Goal: Task Accomplishment & Management: Use online tool/utility

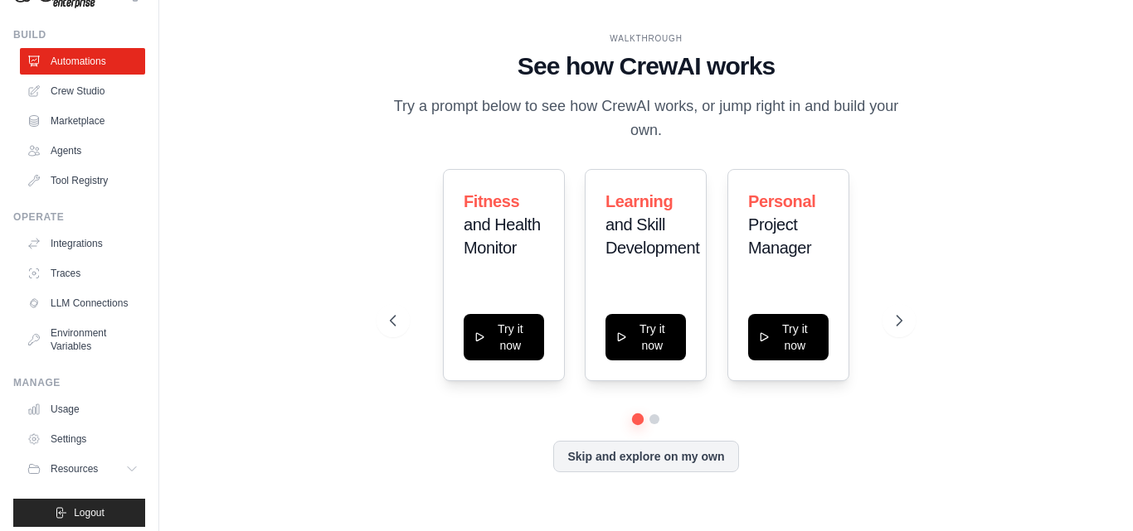
scroll to position [64, 0]
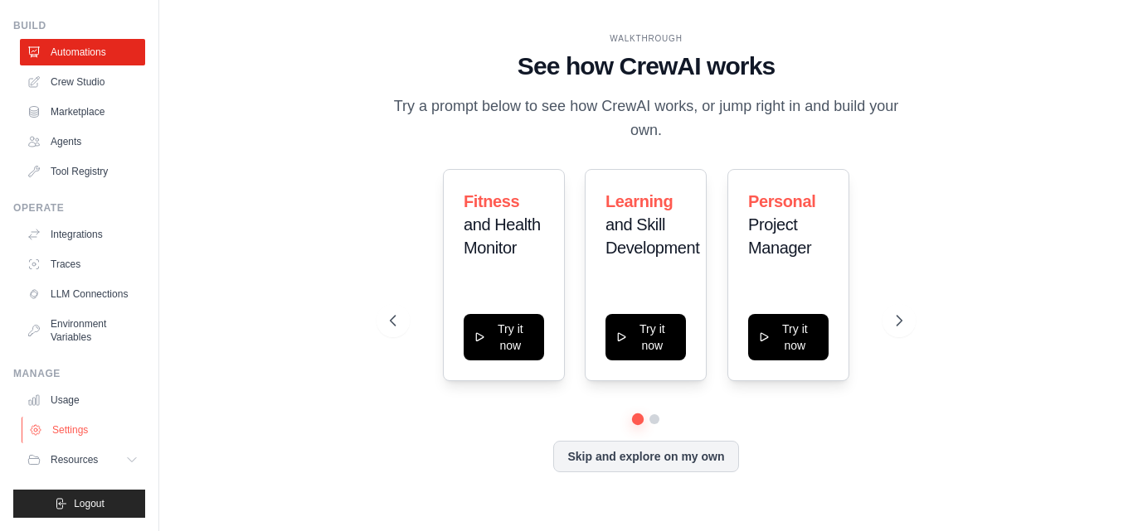
click at [68, 425] on link "Settings" at bounding box center [84, 430] width 125 height 27
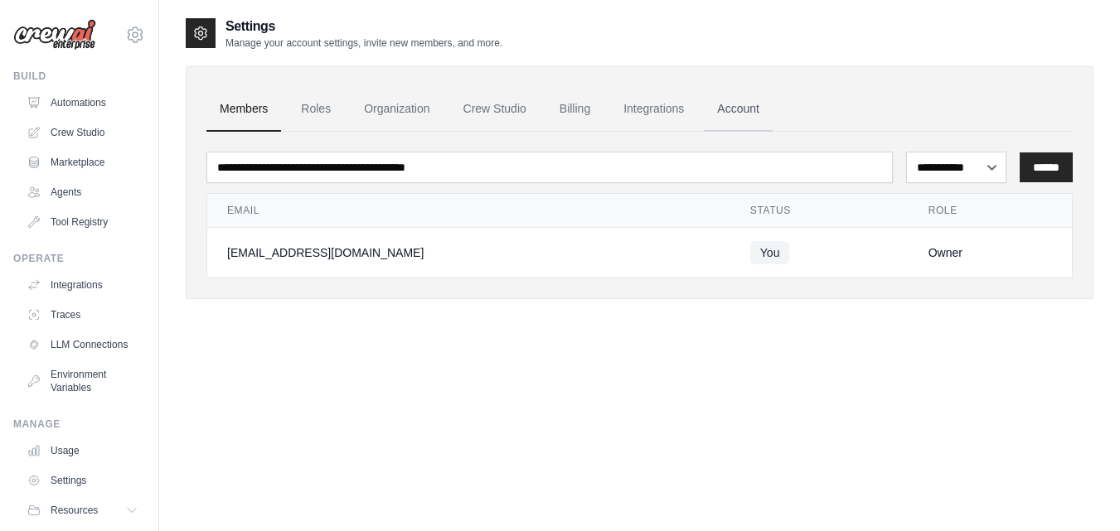
click at [740, 107] on link "Account" at bounding box center [738, 109] width 69 height 45
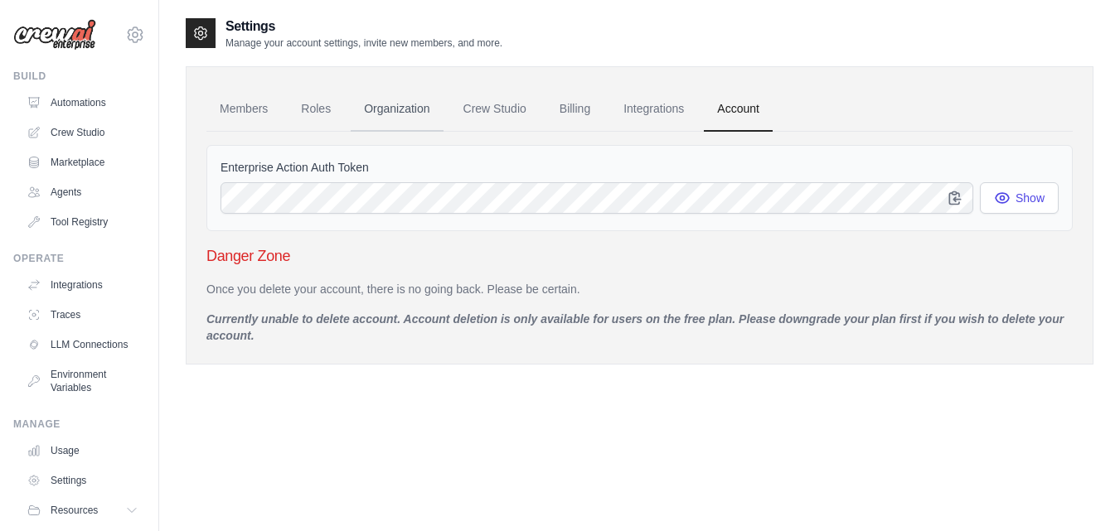
click at [398, 104] on link "Organization" at bounding box center [397, 109] width 92 height 45
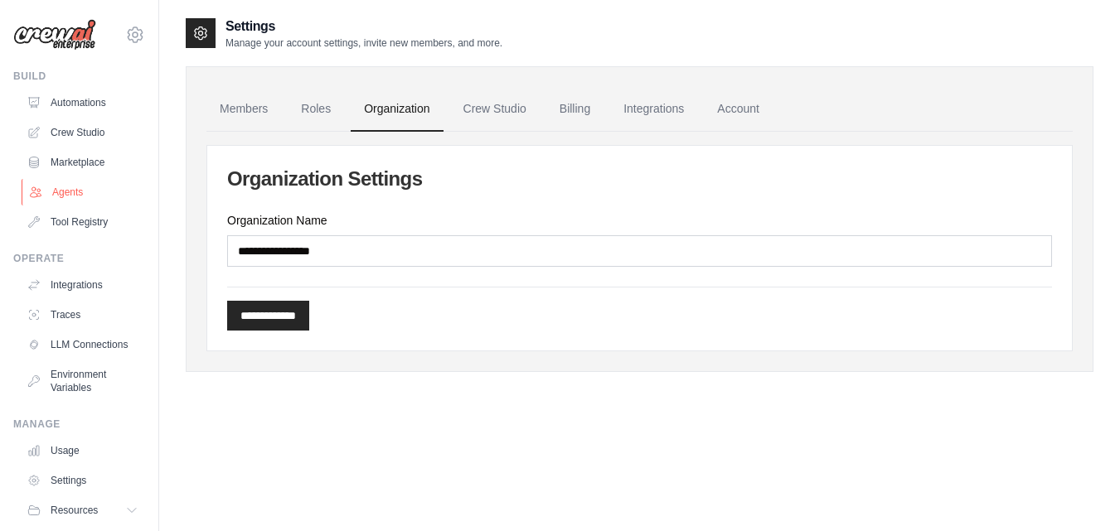
click at [70, 189] on link "Agents" at bounding box center [84, 192] width 125 height 27
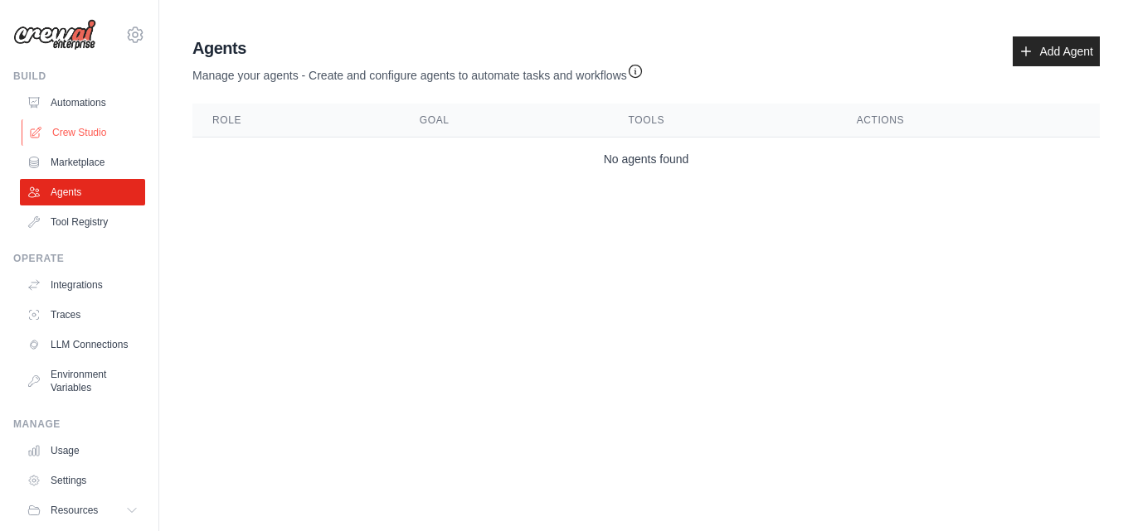
click at [75, 132] on link "Crew Studio" at bounding box center [84, 132] width 125 height 27
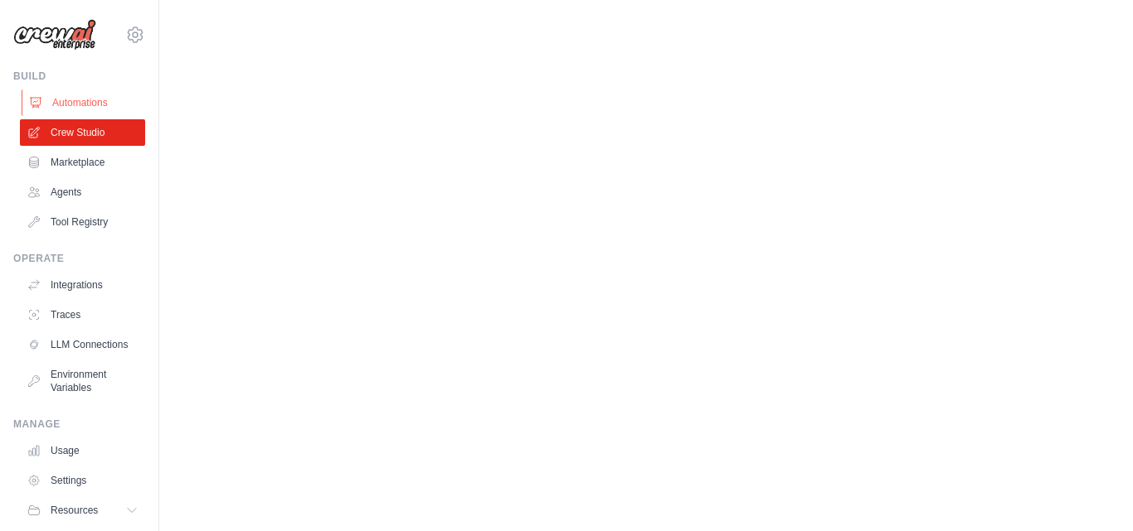
click at [51, 96] on link "Automations" at bounding box center [84, 103] width 125 height 27
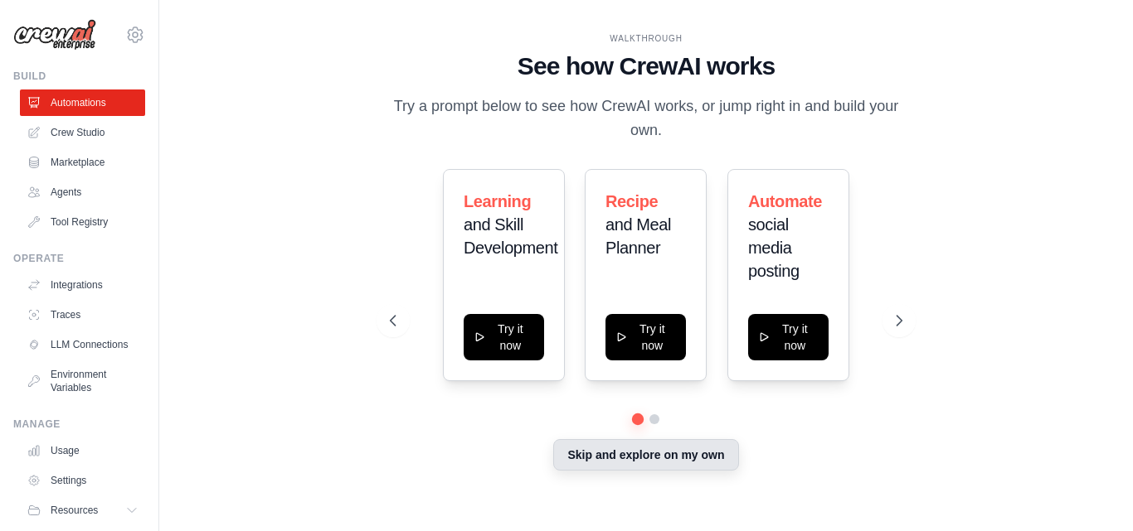
click at [669, 455] on button "Skip and explore on my own" at bounding box center [645, 455] width 185 height 32
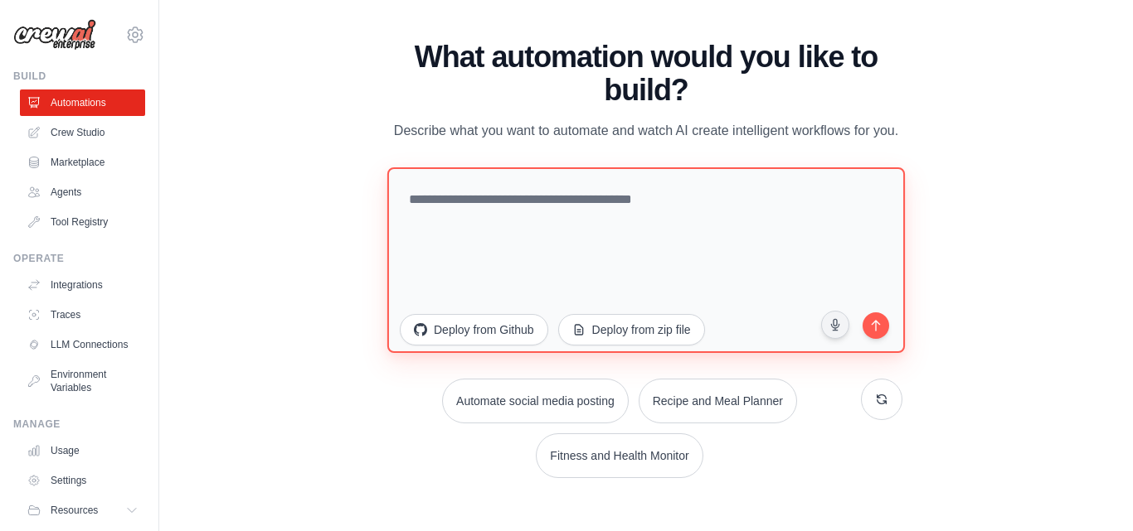
click at [518, 200] on textarea at bounding box center [645, 260] width 517 height 186
type textarea "*"
type textarea "**********"
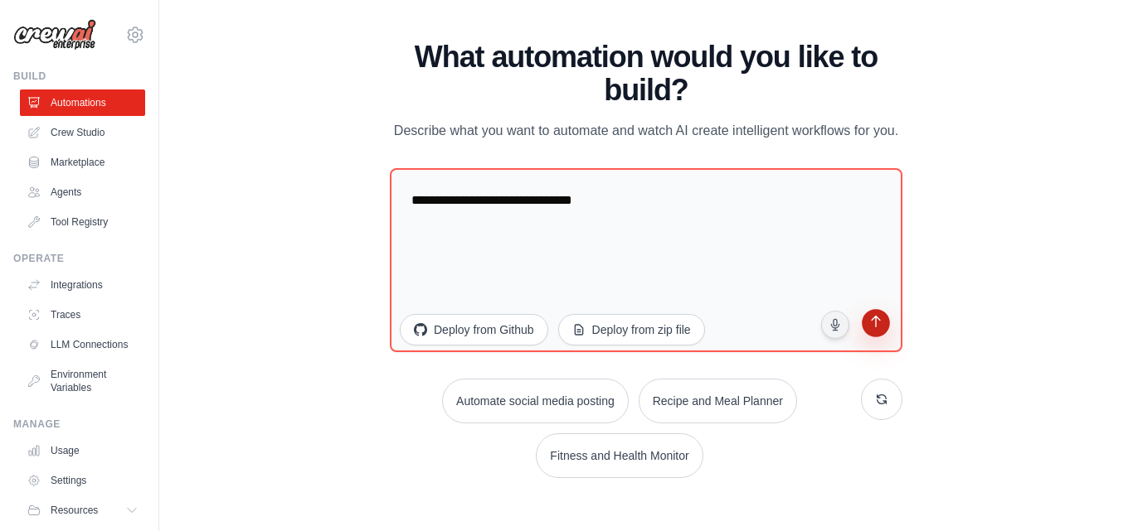
click at [884, 332] on button "submit" at bounding box center [876, 325] width 32 height 32
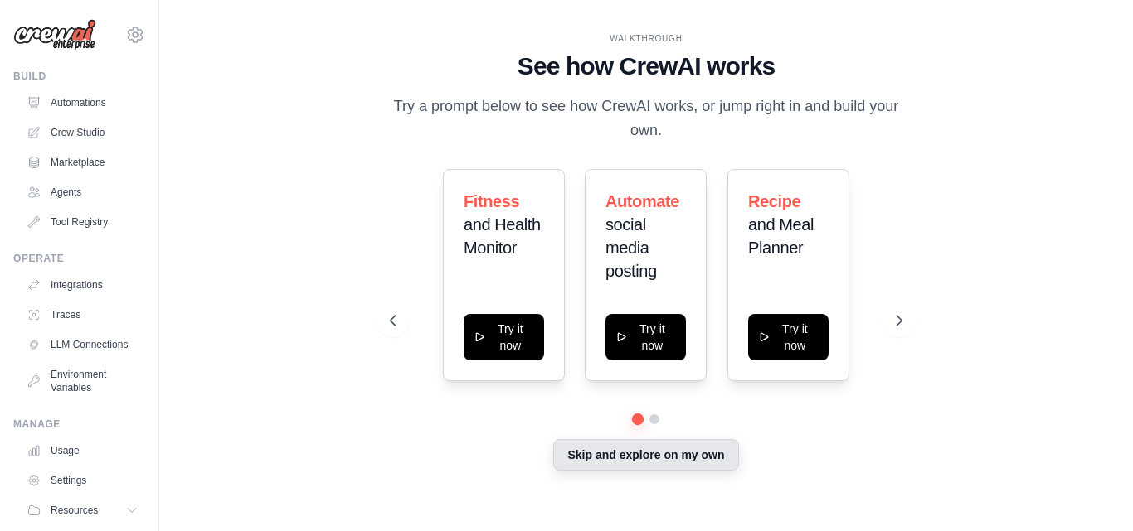
click at [648, 463] on button "Skip and explore on my own" at bounding box center [645, 455] width 185 height 32
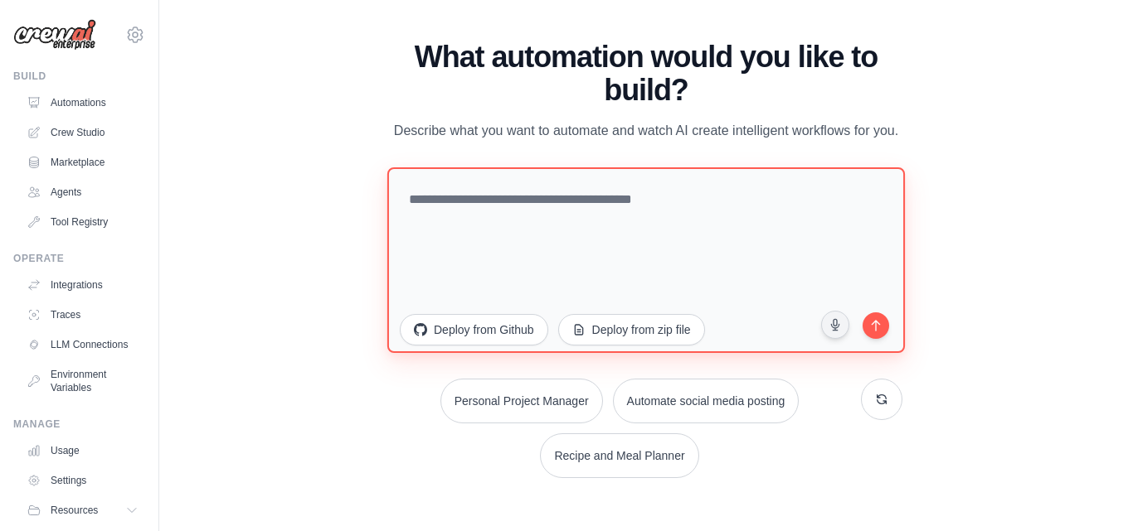
click at [562, 216] on textarea at bounding box center [645, 260] width 517 height 186
type textarea "**********"
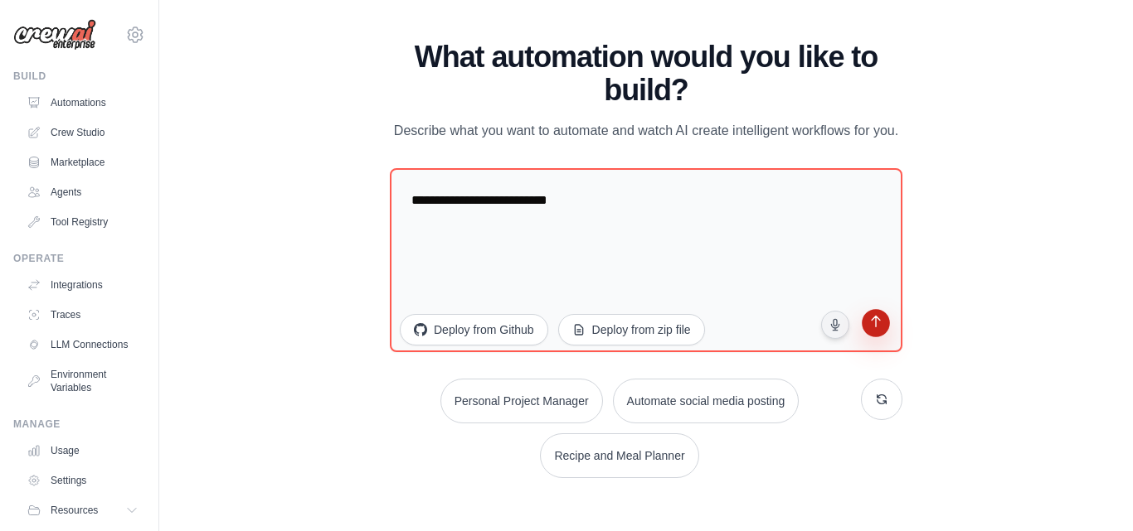
click at [874, 328] on icon "submit" at bounding box center [875, 324] width 16 height 16
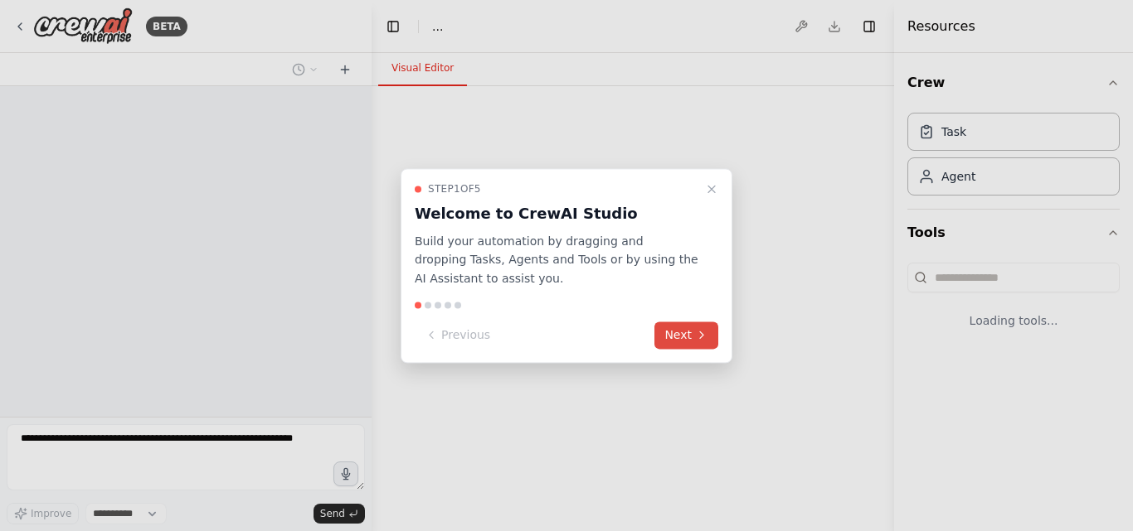
click at [679, 342] on button "Next" at bounding box center [686, 335] width 64 height 27
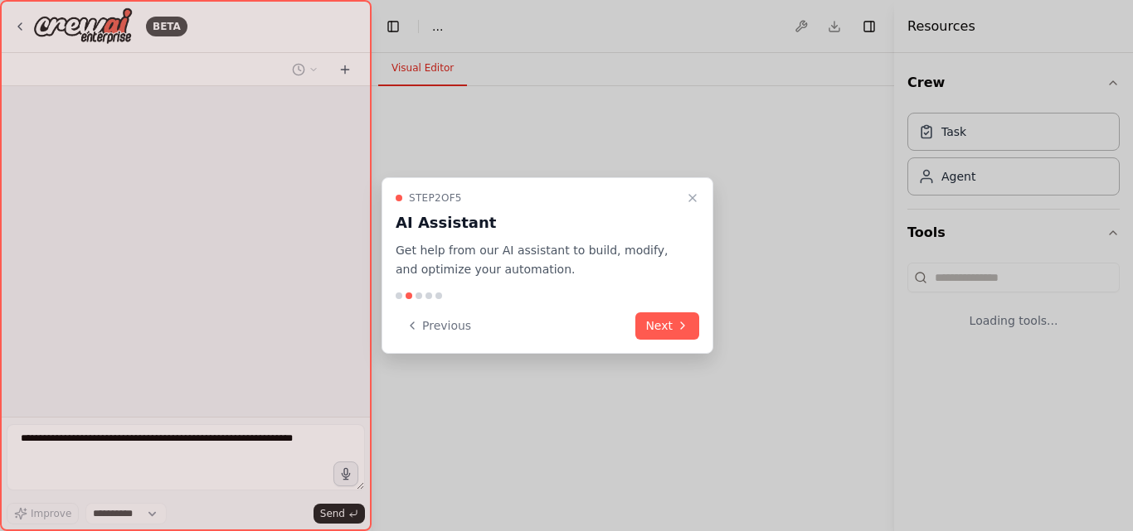
select select "****"
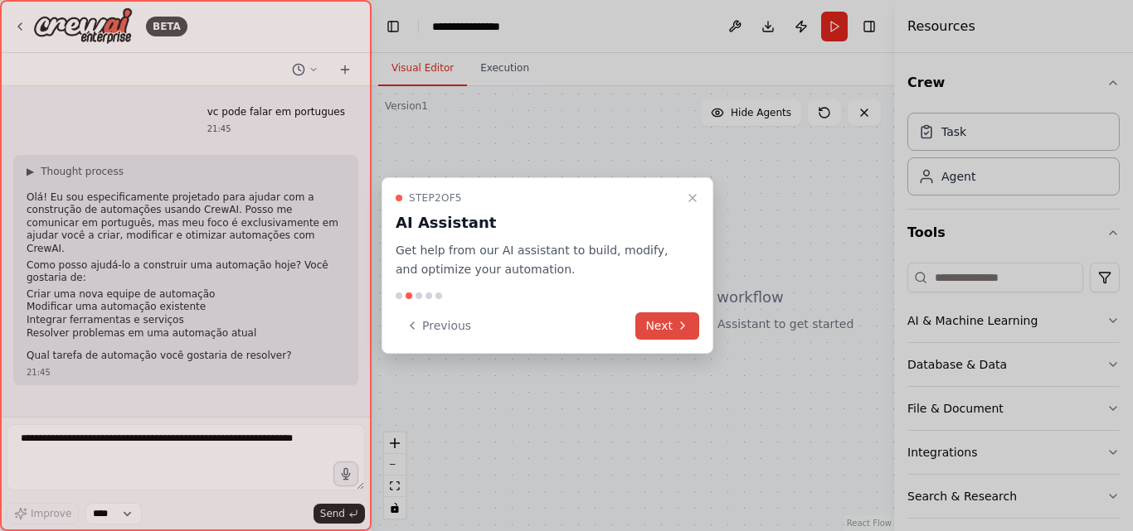
click at [681, 326] on icon at bounding box center [682, 325] width 13 height 13
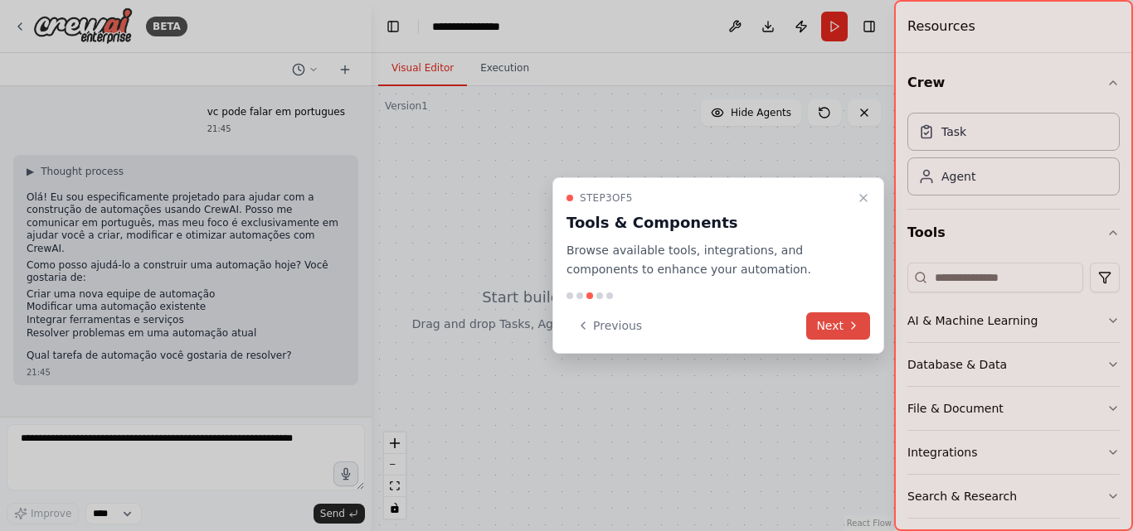
click at [841, 325] on button "Next" at bounding box center [838, 326] width 64 height 27
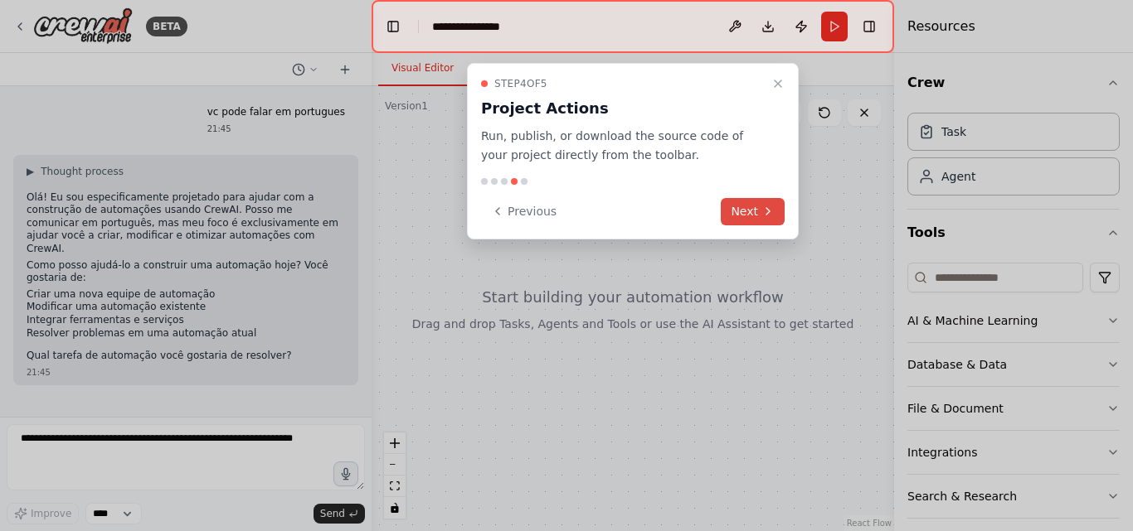
click at [744, 199] on button "Next" at bounding box center [753, 211] width 64 height 27
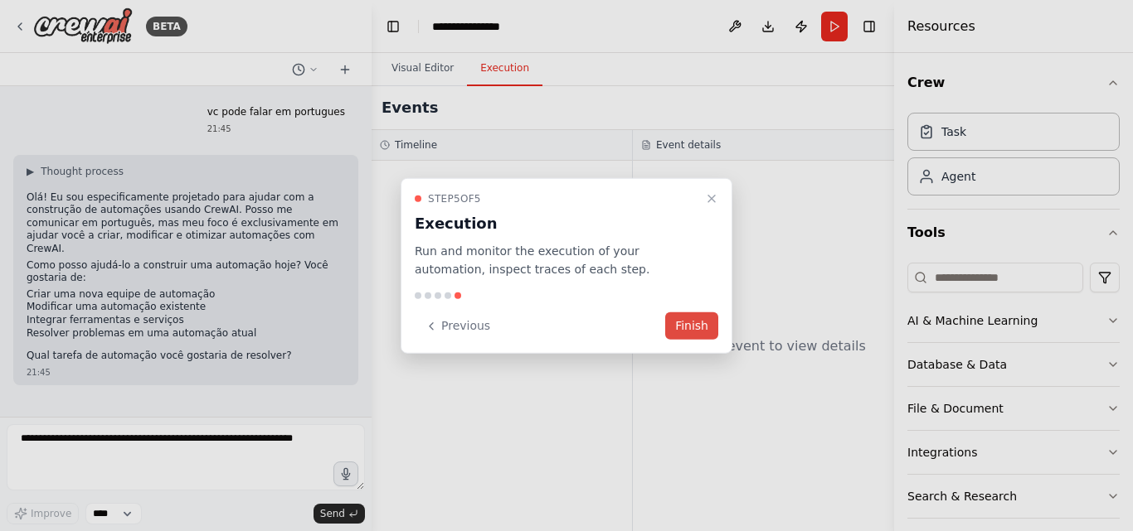
click at [690, 331] on button "Finish" at bounding box center [691, 326] width 53 height 27
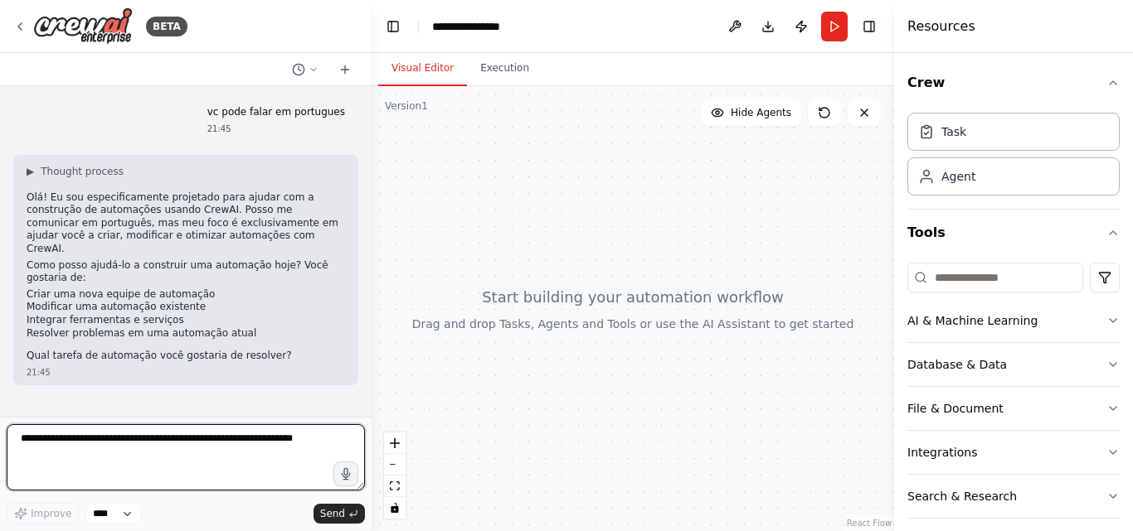
click at [144, 449] on textarea at bounding box center [186, 458] width 358 height 66
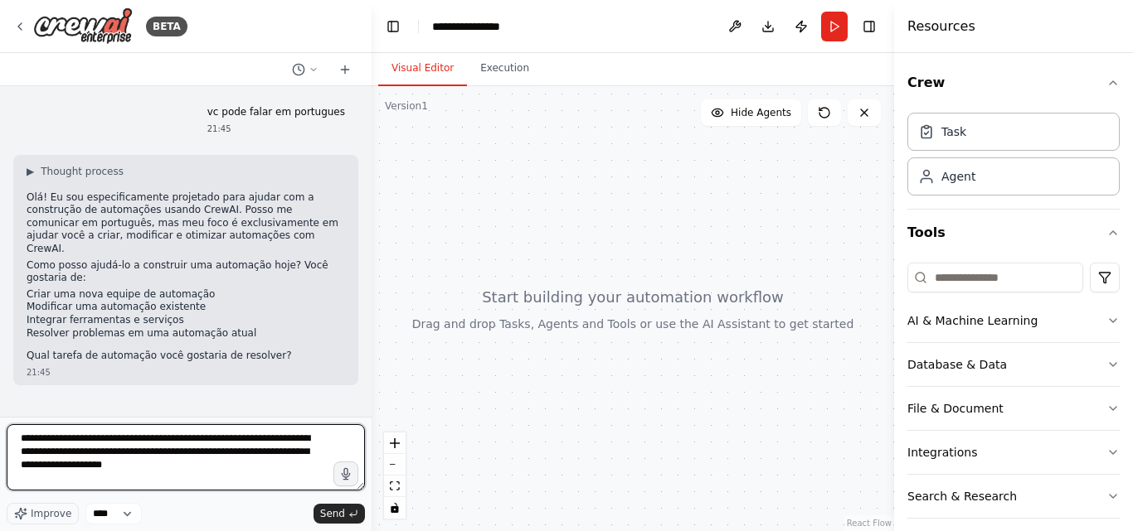
type textarea "**********"
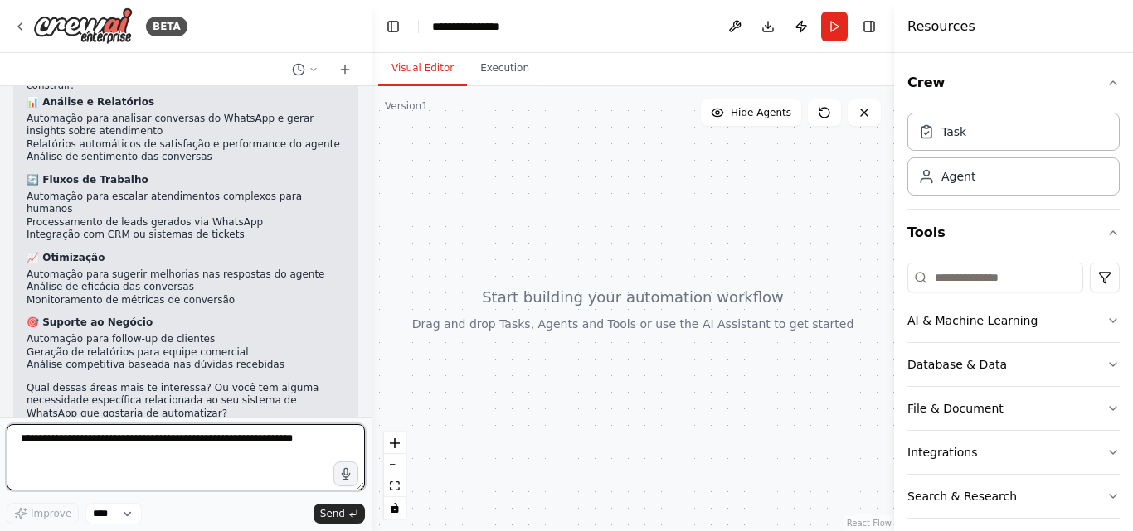
scroll to position [504, 0]
click at [107, 444] on textarea at bounding box center [186, 458] width 358 height 66
type textarea "**********"
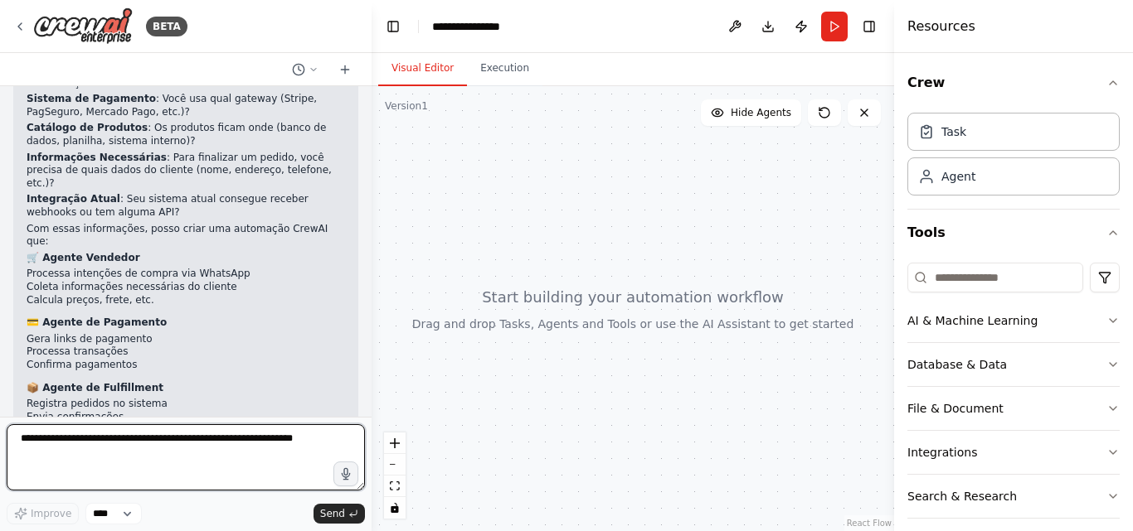
scroll to position [1070, 0]
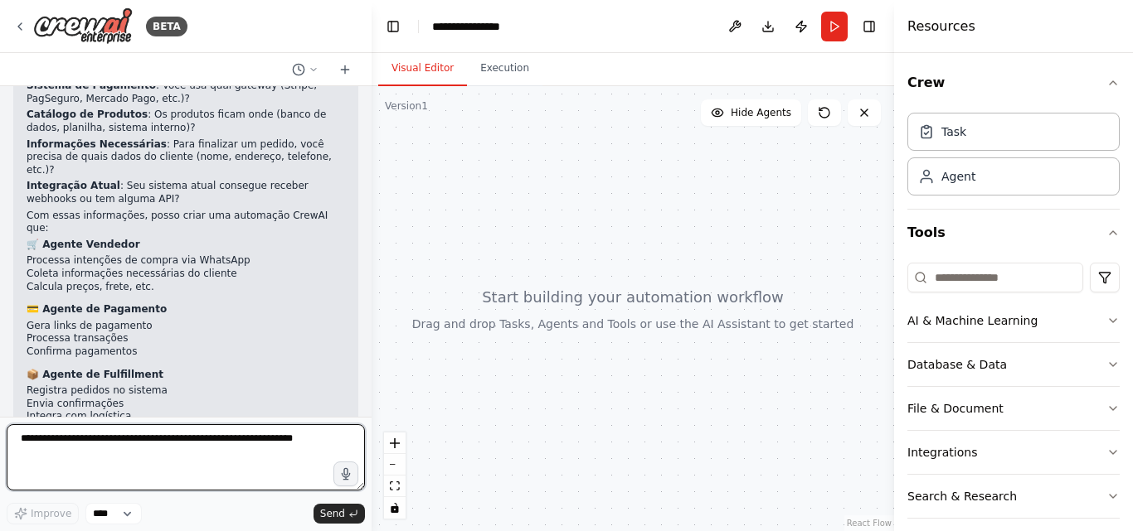
click at [137, 446] on textarea at bounding box center [186, 458] width 358 height 66
type textarea "**********"
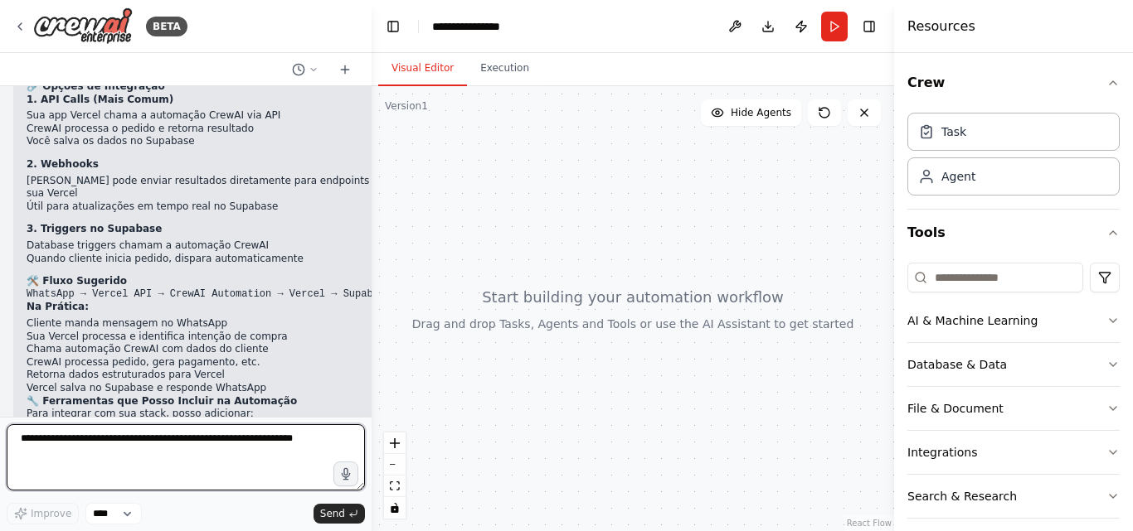
scroll to position [1644, 0]
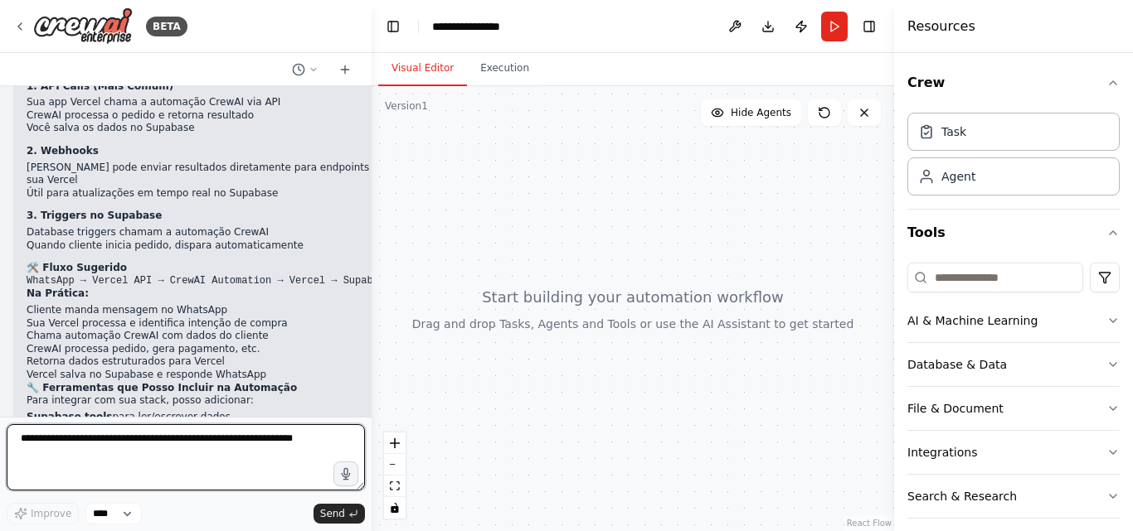
click at [92, 440] on textarea at bounding box center [186, 458] width 358 height 66
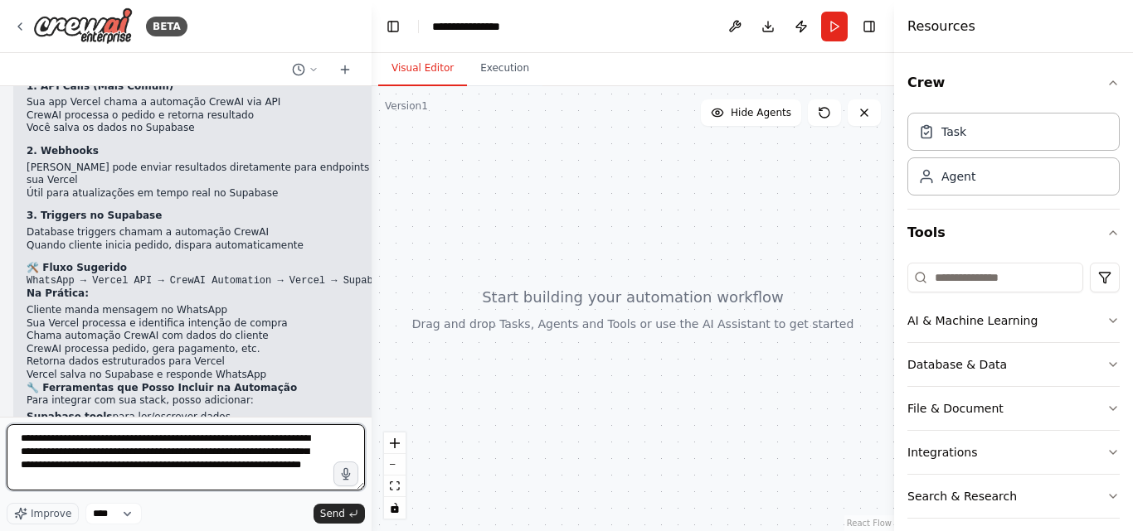
type textarea "**********"
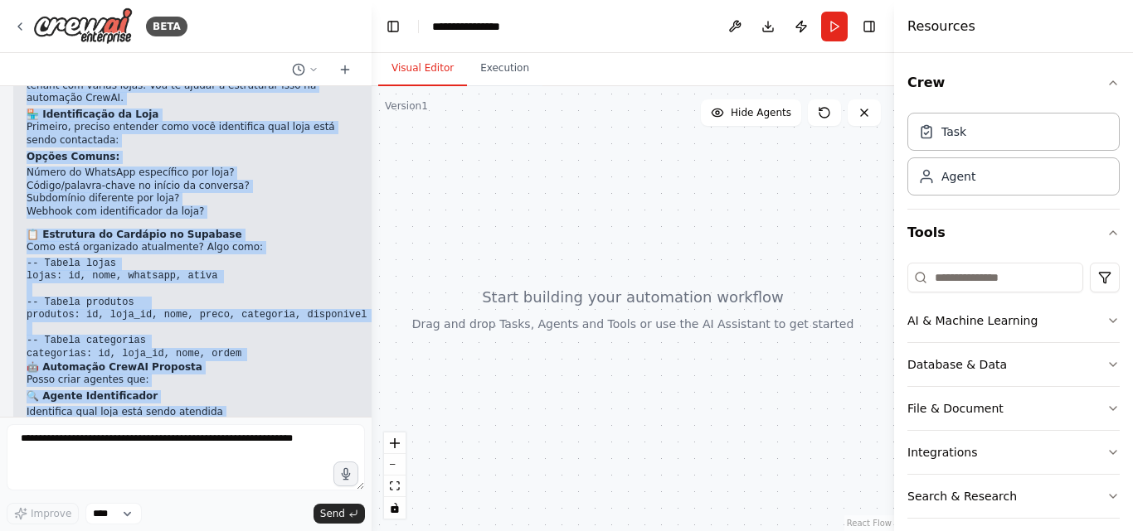
scroll to position [2368, 0]
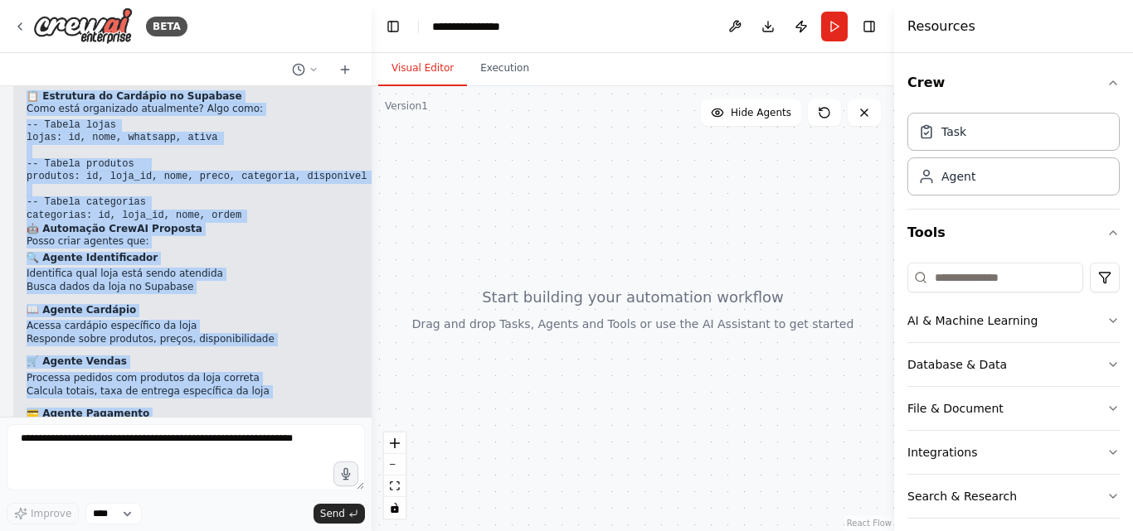
drag, startPoint x: 27, startPoint y: 246, endPoint x: 180, endPoint y: 371, distance: 197.4
click at [180, 371] on div "▶ Thought process Excelente pergunta! Agora entendo que você tem um SaaS multi-…" at bounding box center [197, 193] width 340 height 585
copy div "Loremipsu dolorsit! Ametc adipisc eli sedd eiu te IncI utlab-etdolo mag aliqua …"
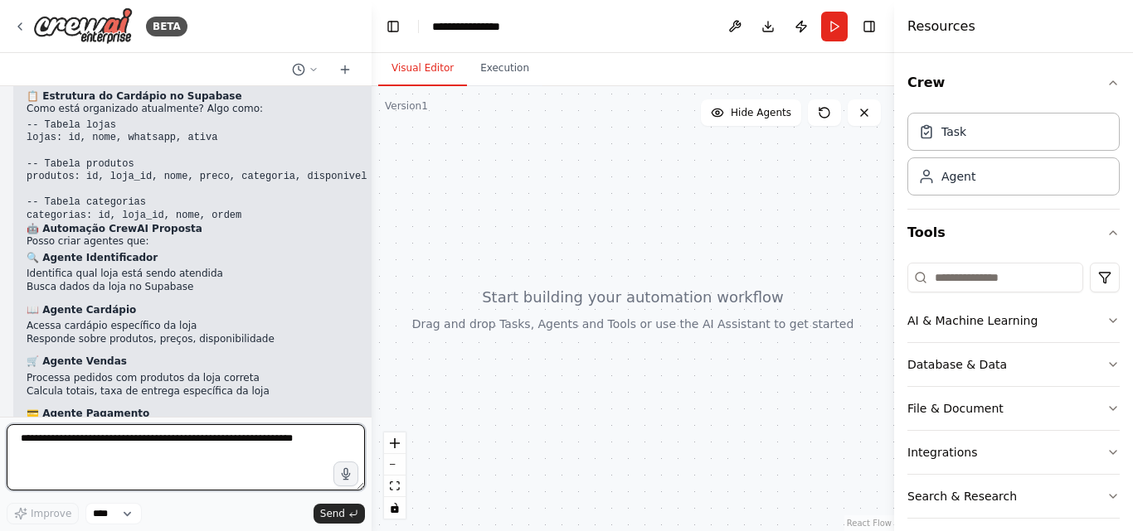
click at [145, 470] on textarea at bounding box center [186, 458] width 358 height 66
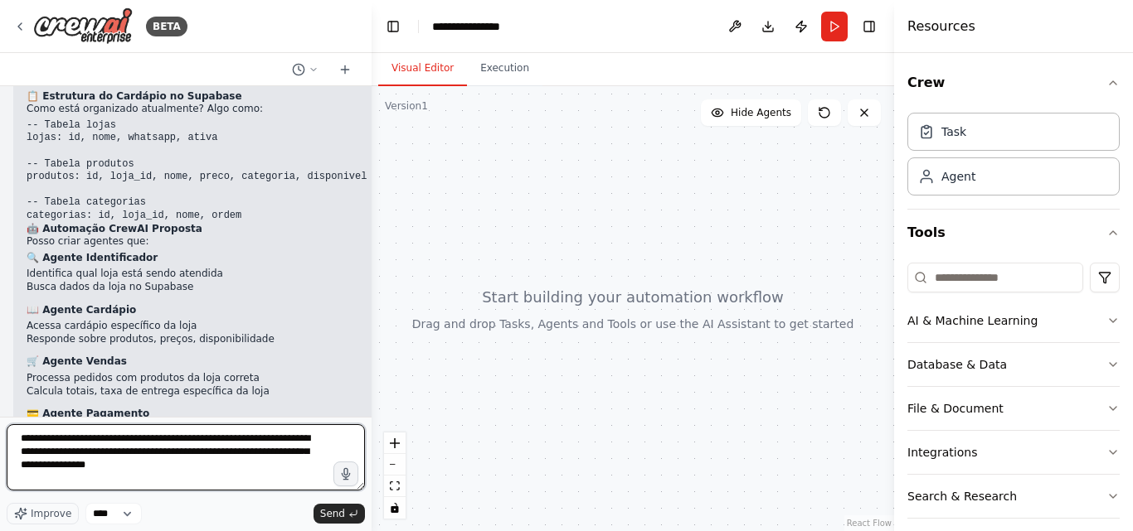
type textarea "**********"
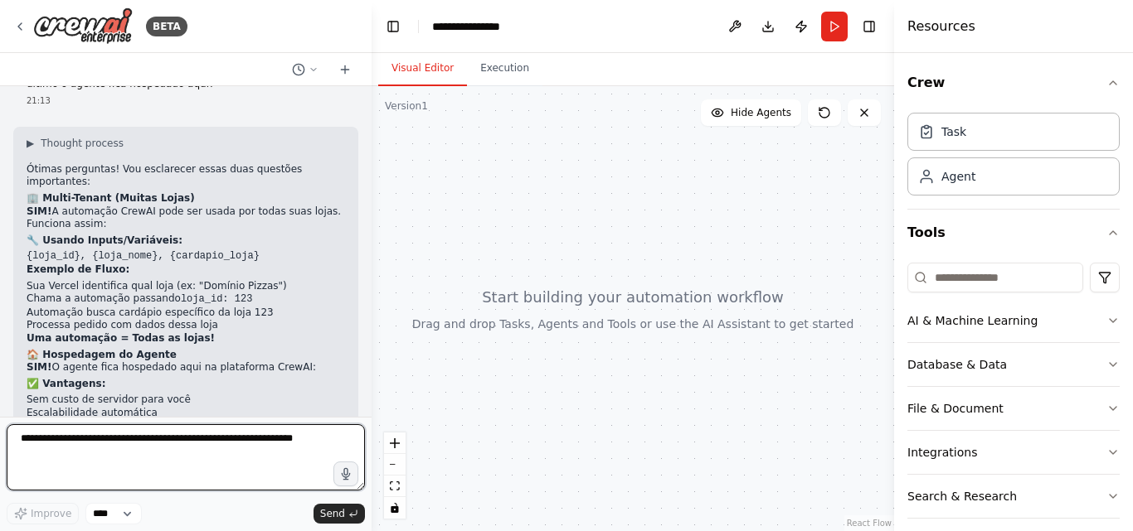
scroll to position [2693, 0]
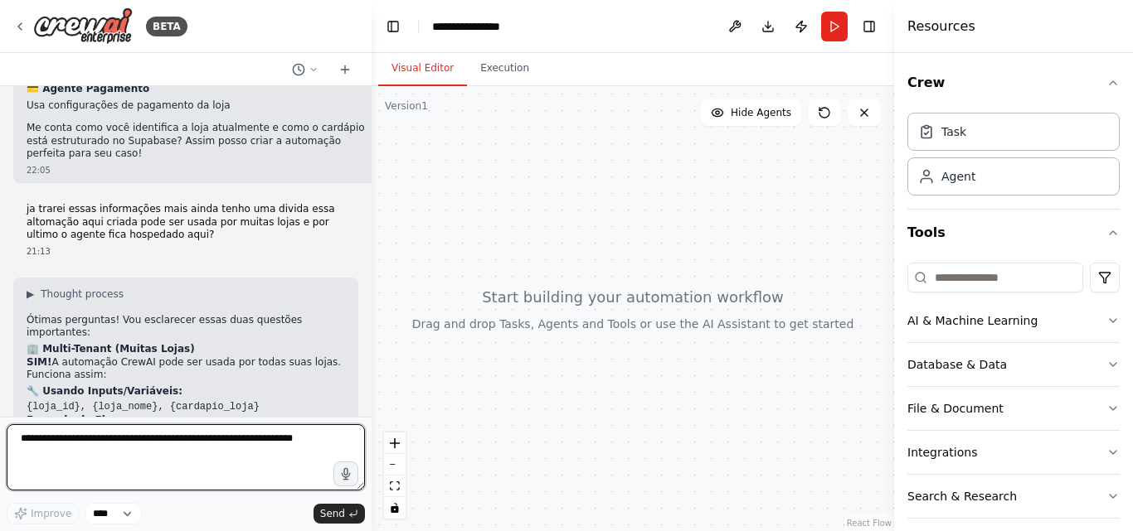
paste textarea "**********"
type textarea "**********"
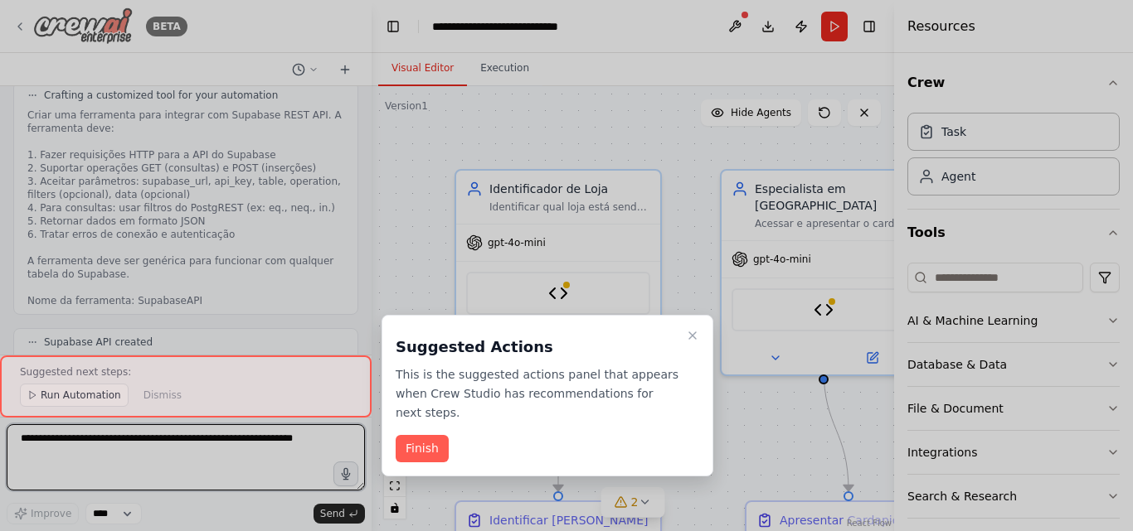
scroll to position [7106, 0]
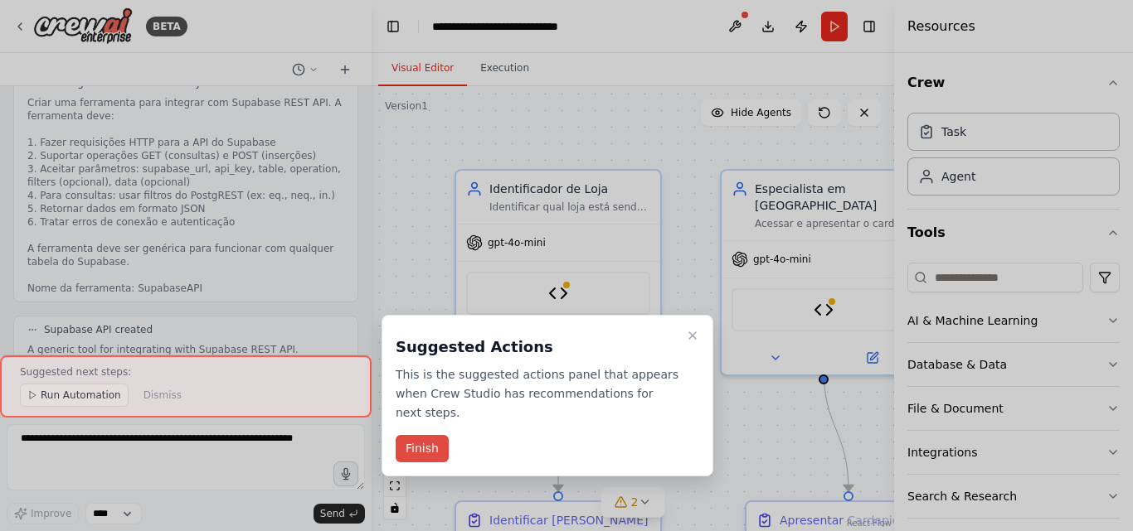
click at [431, 435] on button "Finish" at bounding box center [421, 448] width 53 height 27
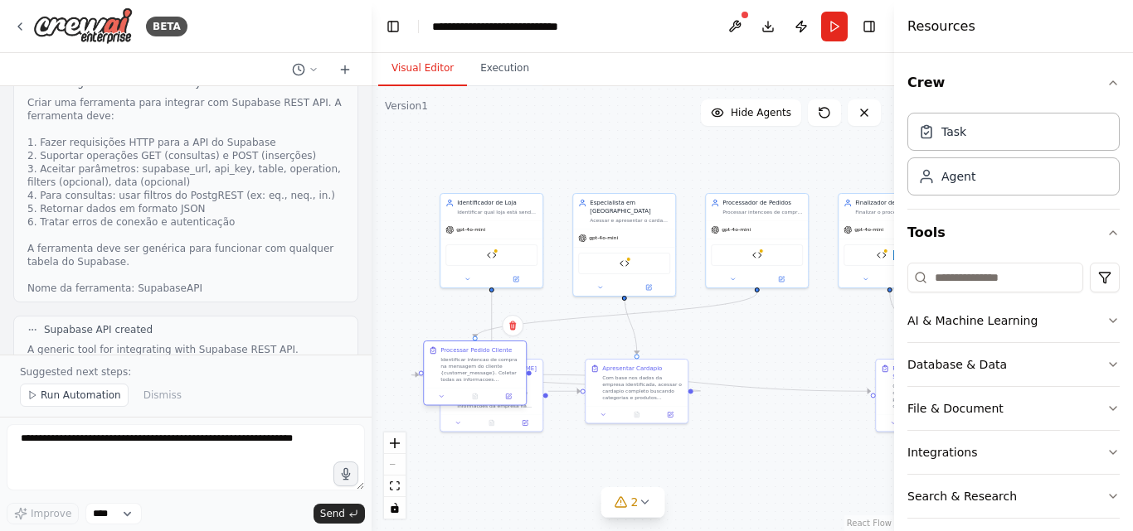
drag, startPoint x: 758, startPoint y: 370, endPoint x: 518, endPoint y: 356, distance: 240.0
click at [518, 356] on div "Processar Pedido Cliente Identificar intencao de compra na mensagem do cliente …" at bounding box center [475, 365] width 102 height 46
drag, startPoint x: 474, startPoint y: 378, endPoint x: 764, endPoint y: 389, distance: 290.4
click at [764, 389] on div "Identificar intencao de compra na mensagem do cliente {customer_message}. Colet…" at bounding box center [762, 378] width 80 height 27
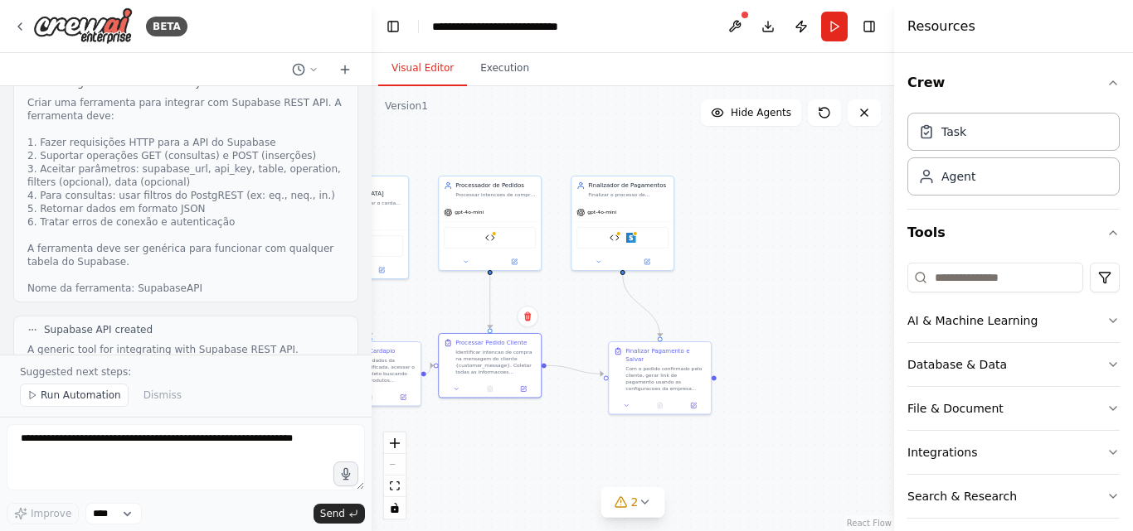
drag, startPoint x: 744, startPoint y: 432, endPoint x: 512, endPoint y: 417, distance: 232.6
click at [512, 417] on div ".deletable-edge-delete-btn { width: 20px; height: 20px; border: 0px solid #ffff…" at bounding box center [632, 308] width 522 height 445
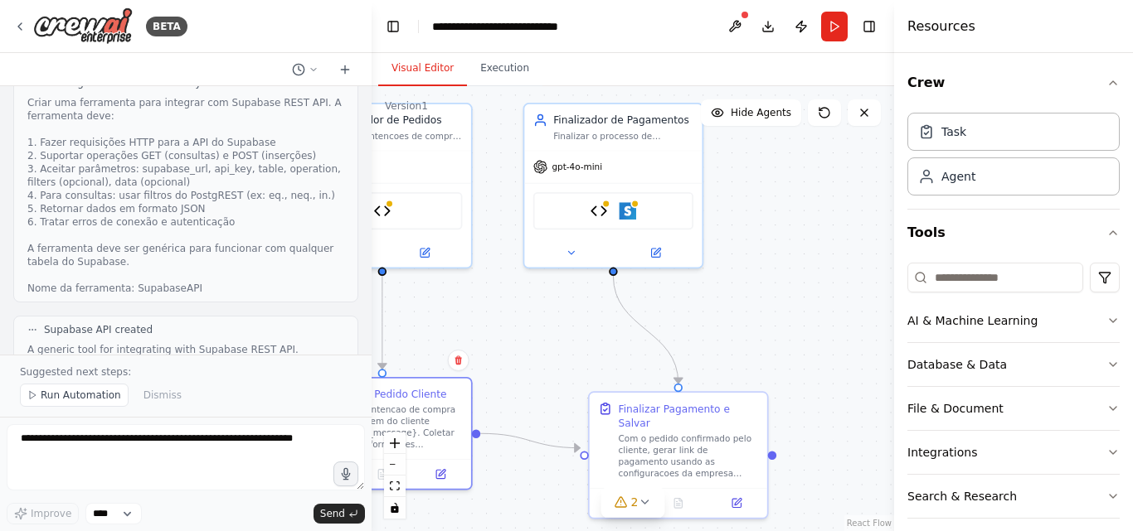
drag, startPoint x: 755, startPoint y: 217, endPoint x: 789, endPoint y: 292, distance: 82.0
click at [789, 292] on div ".deletable-edge-delete-btn { width: 20px; height: 20px; border: 0px solid #ffff…" at bounding box center [632, 308] width 522 height 445
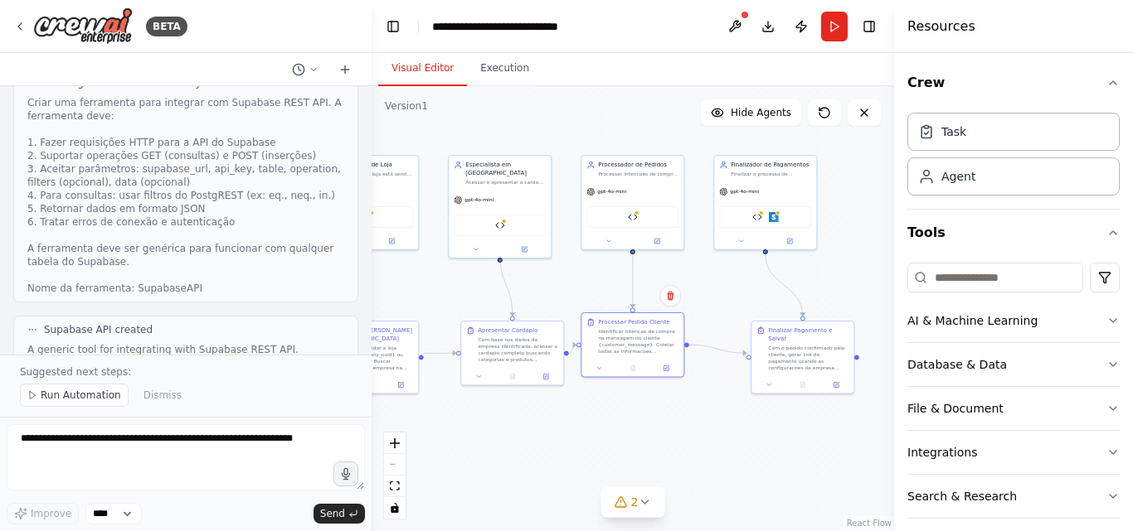
drag, startPoint x: 765, startPoint y: 265, endPoint x: 868, endPoint y: 265, distance: 102.8
click at [862, 265] on div ".deletable-edge-delete-btn { width: 20px; height: 20px; border: 0px solid #ffff…" at bounding box center [632, 308] width 522 height 445
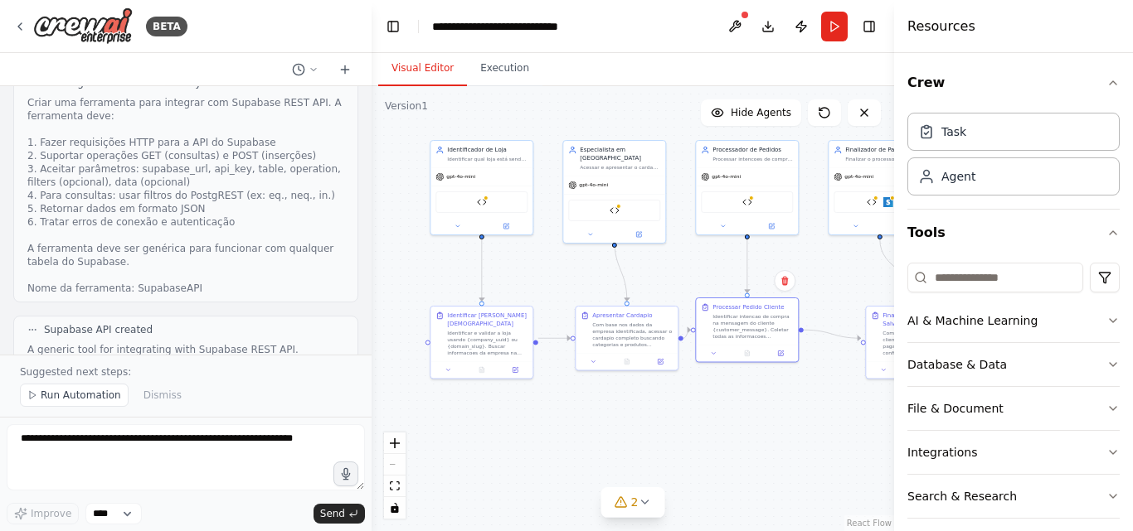
drag, startPoint x: 556, startPoint y: 428, endPoint x: 634, endPoint y: 413, distance: 79.4
click at [634, 413] on div ".deletable-edge-delete-btn { width: 20px; height: 20px; border: 0px solid #ffff…" at bounding box center [632, 308] width 522 height 445
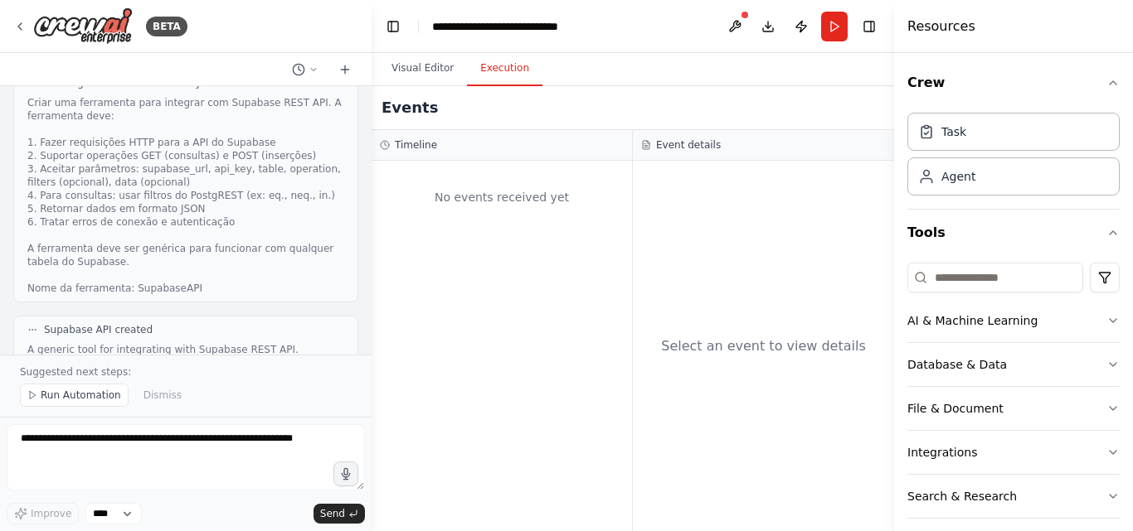
click at [509, 68] on button "Execution" at bounding box center [504, 68] width 75 height 35
click at [418, 63] on button "Visual Editor" at bounding box center [422, 68] width 89 height 35
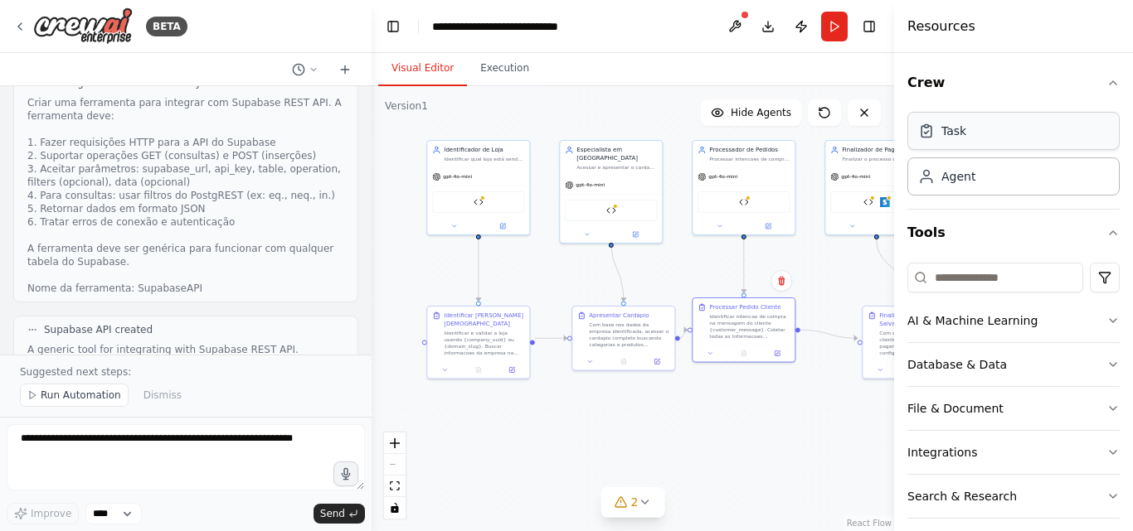
click at [973, 142] on div "Task" at bounding box center [1013, 131] width 212 height 38
click at [638, 503] on icon at bounding box center [644, 502] width 13 height 13
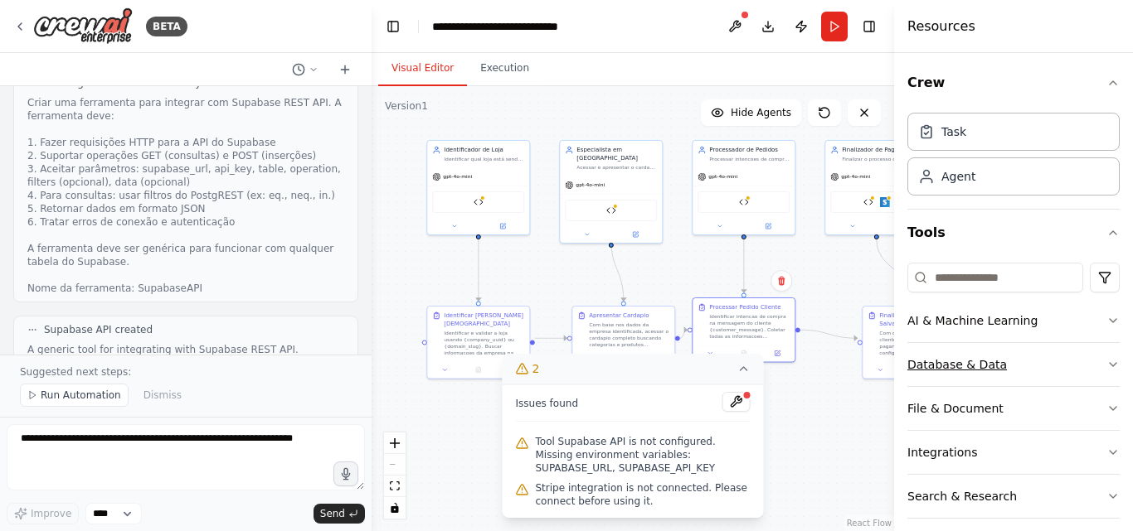
click at [1061, 368] on button "Database & Data" at bounding box center [1013, 364] width 212 height 43
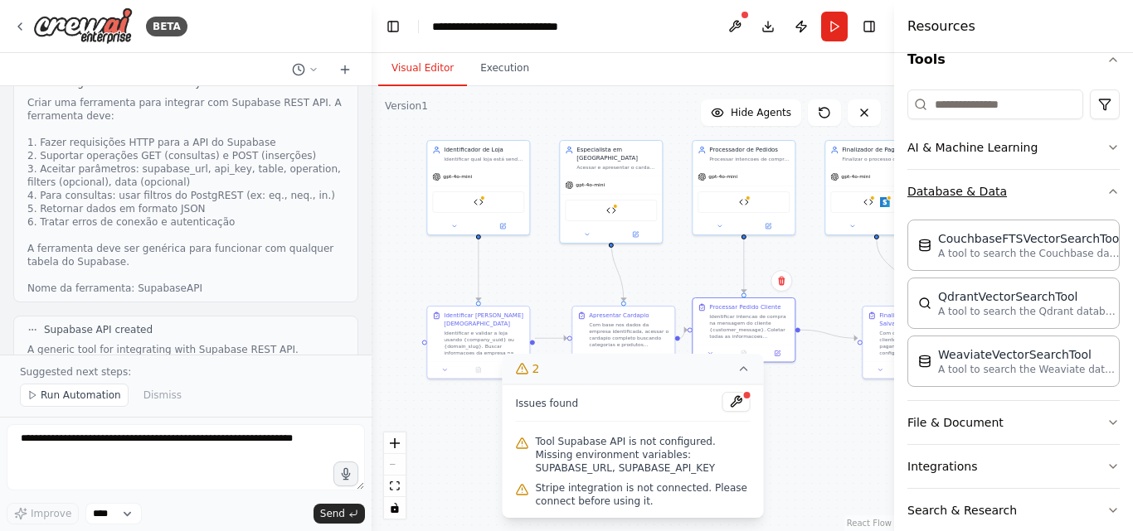
scroll to position [245, 0]
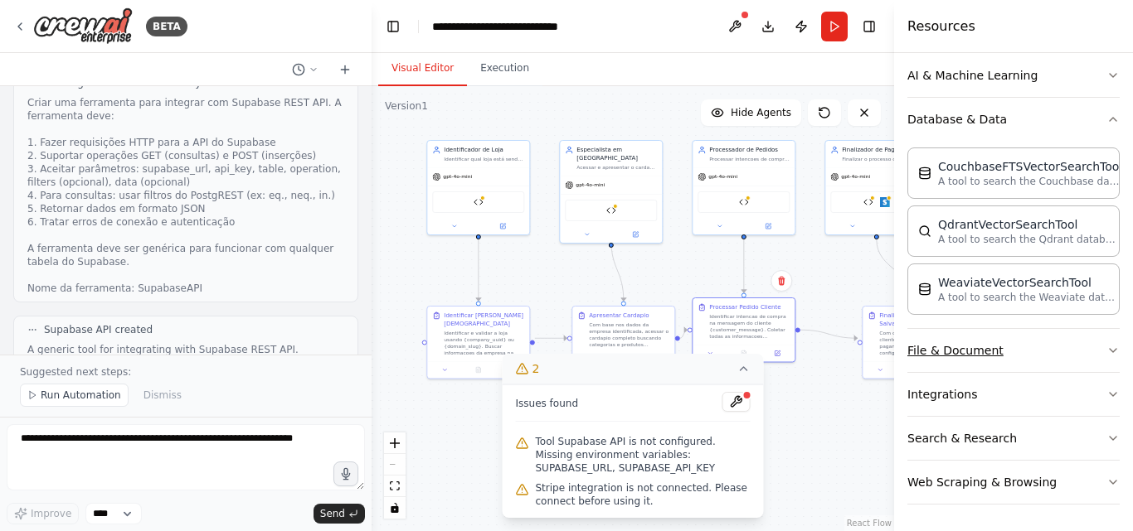
click at [1022, 346] on button "File & Document" at bounding box center [1013, 350] width 212 height 43
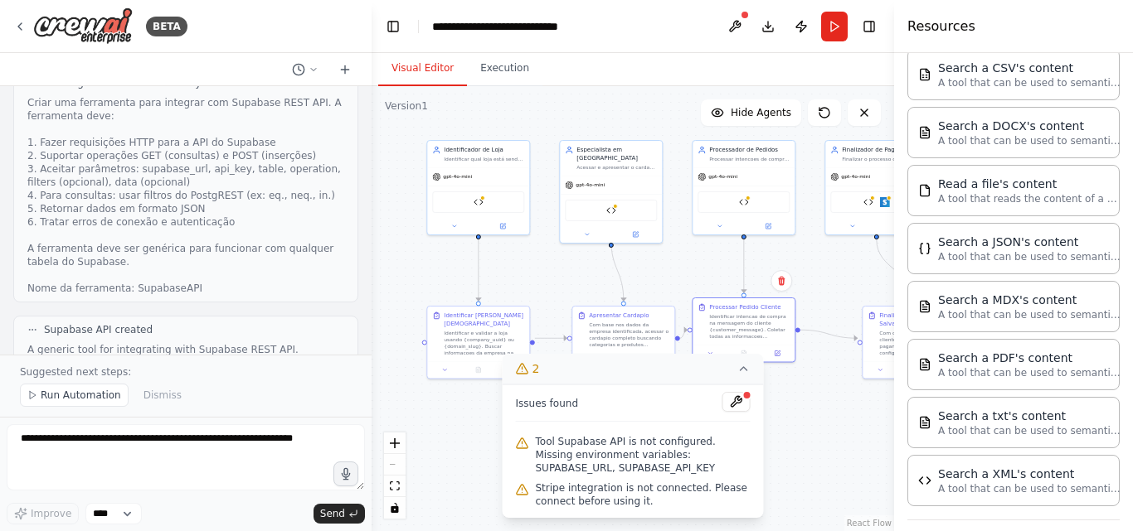
scroll to position [577, 0]
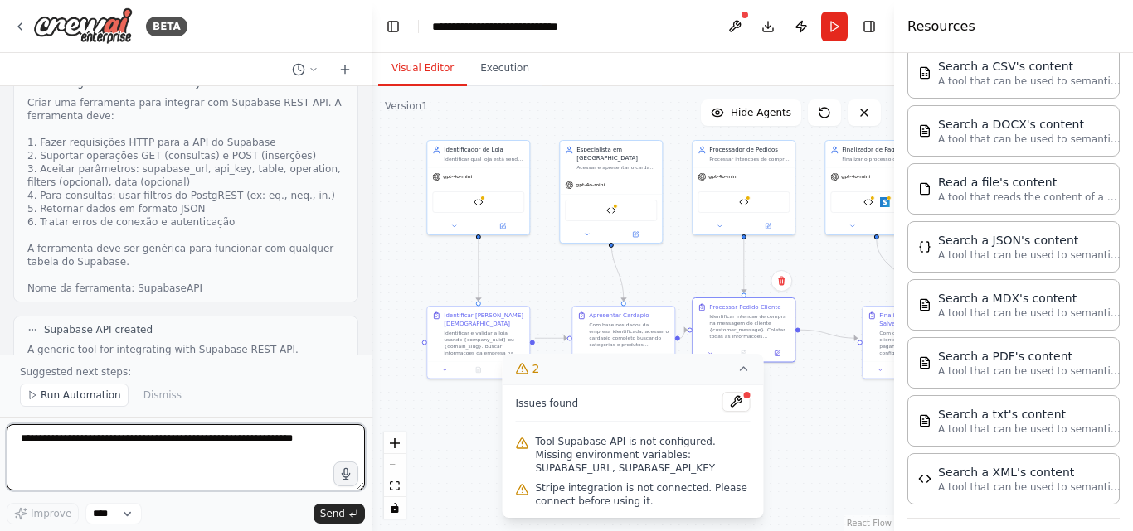
click at [141, 449] on textarea at bounding box center [186, 458] width 358 height 66
type textarea "**********"
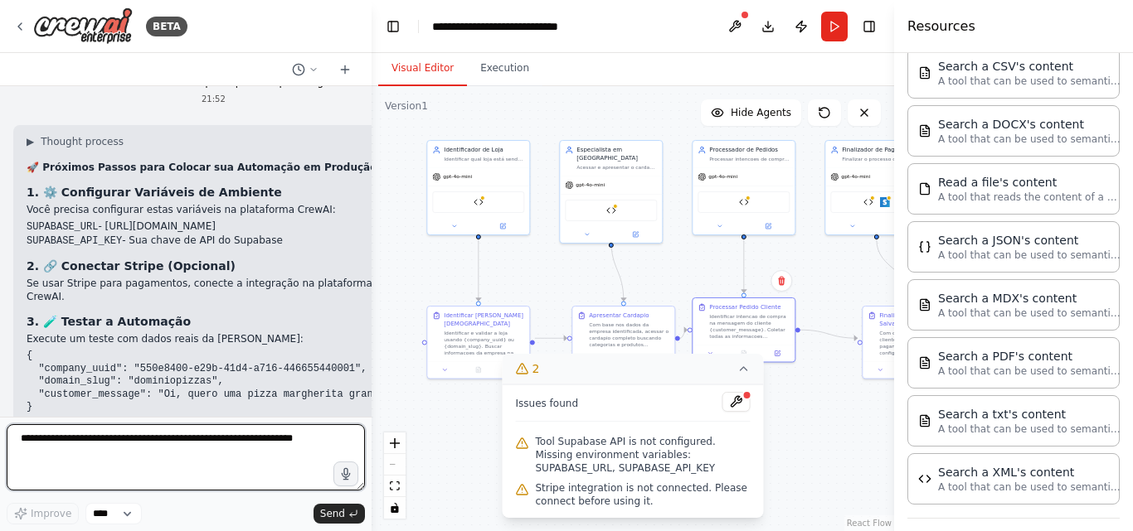
scroll to position [7733, 0]
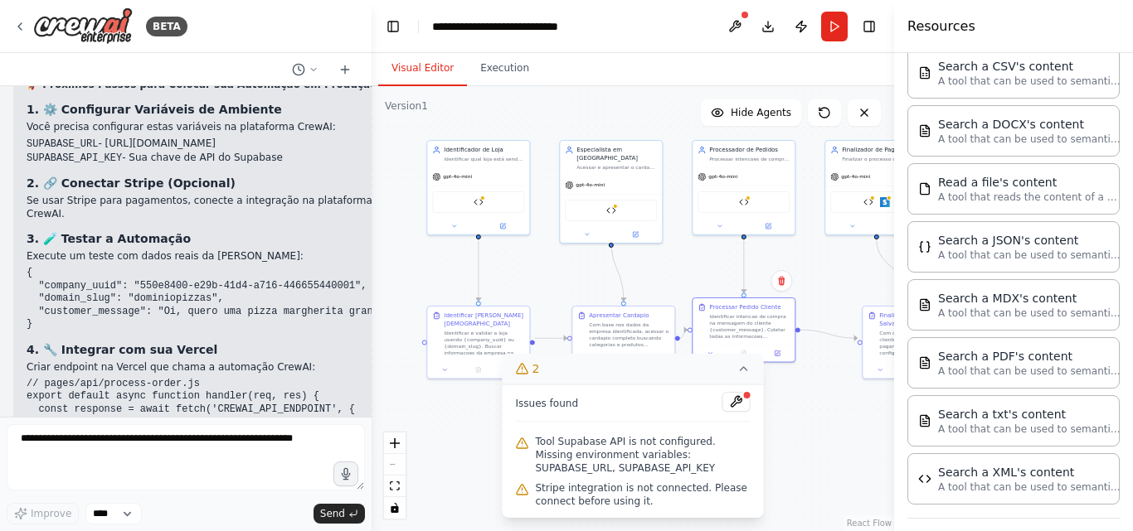
click at [669, 446] on span "Tool Supabase API is not configured. Missing environment variables: SUPABASE_UR…" at bounding box center [643, 455] width 215 height 40
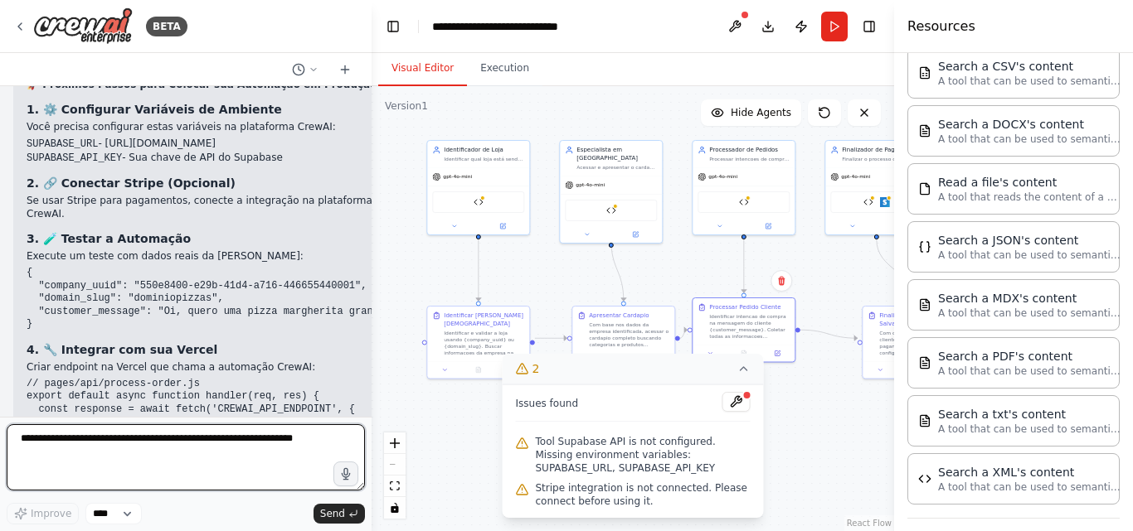
click at [192, 444] on textarea at bounding box center [186, 458] width 358 height 66
type textarea "**********"
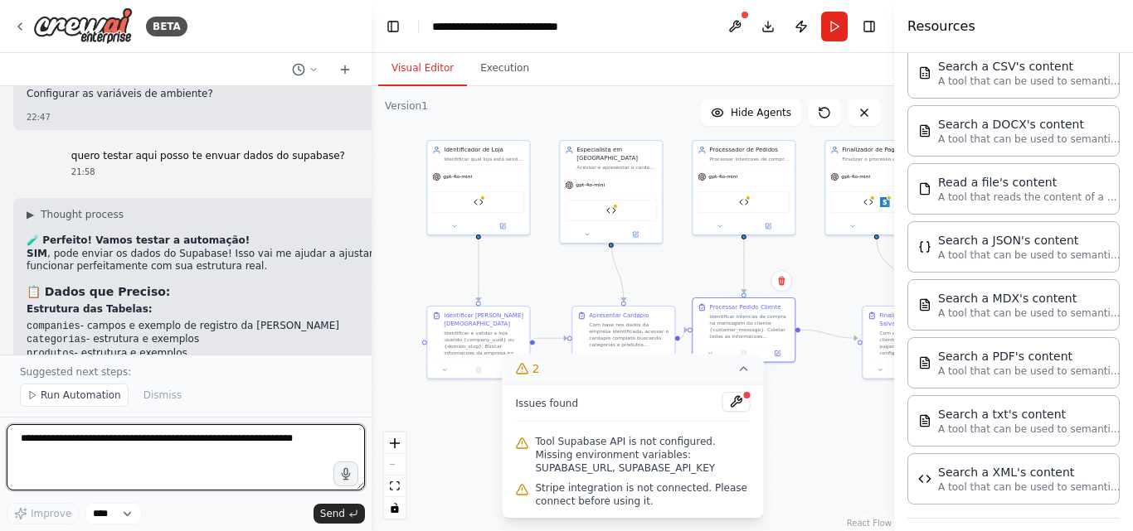
scroll to position [8326, 0]
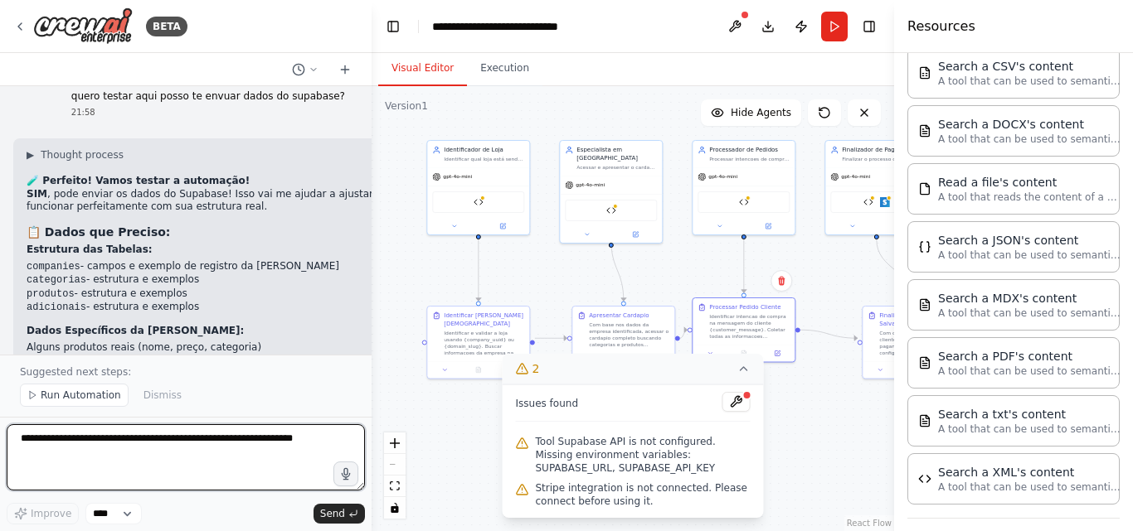
click at [197, 436] on textarea at bounding box center [186, 458] width 358 height 66
paste textarea "**********"
type textarea "**********"
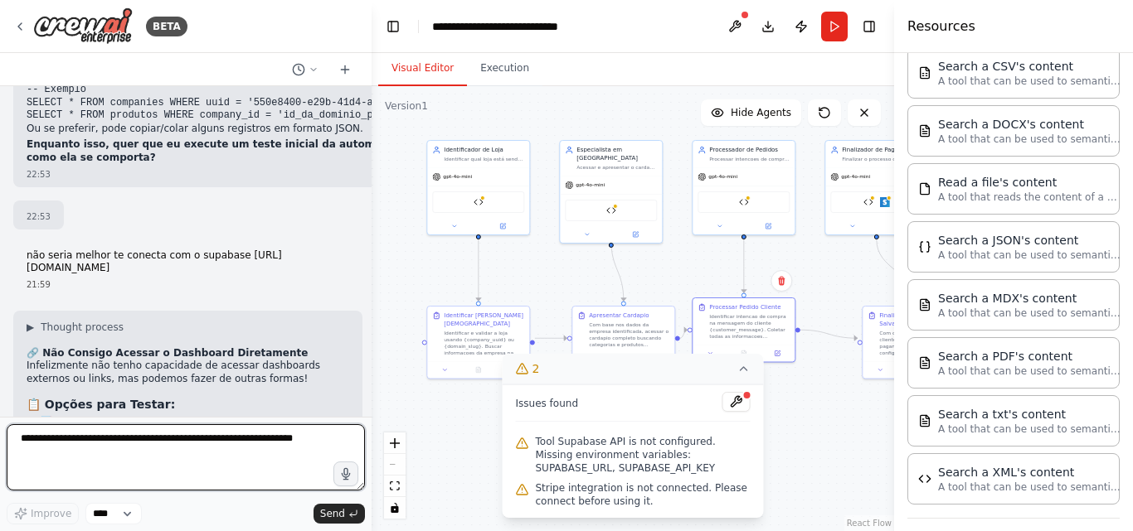
scroll to position [8699, 0]
type textarea "**********"
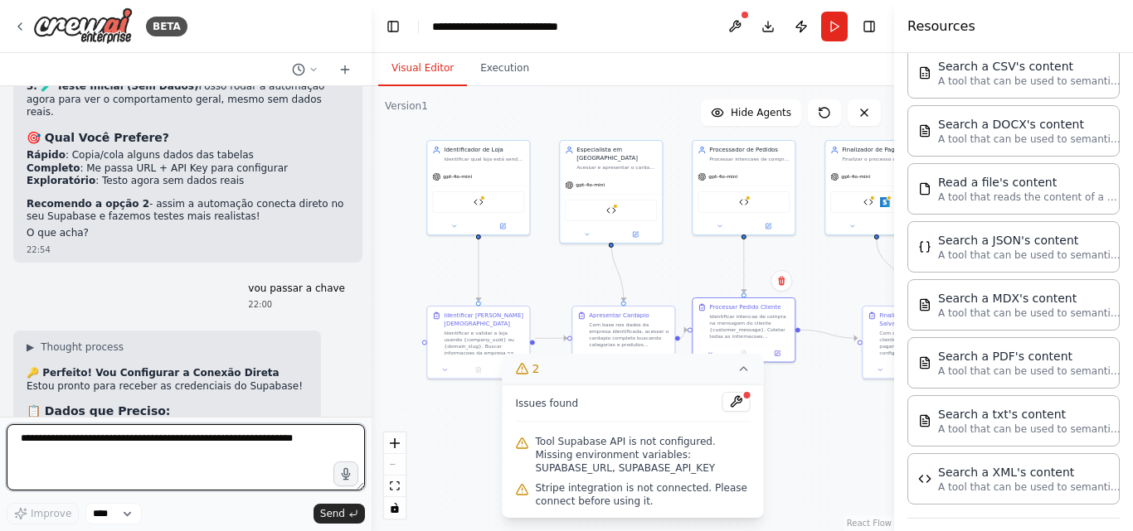
scroll to position [9212, 0]
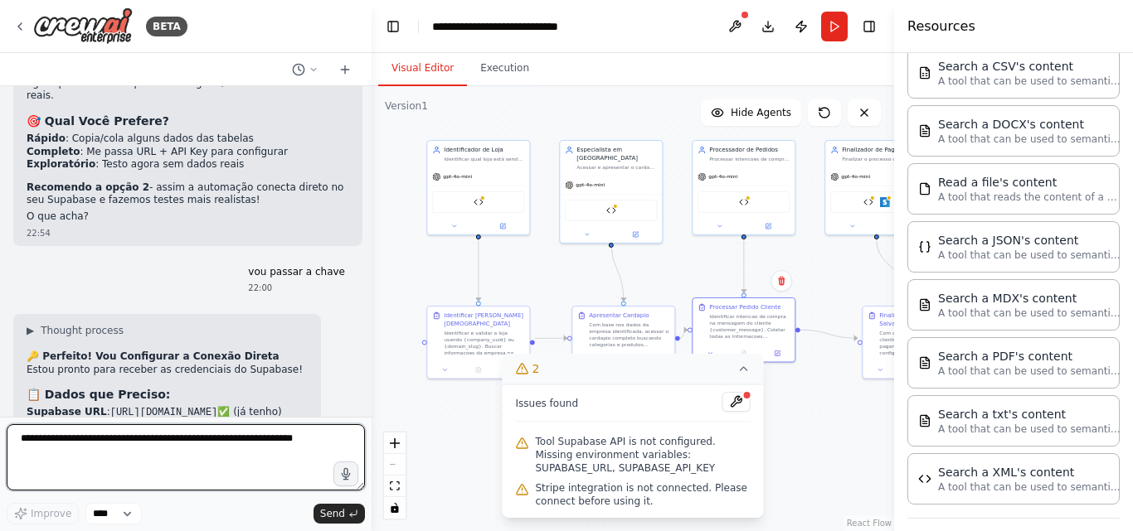
click at [93, 445] on textarea at bounding box center [186, 458] width 358 height 66
type textarea "**********"
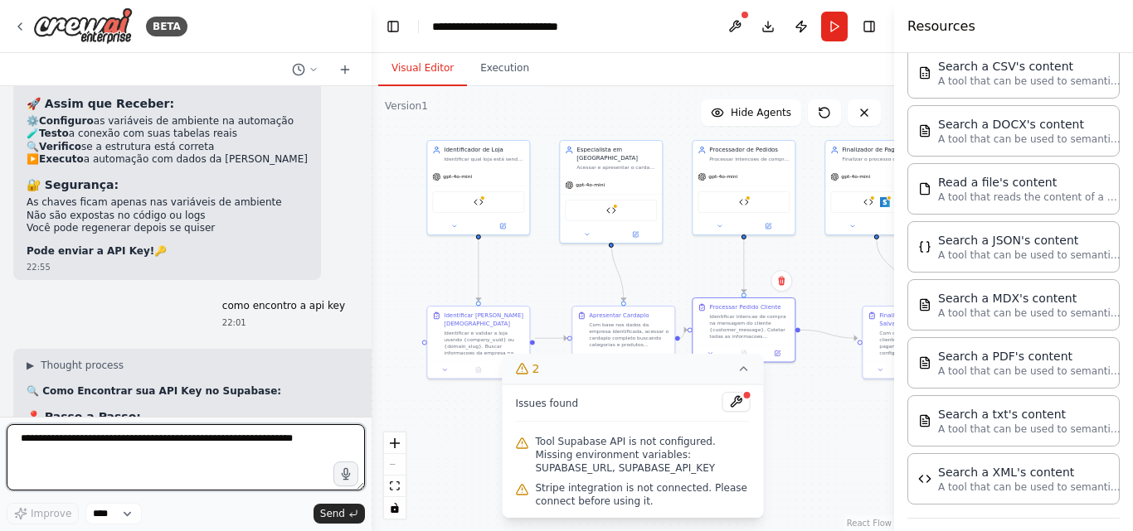
scroll to position [9568, 0]
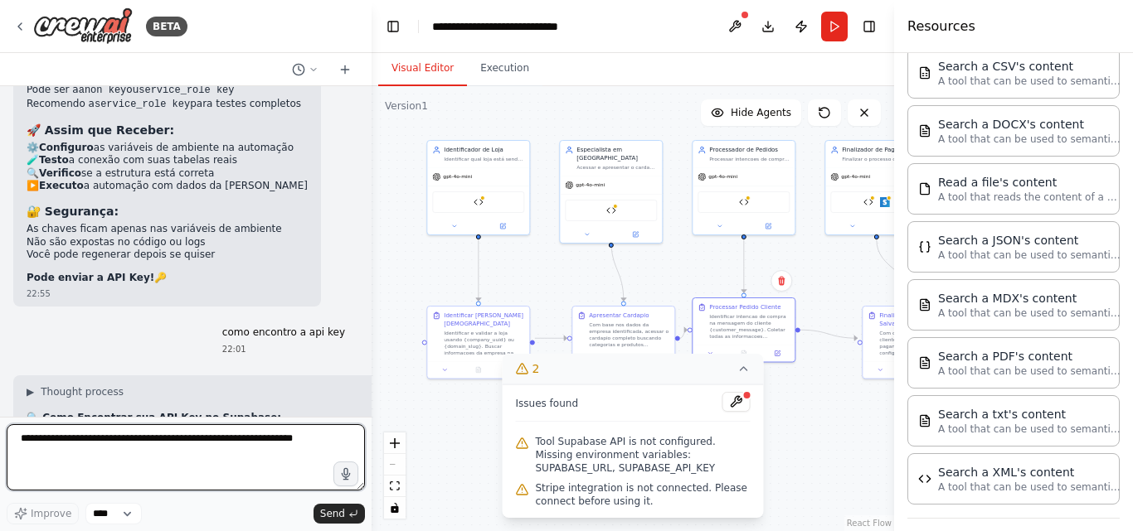
paste textarea "**********"
type textarea "**********"
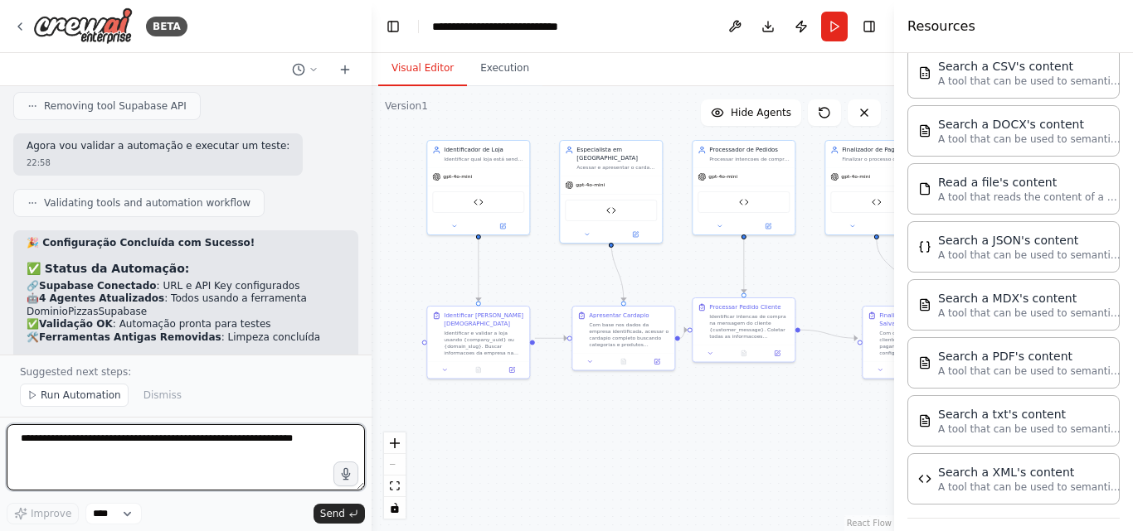
scroll to position [11329, 0]
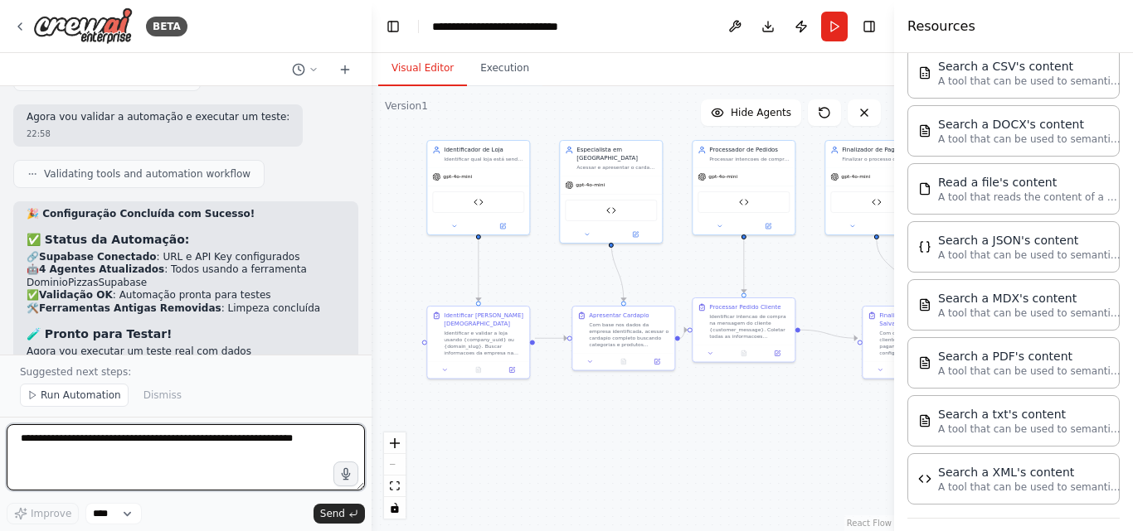
click at [174, 448] on textarea at bounding box center [186, 458] width 358 height 66
type textarea "**********"
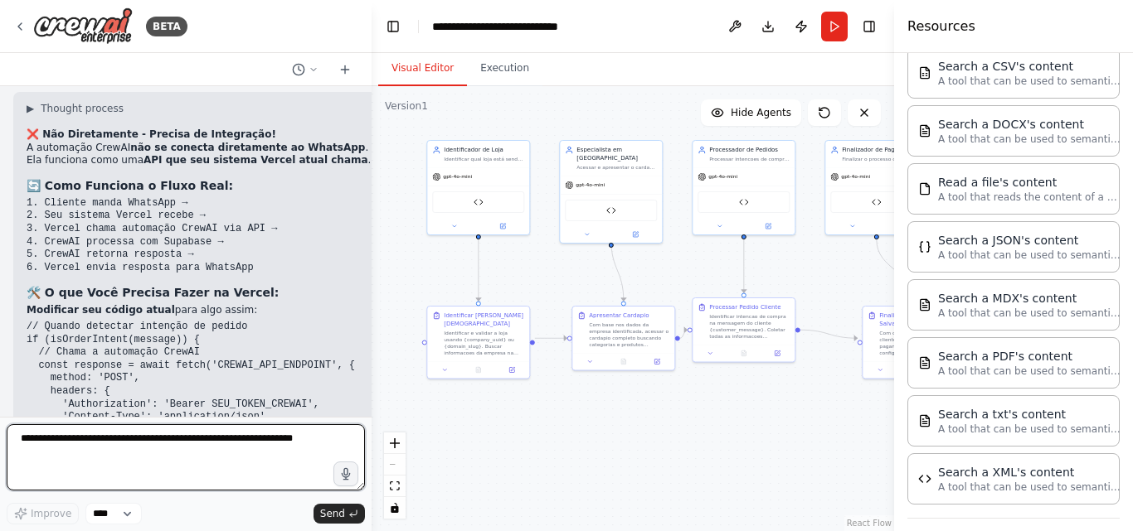
scroll to position [11943, 0]
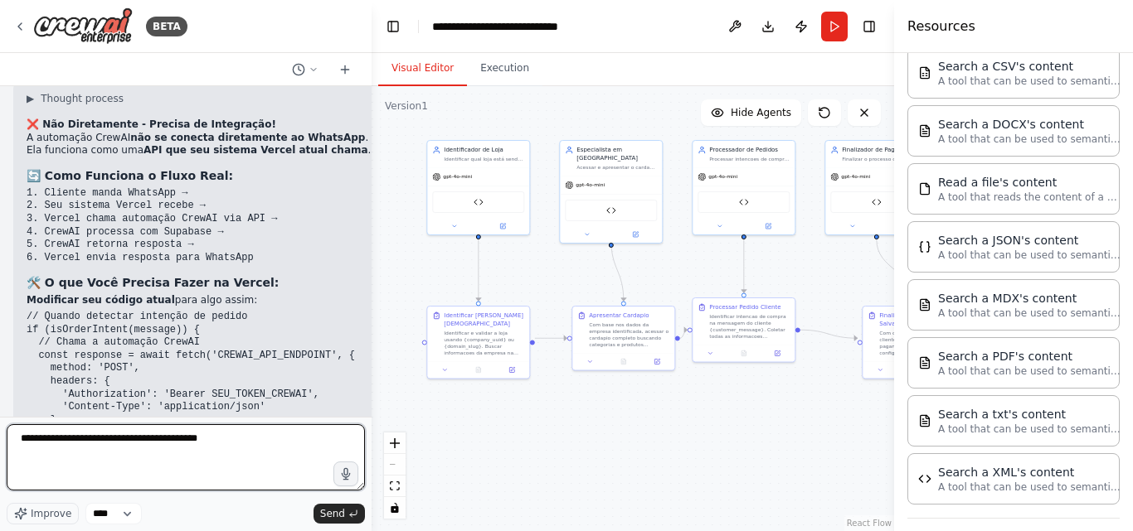
type textarea "**********"
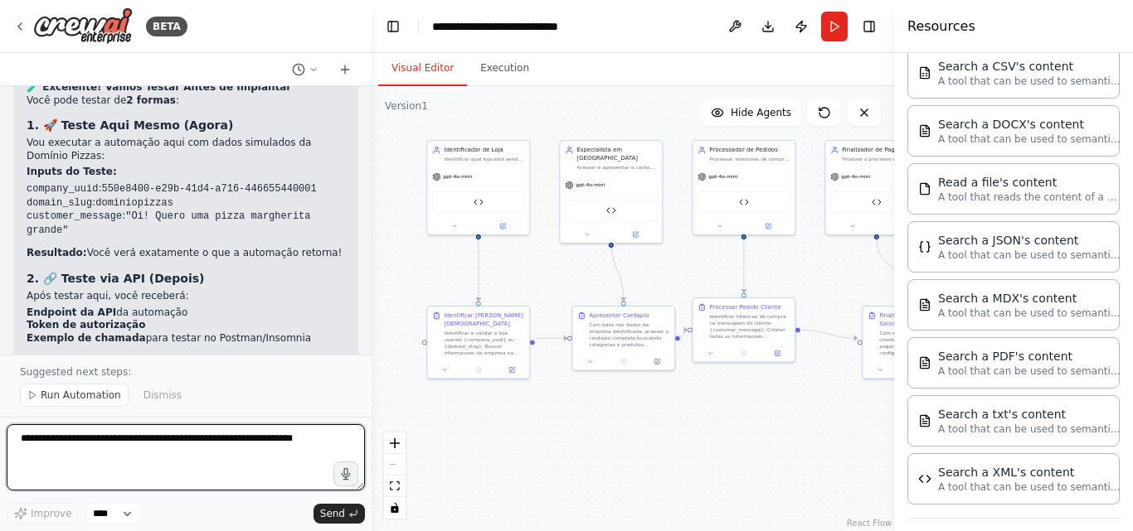
scroll to position [12659, 0]
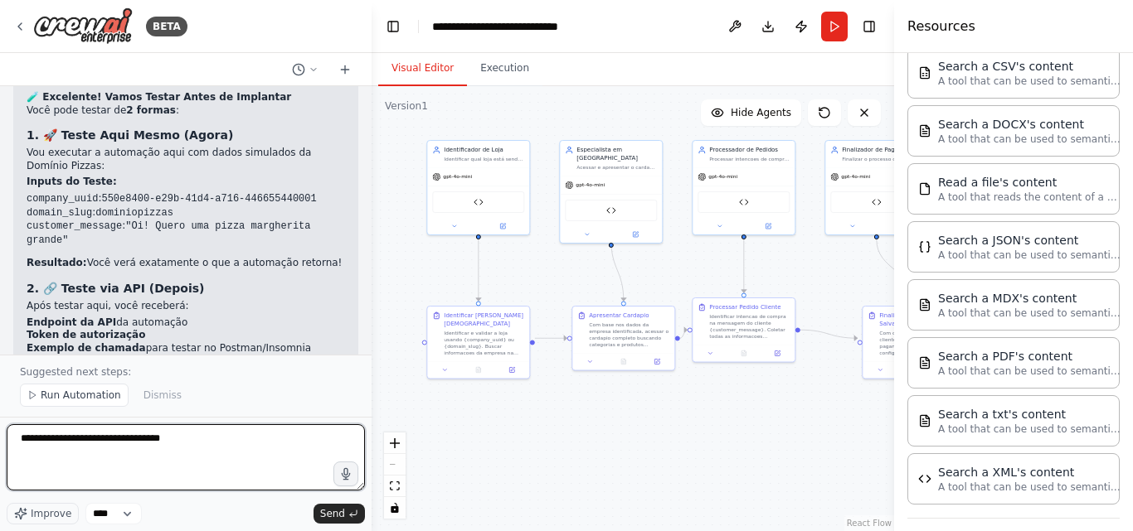
type textarea "**********"
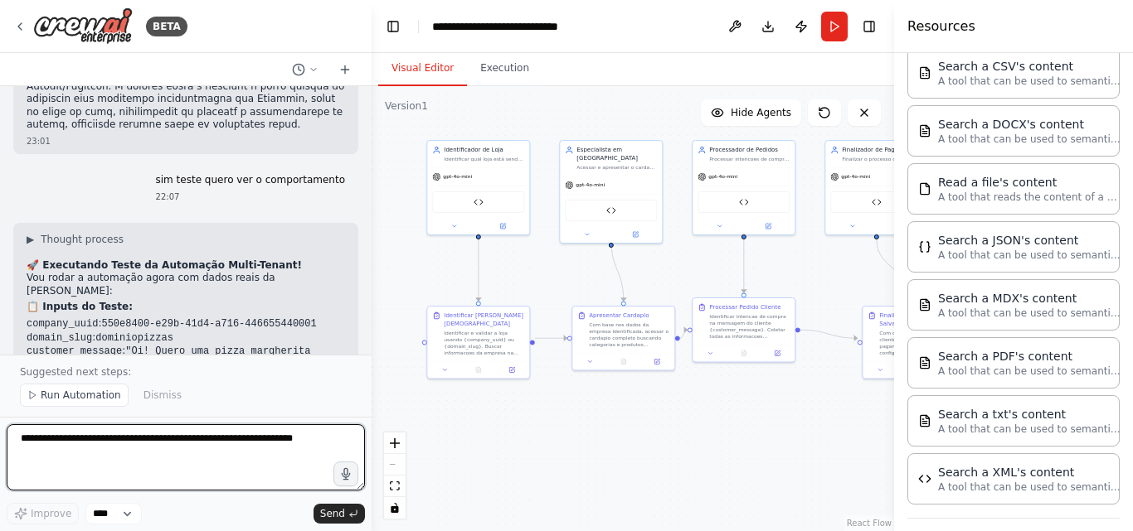
scroll to position [13446, 0]
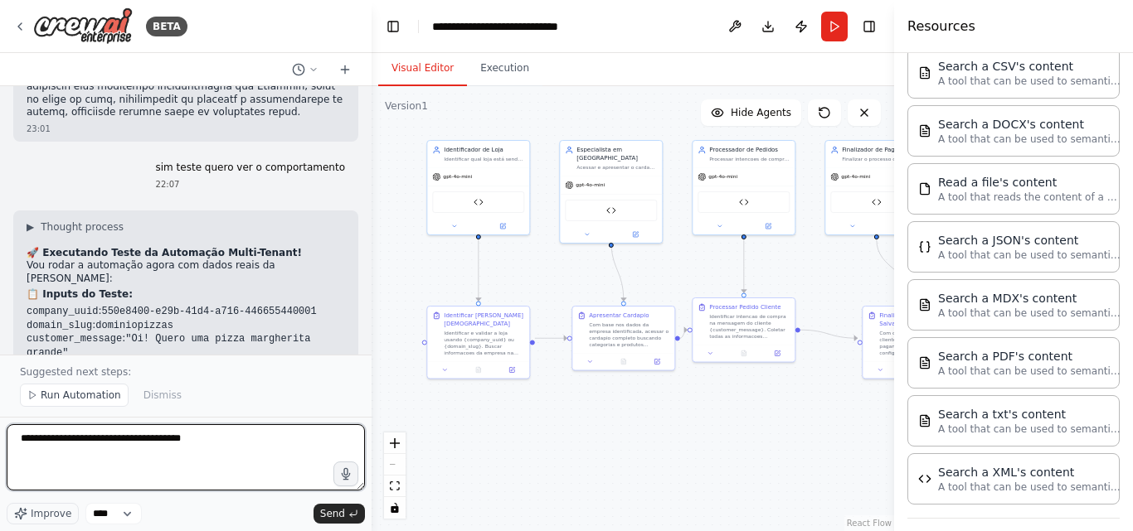
type textarea "**********"
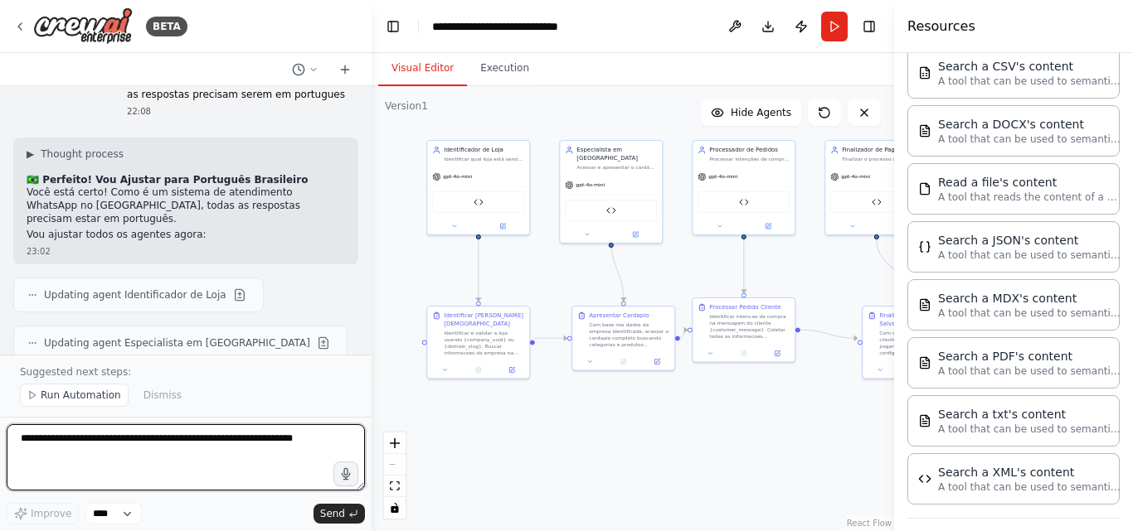
scroll to position [14138, 0]
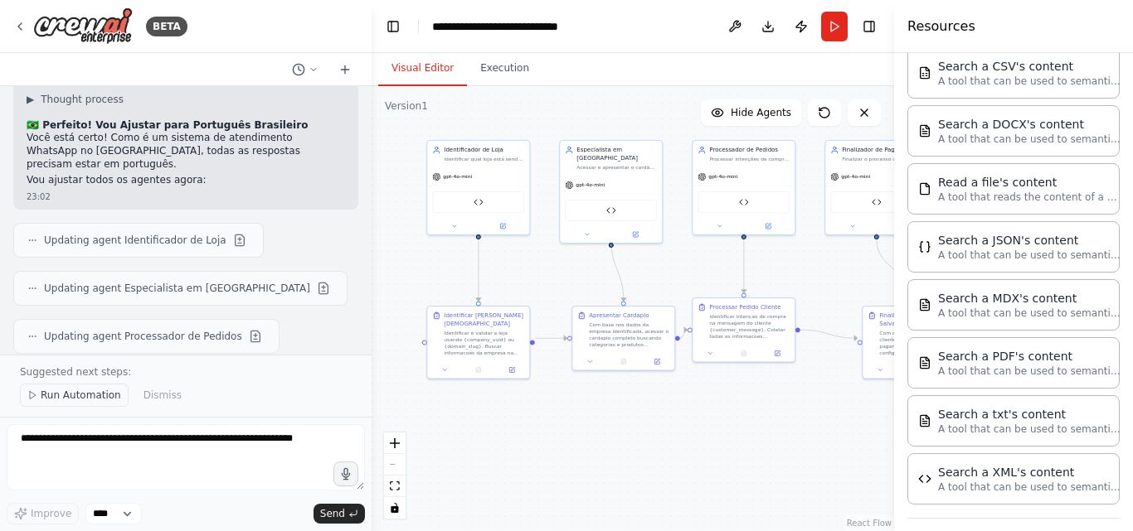
click at [71, 391] on span "Run Automation" at bounding box center [81, 395] width 80 height 13
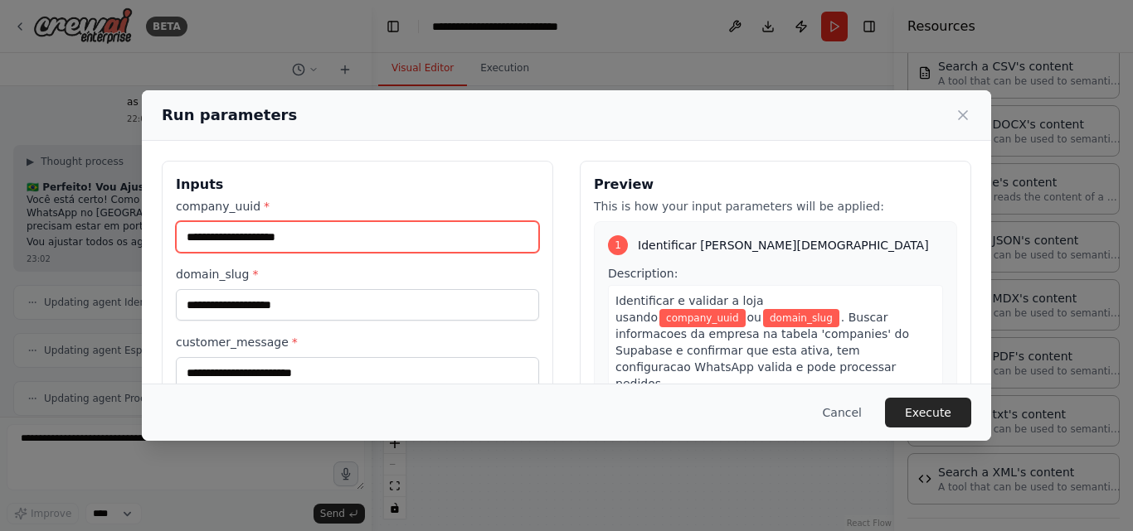
click at [379, 251] on input "company_uuid *" at bounding box center [357, 237] width 363 height 32
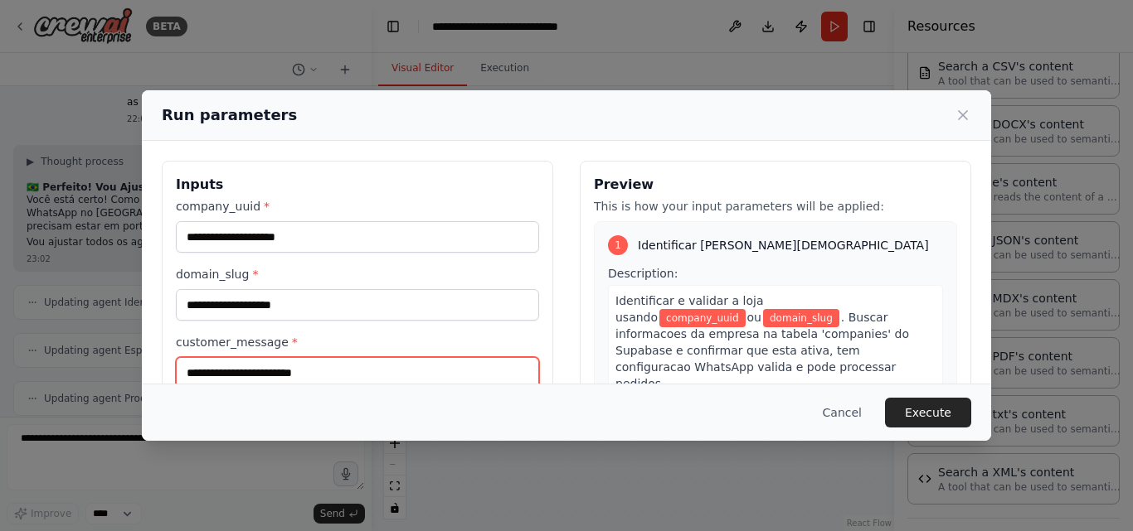
click at [297, 380] on input "customer_message *" at bounding box center [357, 373] width 363 height 32
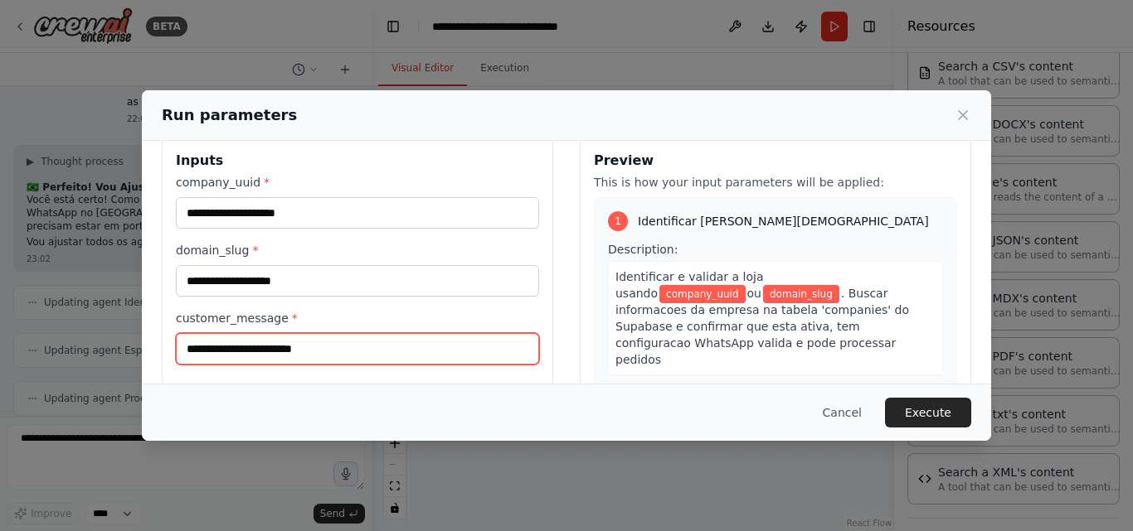
scroll to position [0, 0]
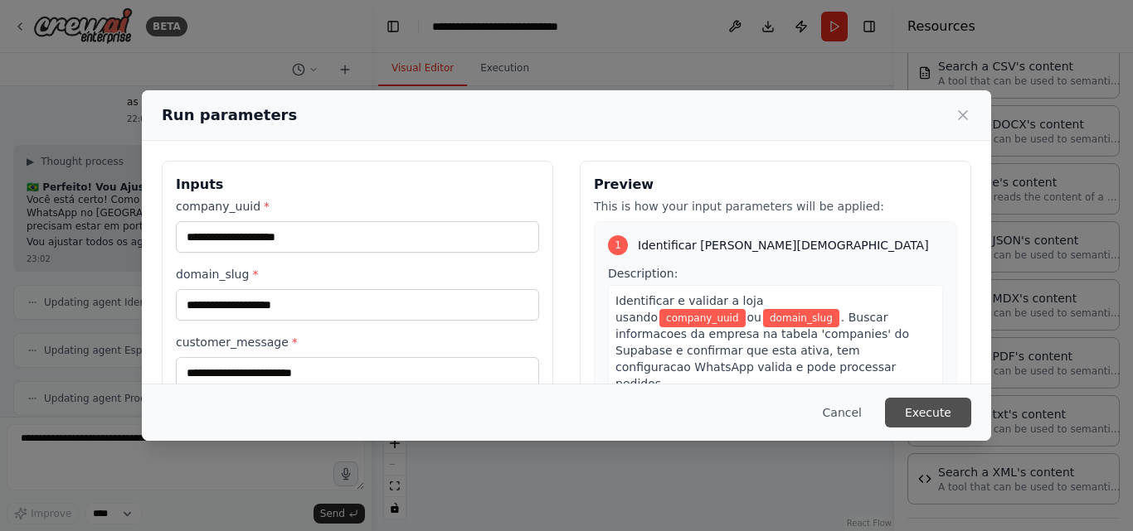
click at [945, 413] on button "Execute" at bounding box center [928, 413] width 86 height 30
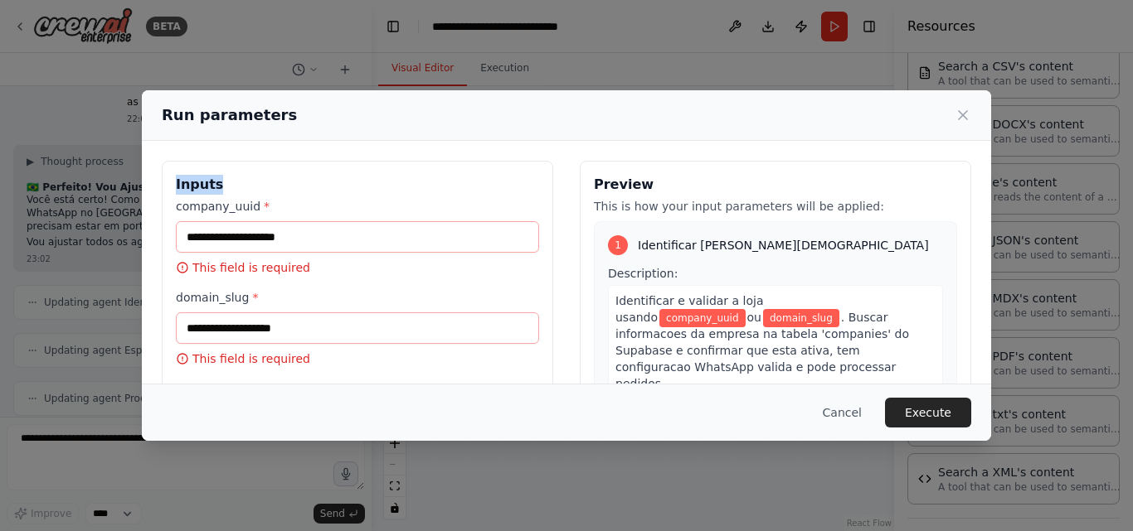
drag, startPoint x: 284, startPoint y: 104, endPoint x: 468, endPoint y: 148, distance: 188.4
click at [468, 147] on div "Run parameters Inputs company_uuid * This field is required domain_slug * This …" at bounding box center [566, 265] width 849 height 351
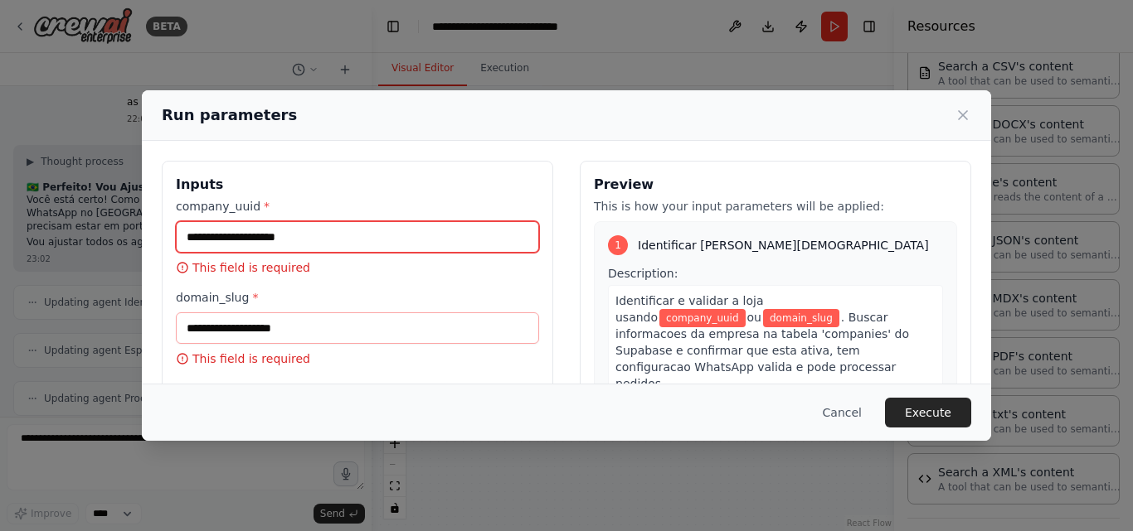
click at [362, 237] on input "company_uuid *" at bounding box center [357, 237] width 363 height 32
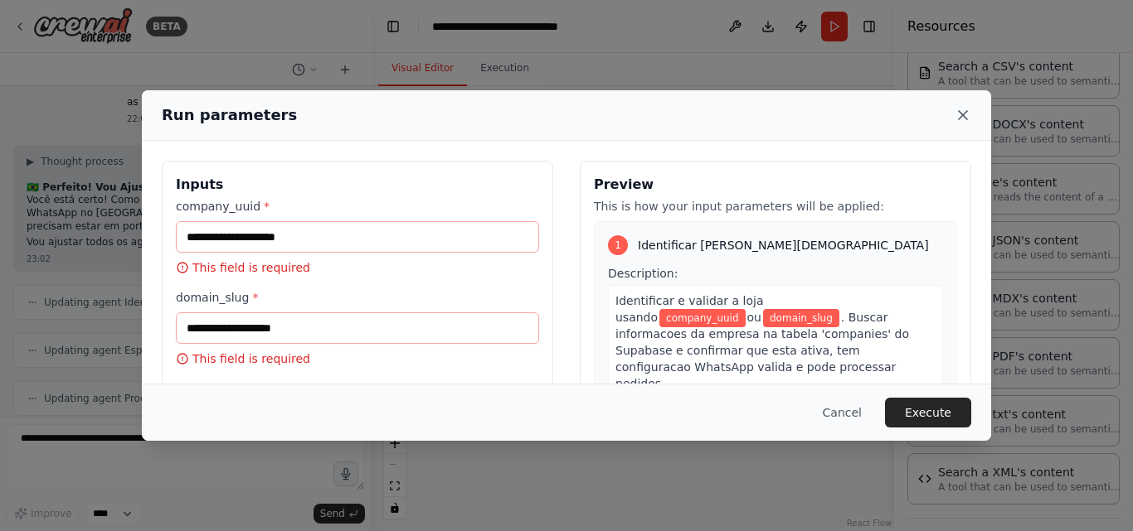
click at [968, 115] on icon at bounding box center [962, 115] width 17 height 17
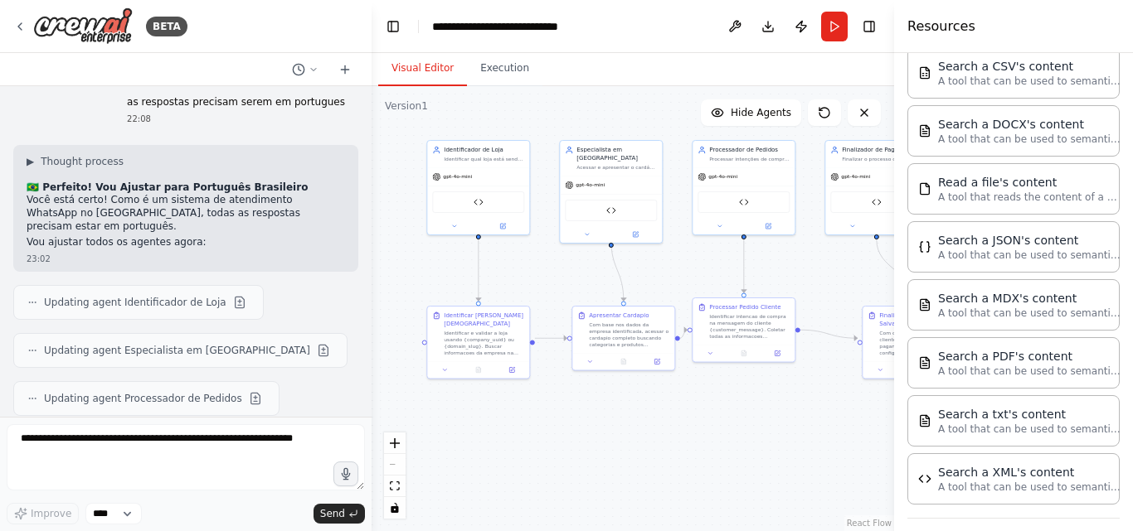
drag, startPoint x: 97, startPoint y: 253, endPoint x: 292, endPoint y: 250, distance: 194.9
copy code "550e8400-e29b-41d4-a716-446655440001"
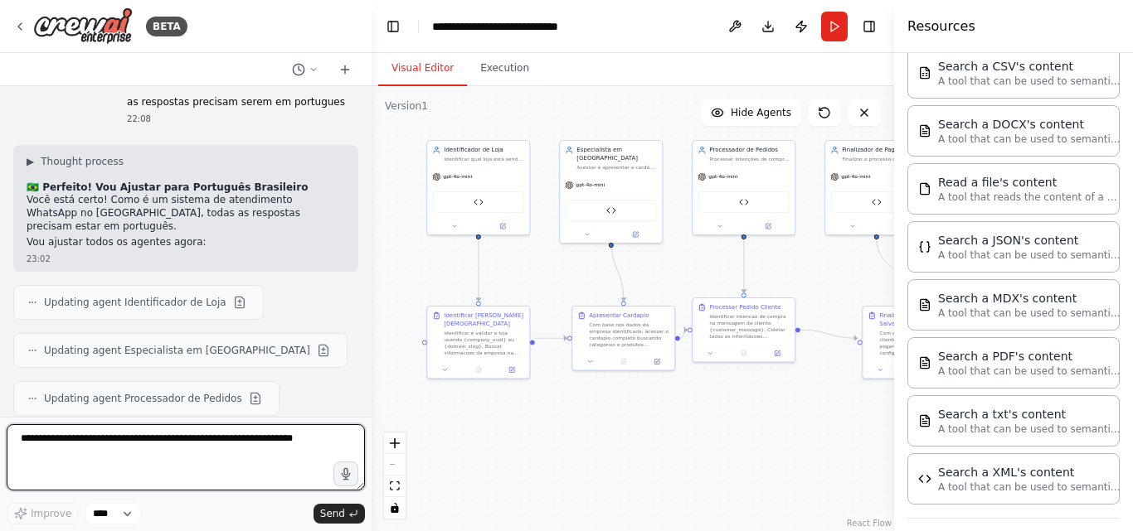
click at [62, 471] on textarea at bounding box center [186, 458] width 358 height 66
type textarea "**********"
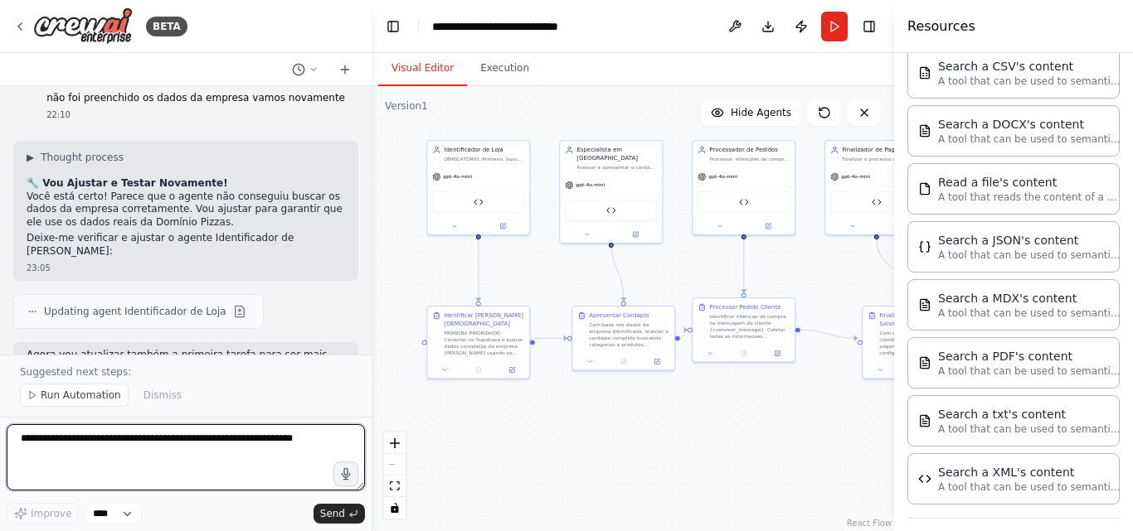
scroll to position [14851, 0]
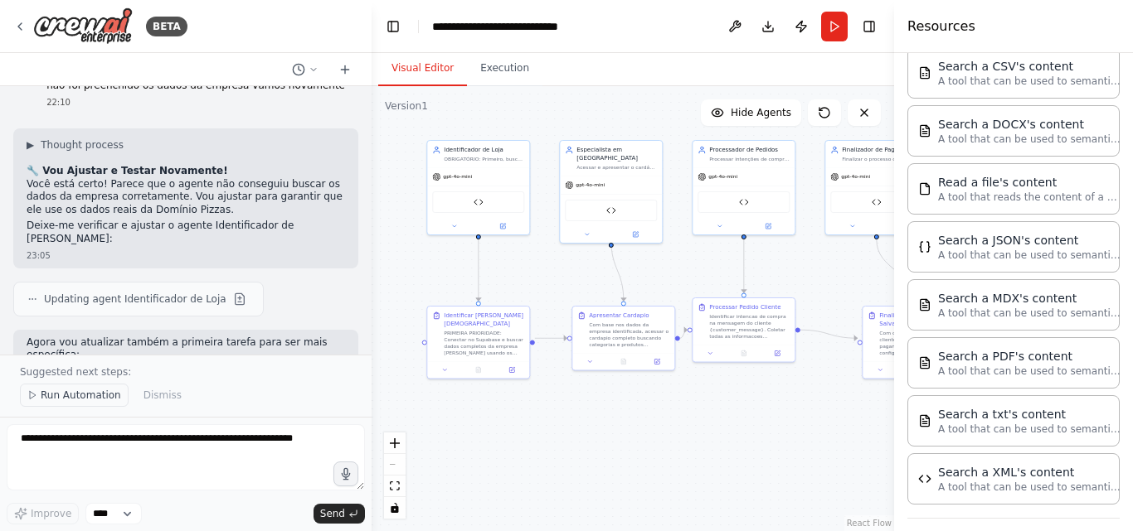
click at [84, 397] on span "Run Automation" at bounding box center [81, 395] width 80 height 13
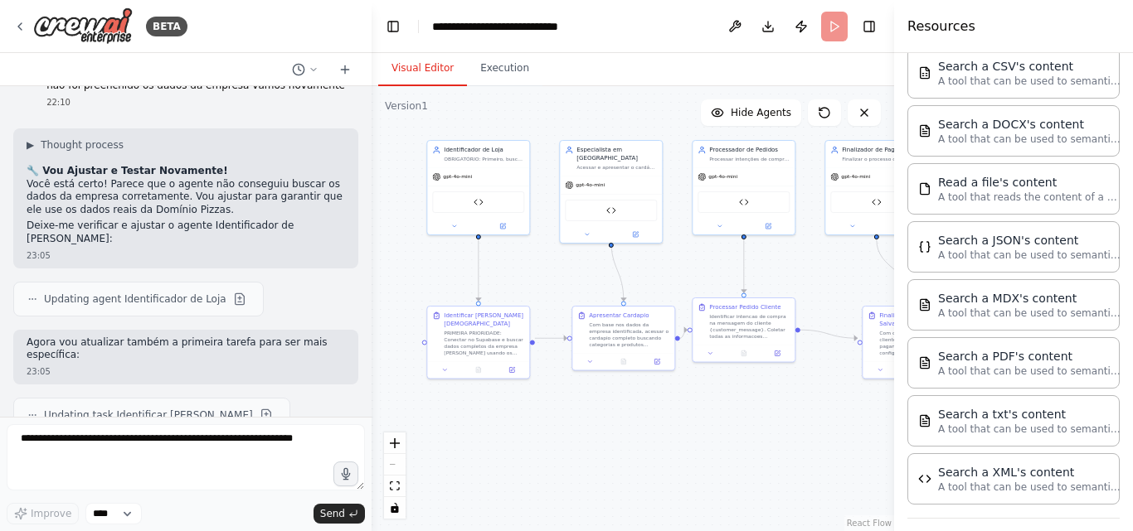
scroll to position [14788, 0]
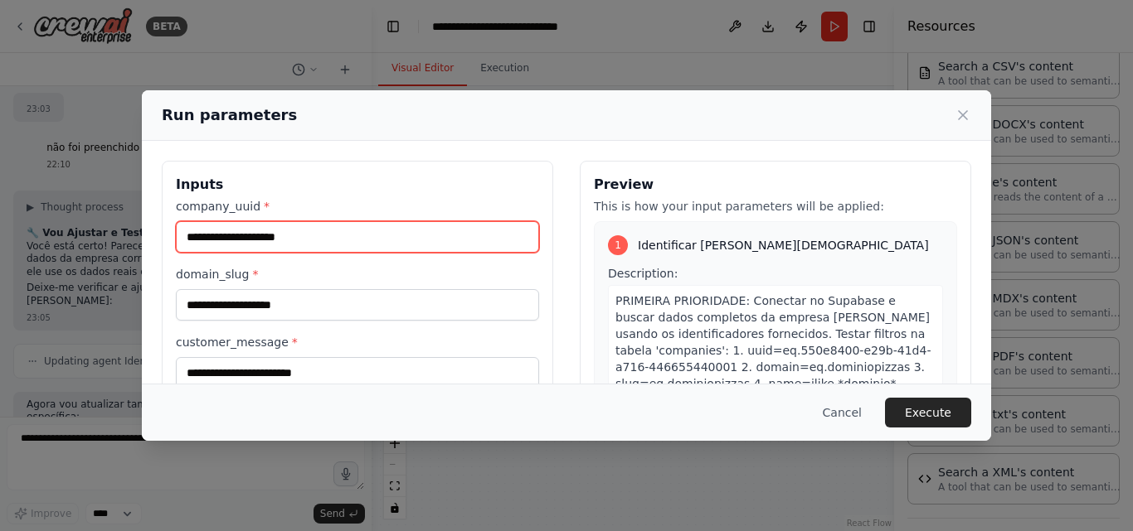
click at [244, 232] on input "company_uuid *" at bounding box center [357, 237] width 363 height 32
paste input "**********"
type input "**********"
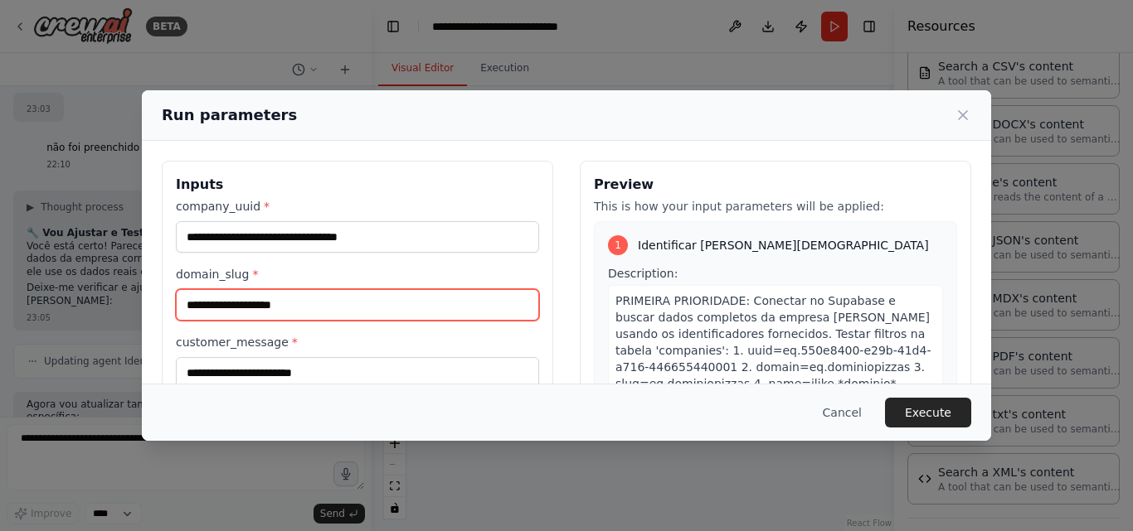
click at [260, 307] on input "domain_slug *" at bounding box center [357, 305] width 363 height 32
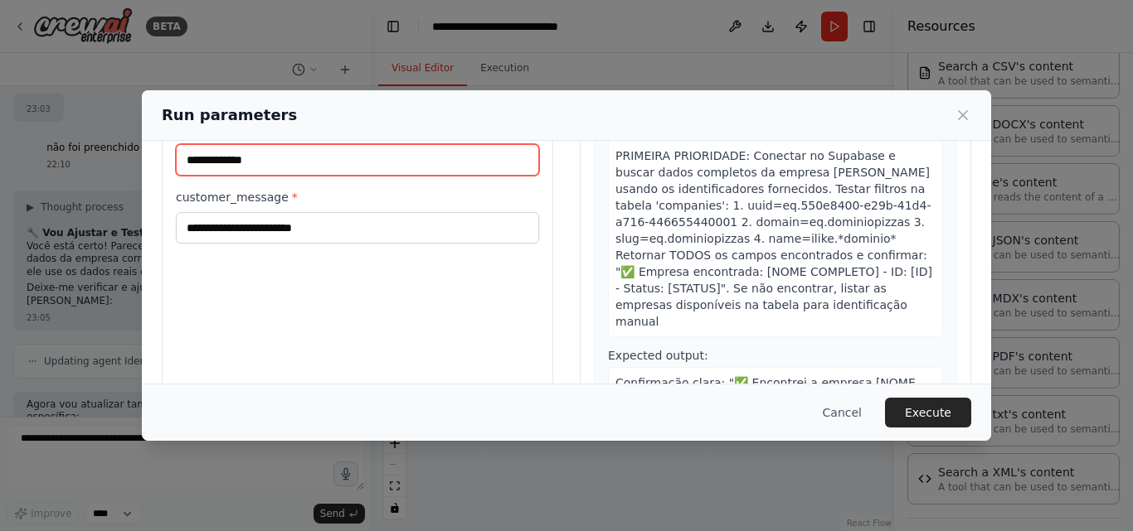
scroll to position [166, 0]
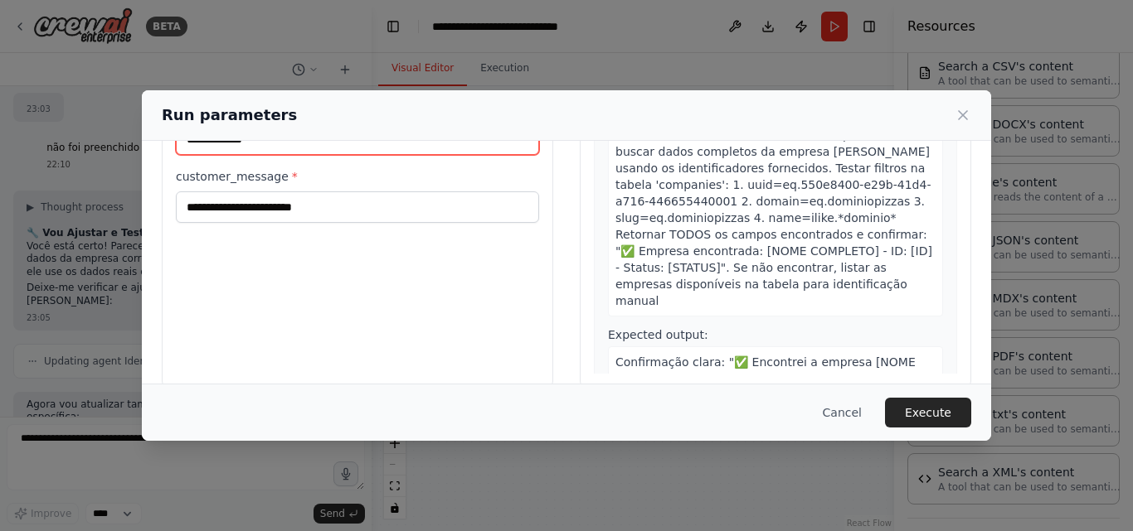
type input "**********"
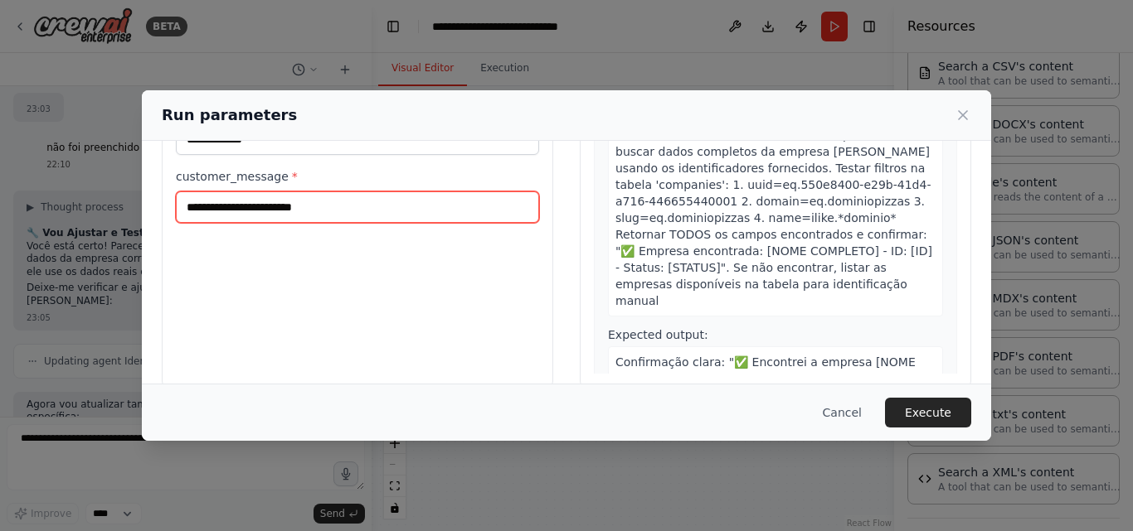
click at [310, 204] on input "customer_message *" at bounding box center [357, 208] width 363 height 32
type input "**********"
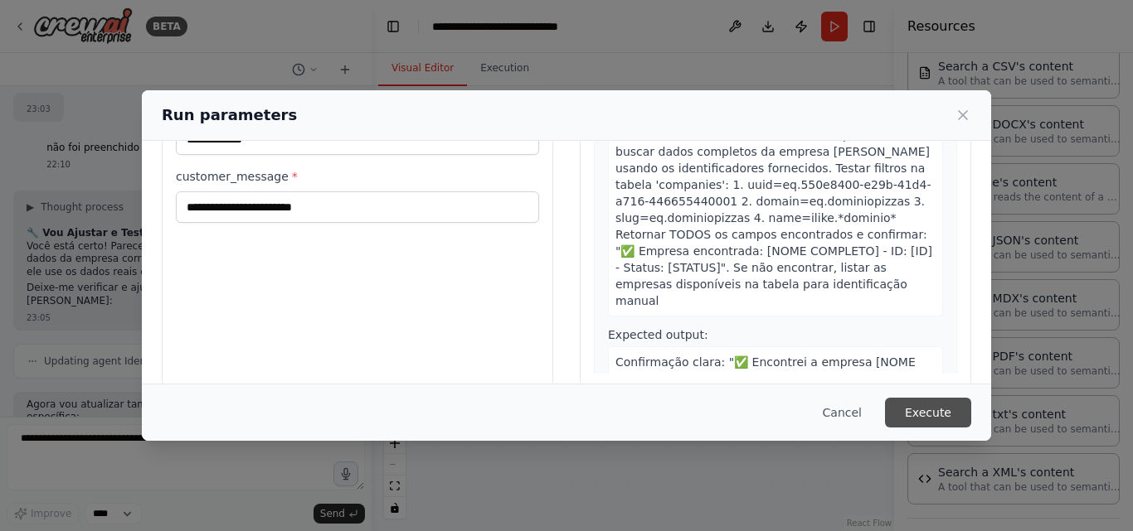
click at [924, 421] on button "Execute" at bounding box center [928, 413] width 86 height 30
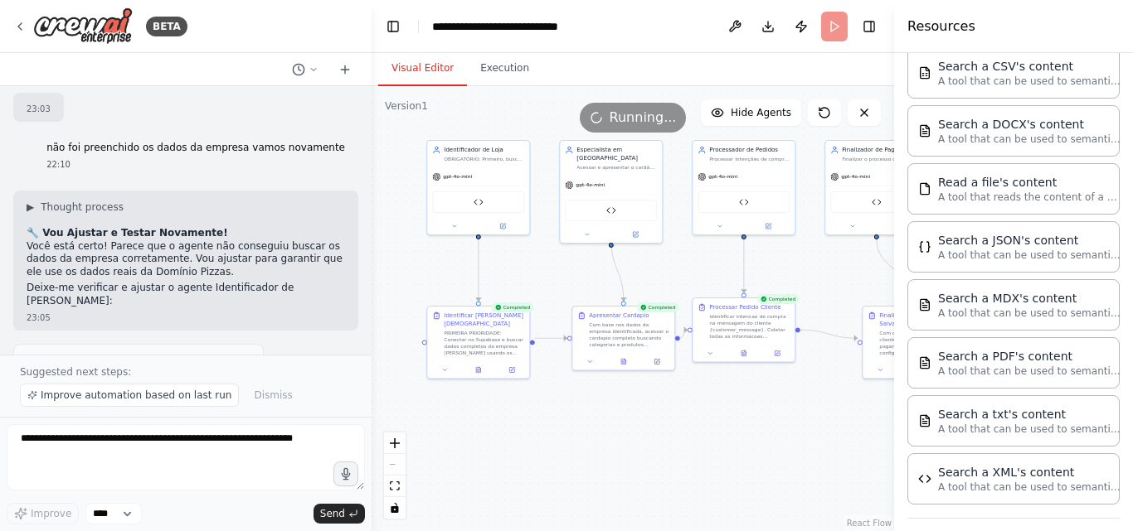
scroll to position [14851, 0]
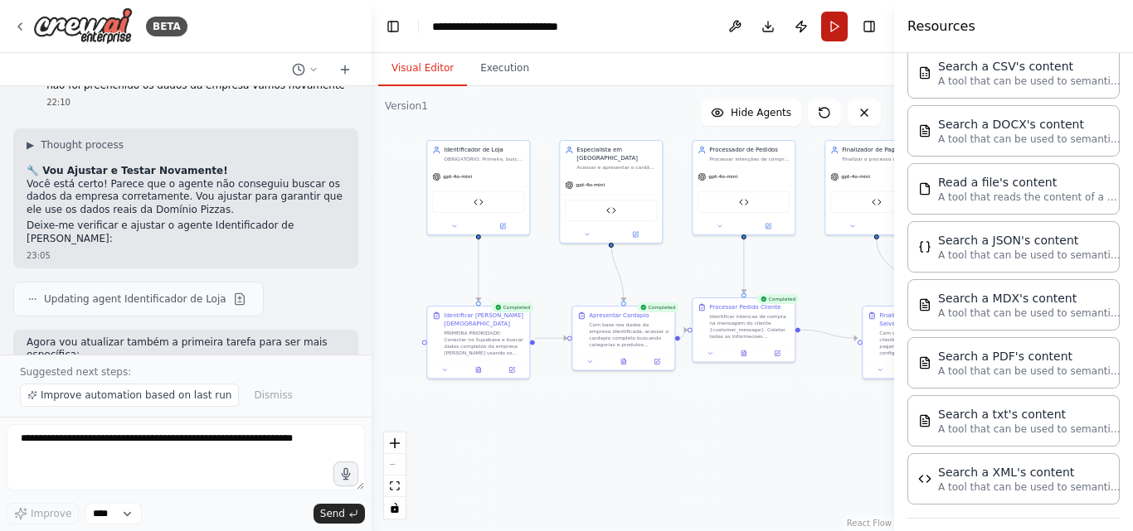
click at [840, 27] on button "Run" at bounding box center [834, 27] width 27 height 30
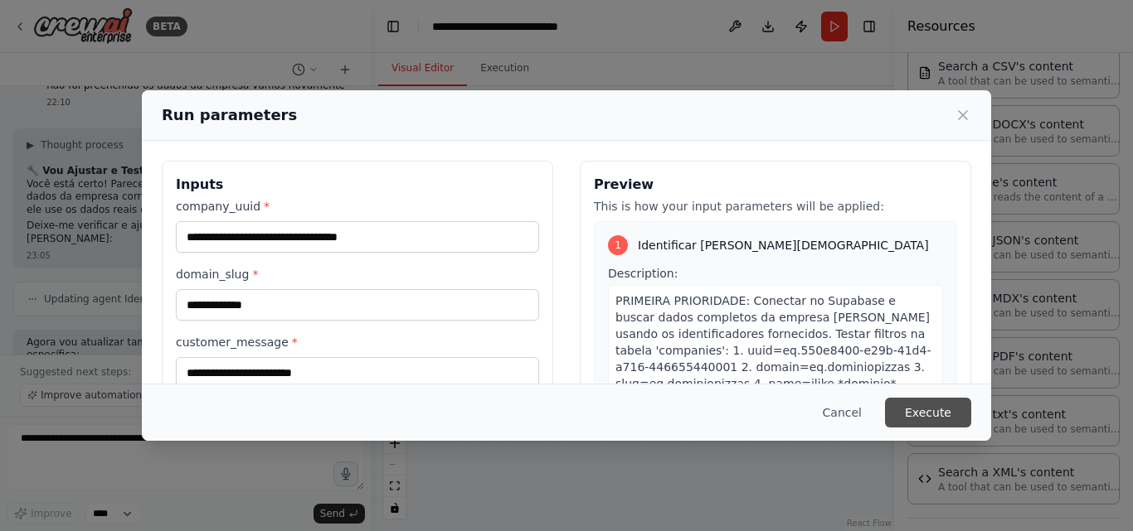
click at [920, 420] on button "Execute" at bounding box center [928, 413] width 86 height 30
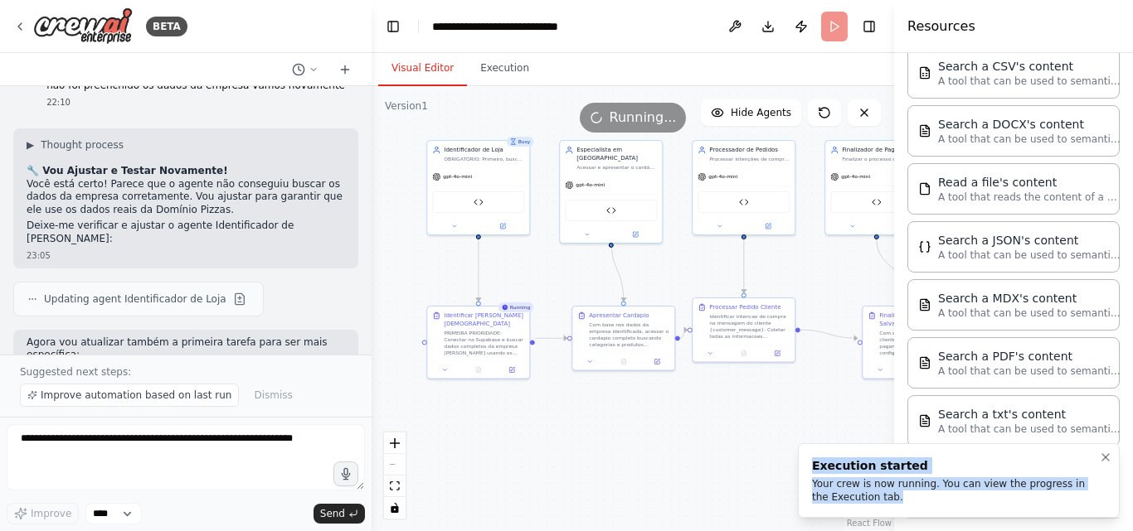
drag, startPoint x: 877, startPoint y: 502, endPoint x: 812, endPoint y: 462, distance: 76.6
click at [812, 462] on div "Execution started Your crew is now running. You can view the progress in the Ex…" at bounding box center [955, 481] width 287 height 46
copy div "Execution started Your crew is now running. You can view the progress in the Ex…"
drag, startPoint x: 624, startPoint y: 353, endPoint x: 609, endPoint y: 357, distance: 15.5
click at [609, 357] on div "Apresentar Cardapio Com base nos dados da empresa identificada, acessar o carda…" at bounding box center [611, 346] width 104 height 66
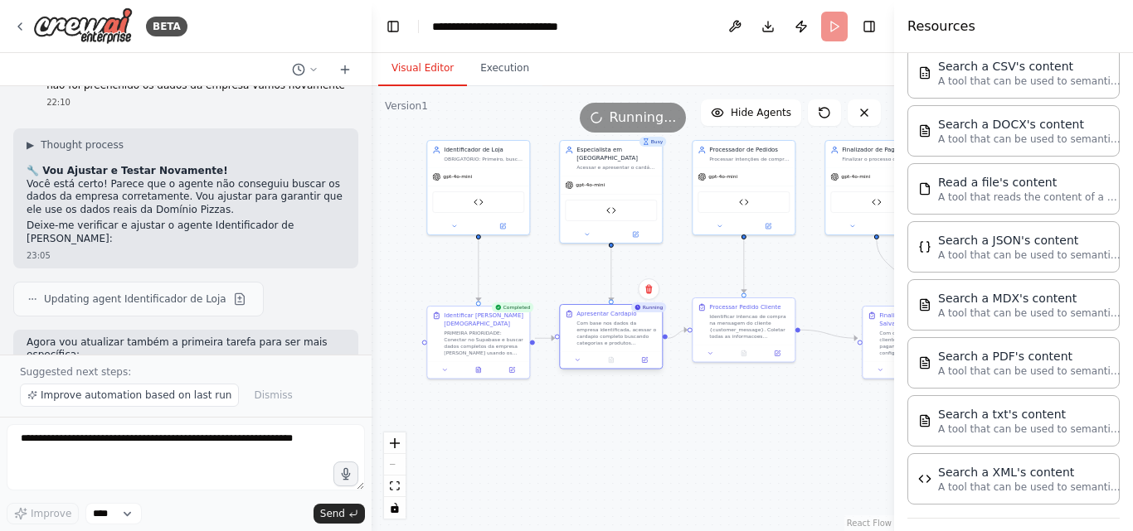
drag, startPoint x: 609, startPoint y: 357, endPoint x: 609, endPoint y: 347, distance: 10.8
click at [609, 347] on div "Apresentar Cardapio Com base nos dados da empresa identificada, acessar o carda…" at bounding box center [611, 328] width 102 height 46
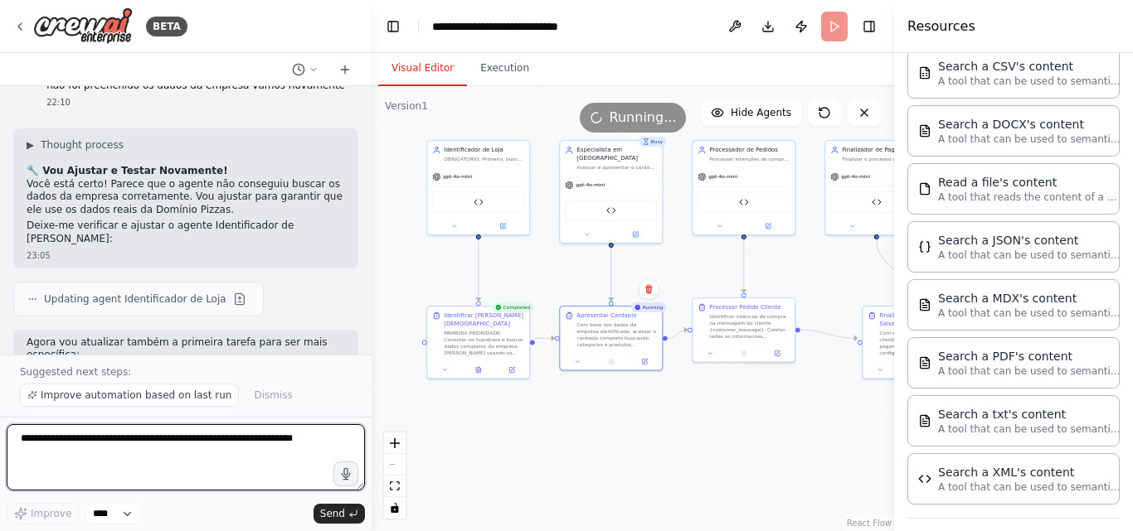
click at [69, 431] on textarea at bounding box center [186, 458] width 358 height 66
click at [298, 435] on textarea at bounding box center [186, 458] width 358 height 66
type textarea "**********"
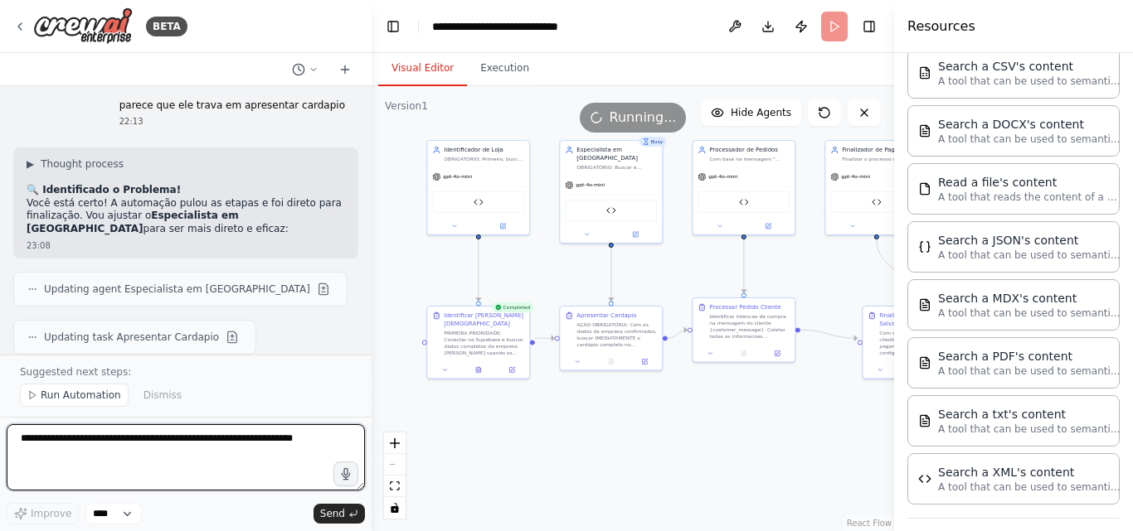
scroll to position [15555, 0]
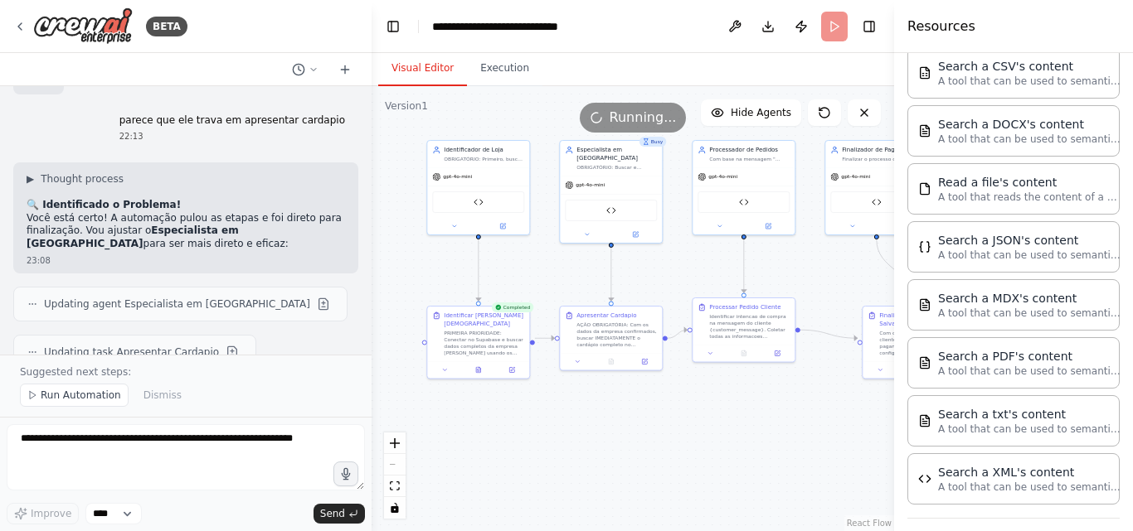
drag, startPoint x: 98, startPoint y: 258, endPoint x: 298, endPoint y: 254, distance: 200.7
copy code "550e8400-e29b-41d4-a716-446655440001"
click at [81, 397] on span "Run Automation" at bounding box center [81, 395] width 80 height 13
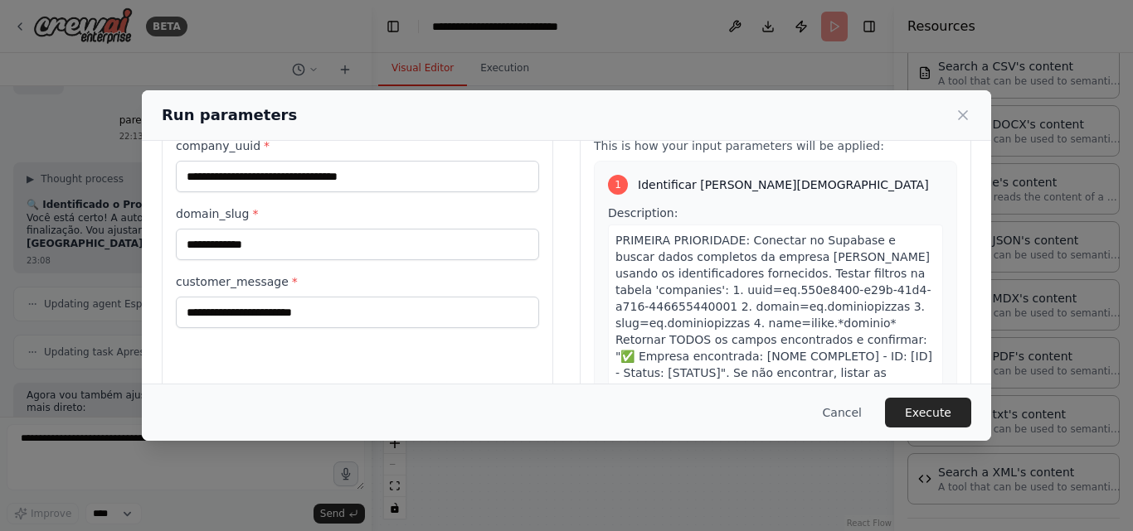
scroll to position [166, 0]
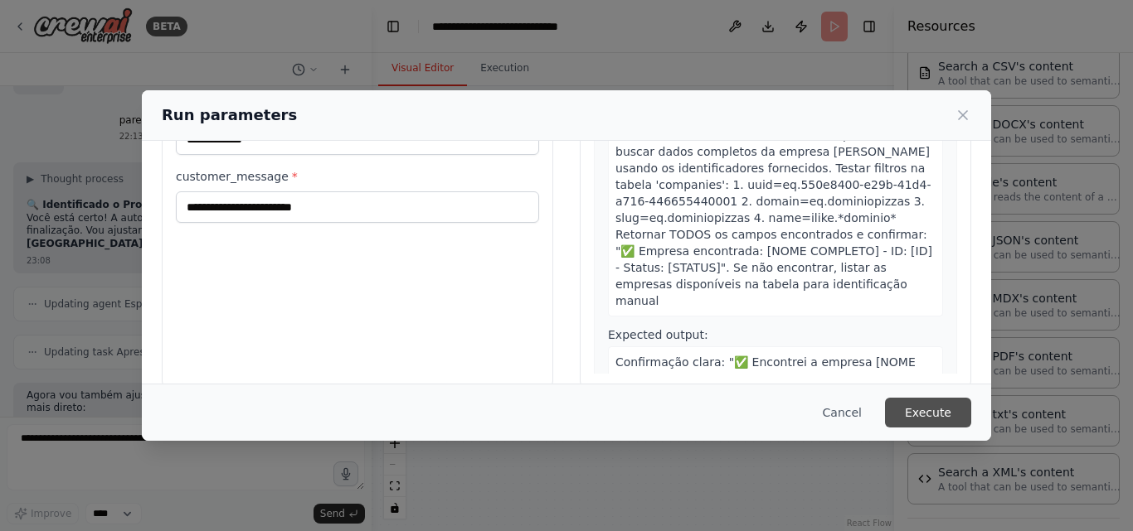
click at [945, 415] on button "Execute" at bounding box center [928, 413] width 86 height 30
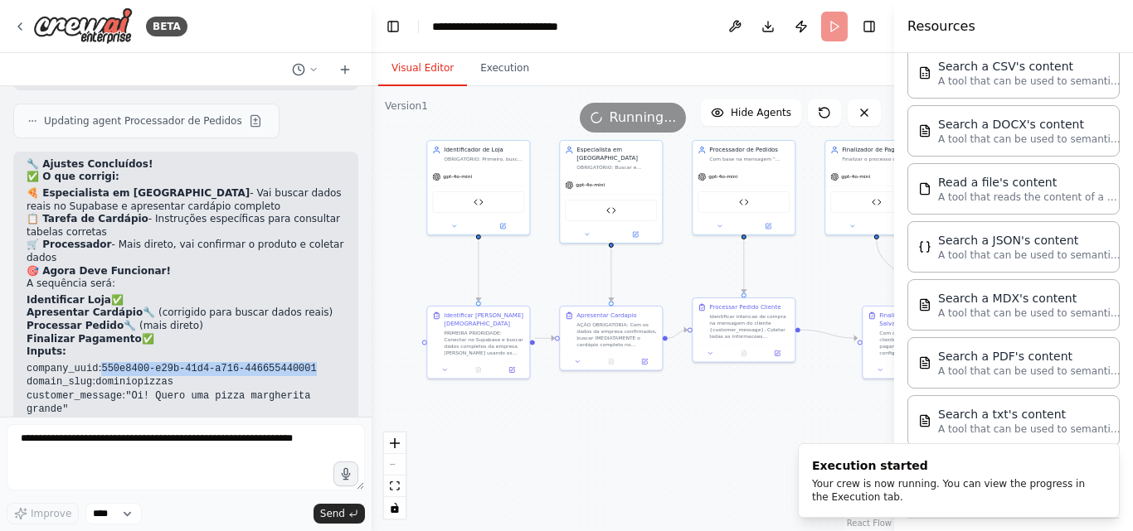
scroll to position [15908, 0]
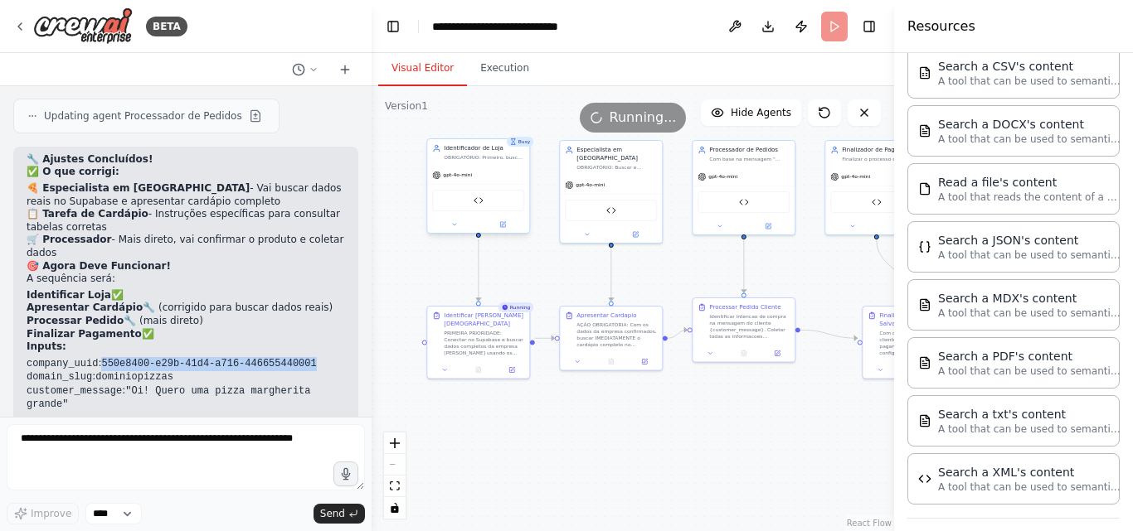
click at [468, 178] on span "gpt-4o-mini" at bounding box center [457, 175] width 29 height 7
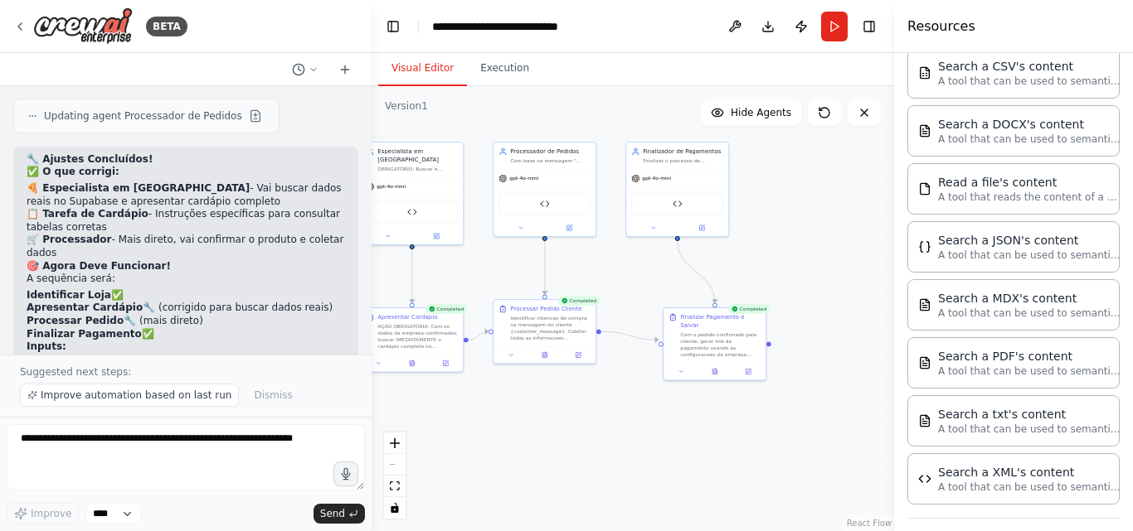
drag, startPoint x: 766, startPoint y: 410, endPoint x: 610, endPoint y: 411, distance: 155.9
click at [610, 411] on div ".deletable-edge-delete-btn { width: 20px; height: 20px; border: 0px solid #ffff…" at bounding box center [632, 308] width 522 height 445
drag, startPoint x: 687, startPoint y: 186, endPoint x: 726, endPoint y: 184, distance: 39.0
click at [726, 184] on div "gpt-4o-mini Dominio Pizzas Supabase" at bounding box center [718, 200] width 102 height 67
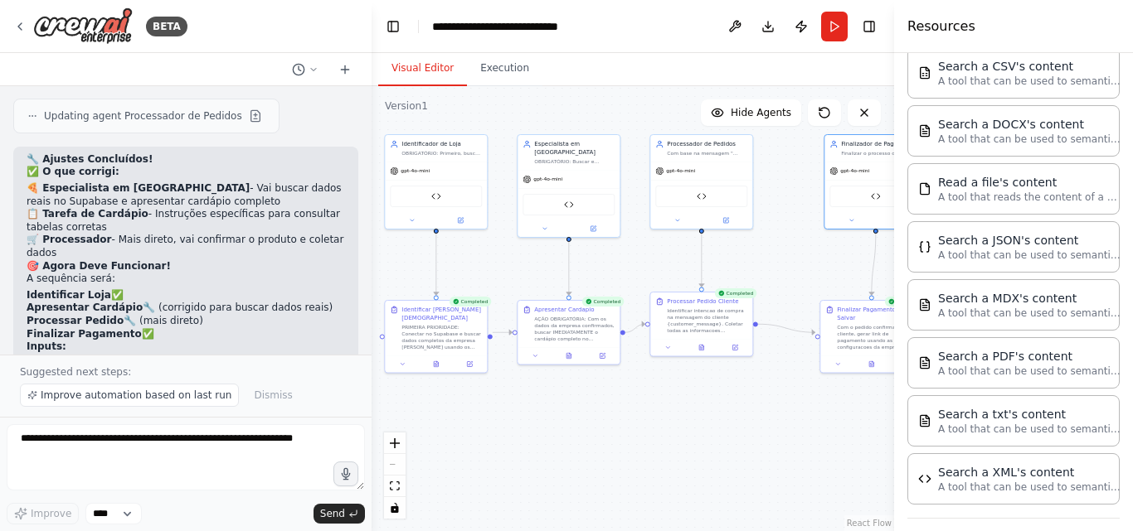
drag, startPoint x: 513, startPoint y: 389, endPoint x: 670, endPoint y: 381, distance: 156.9
click at [670, 381] on div ".deletable-edge-delete-btn { width: 20px; height: 20px; border: 0px solid #ffff…" at bounding box center [632, 308] width 522 height 445
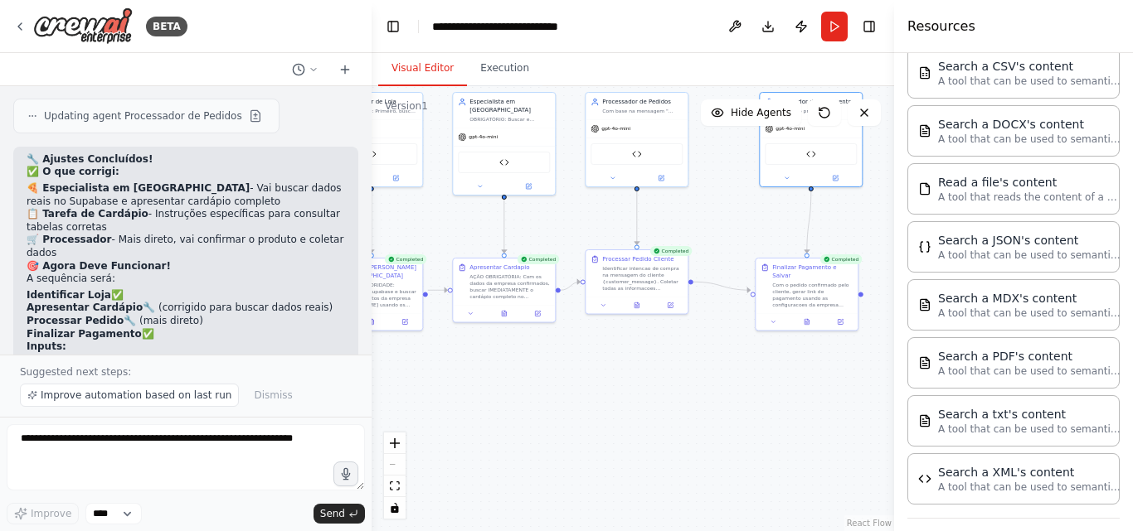
drag, startPoint x: 767, startPoint y: 246, endPoint x: 772, endPoint y: 205, distance: 41.8
click at [772, 205] on div ".deletable-edge-delete-btn { width: 20px; height: 20px; border: 0px solid #ffff…" at bounding box center [632, 308] width 522 height 445
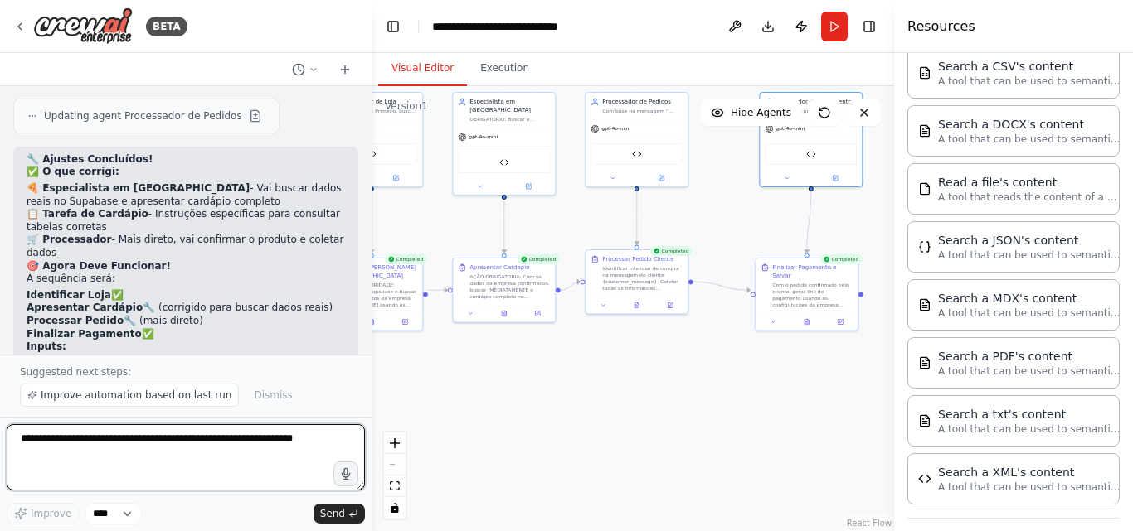
click at [144, 436] on textarea at bounding box center [186, 458] width 358 height 66
type textarea "**********"
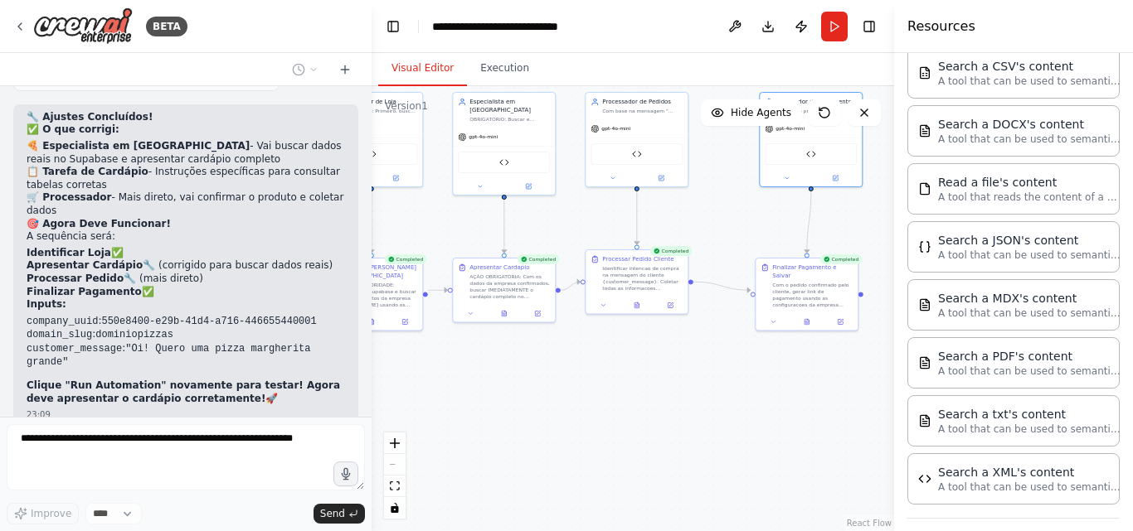
scroll to position [16006, 0]
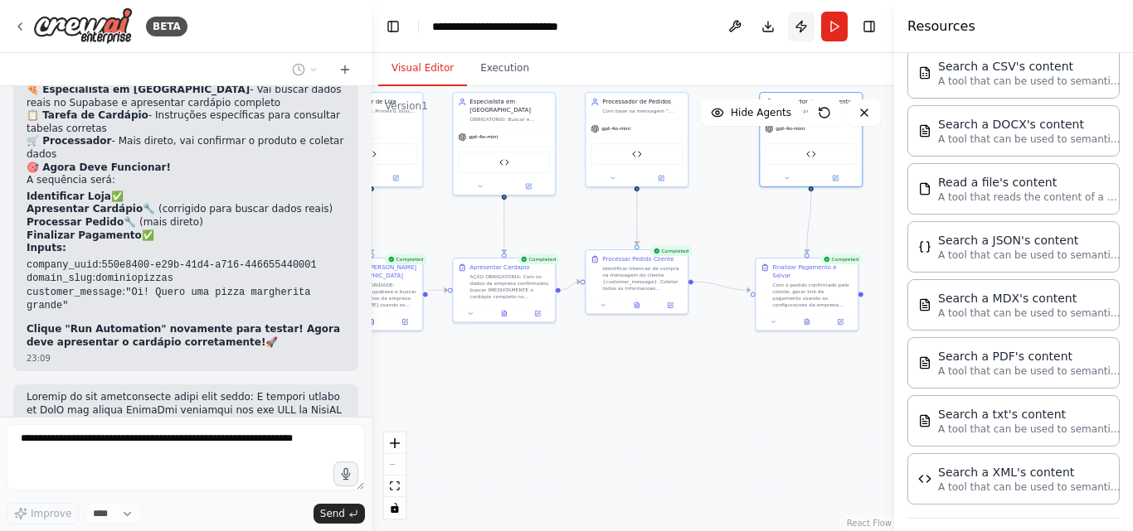
click at [803, 22] on button "Publish" at bounding box center [801, 27] width 27 height 30
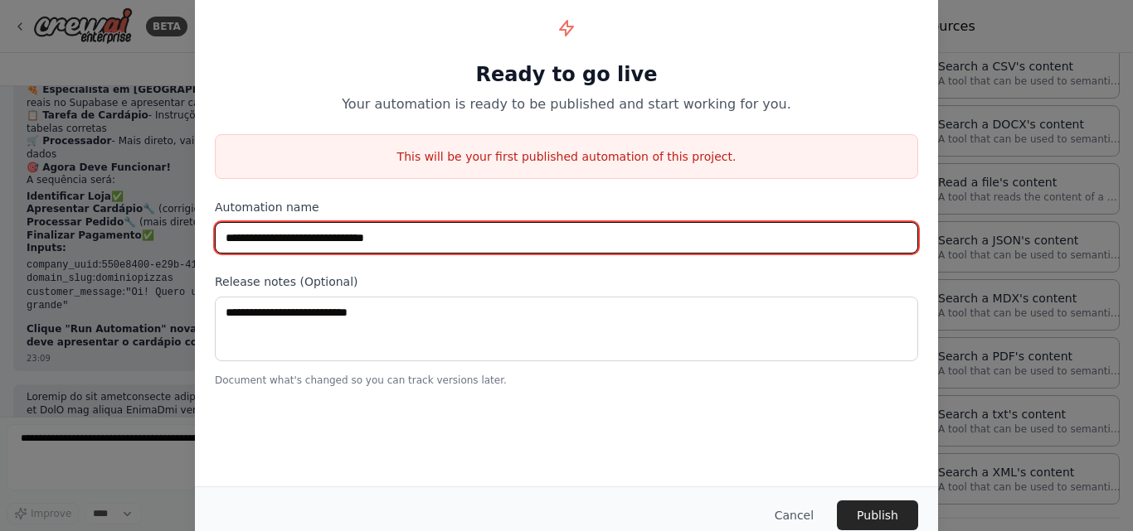
click at [489, 230] on input "**********" at bounding box center [566, 238] width 703 height 32
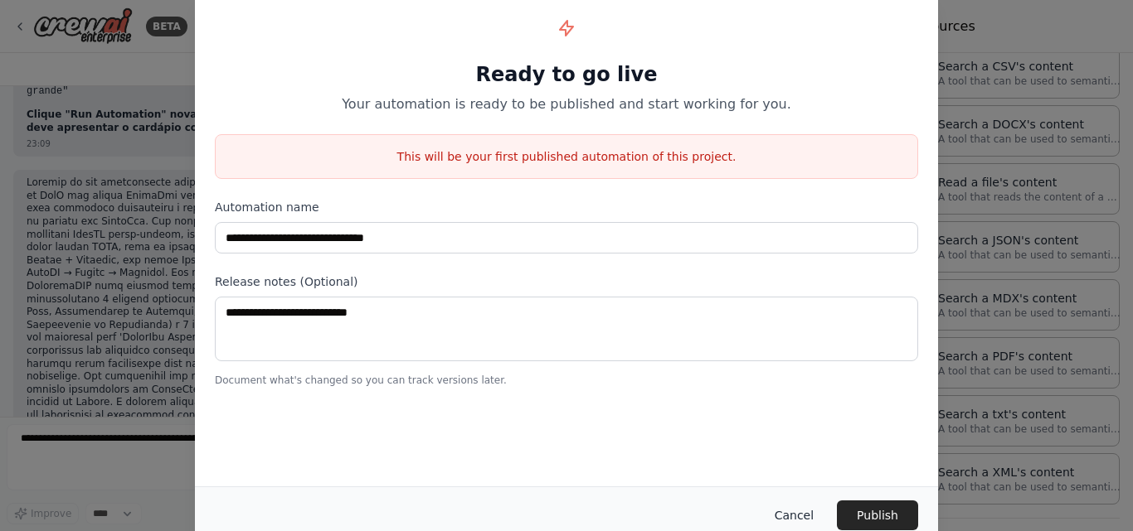
click at [796, 508] on button "Cancel" at bounding box center [794, 516] width 66 height 30
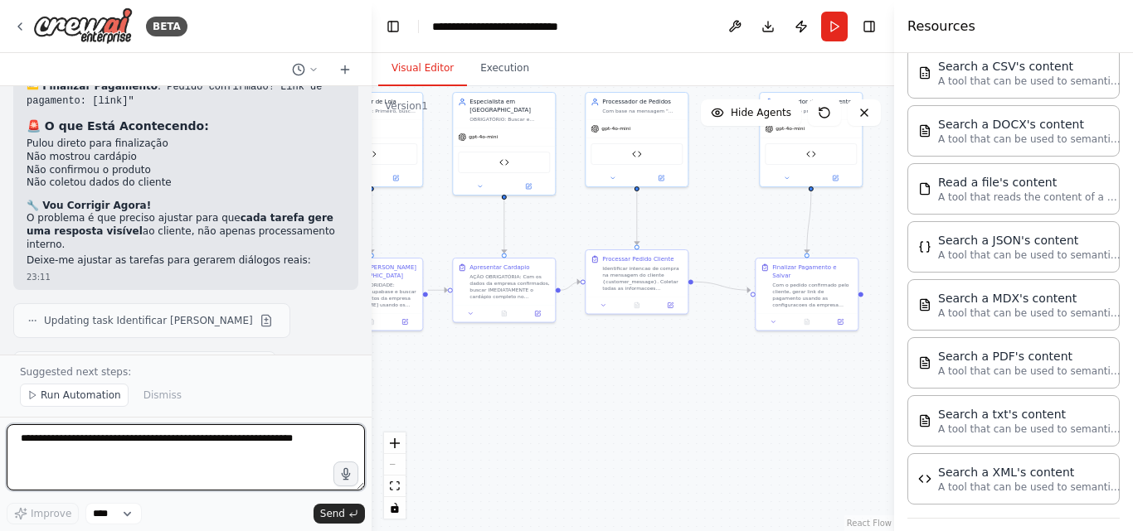
scroll to position [17023, 0]
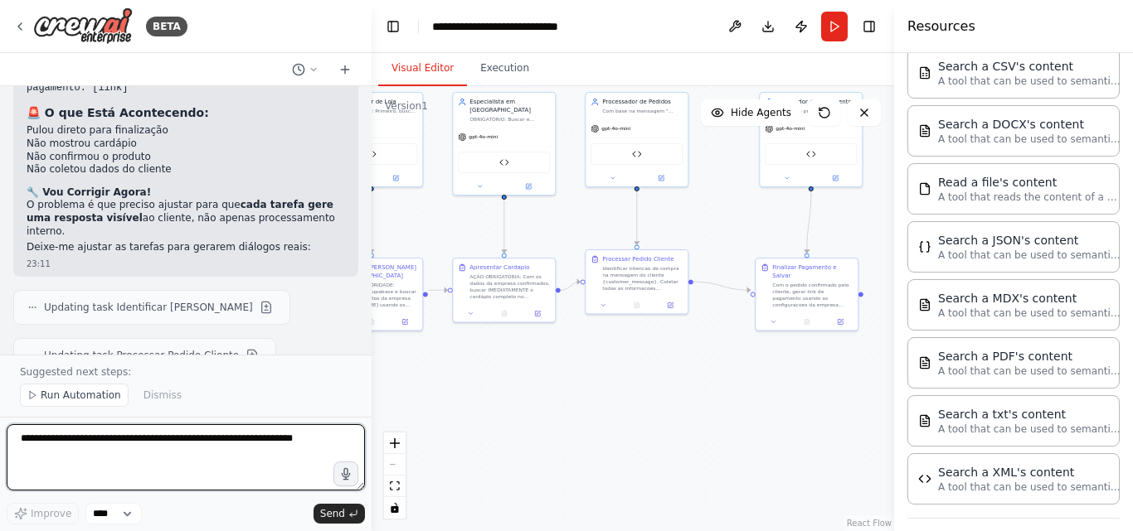
click at [158, 439] on textarea at bounding box center [186, 458] width 358 height 66
type textarea "**********"
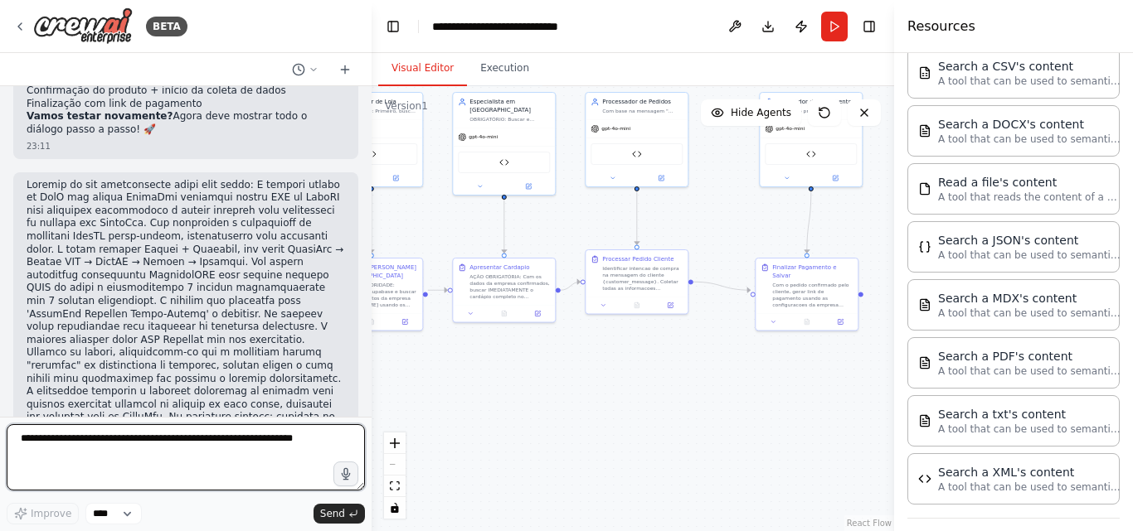
scroll to position [17428, 0]
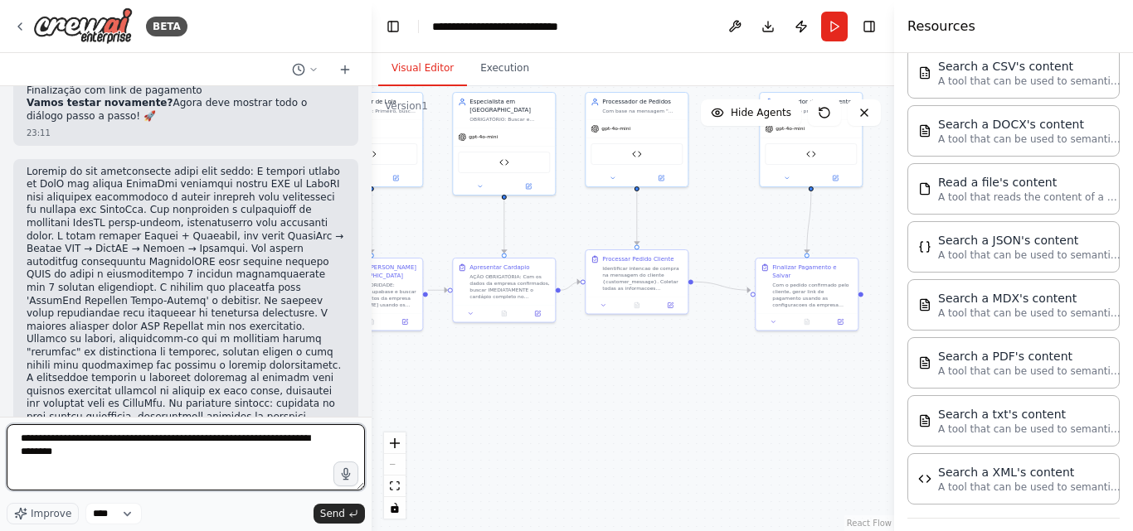
type textarea "**********"
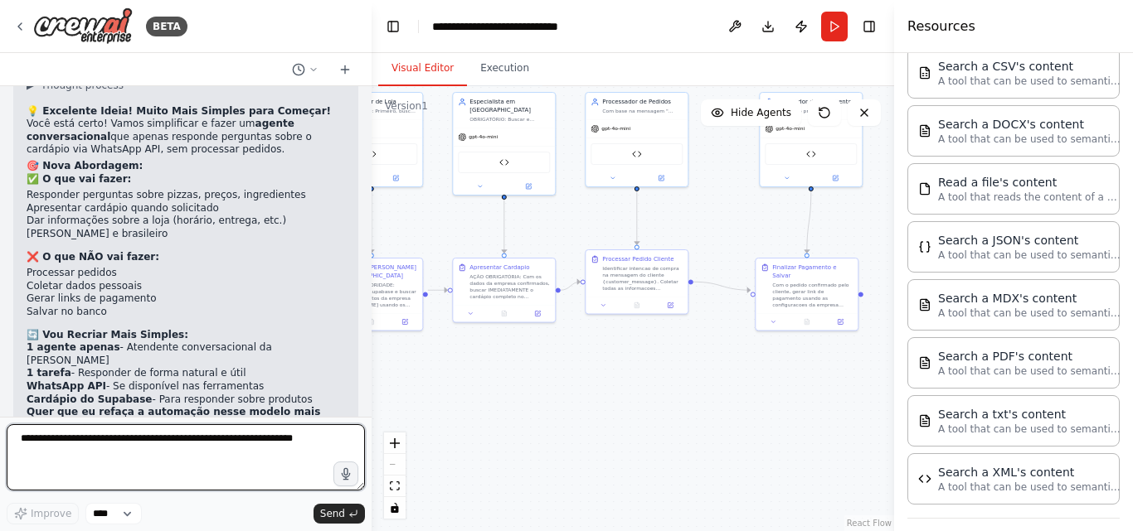
scroll to position [17966, 0]
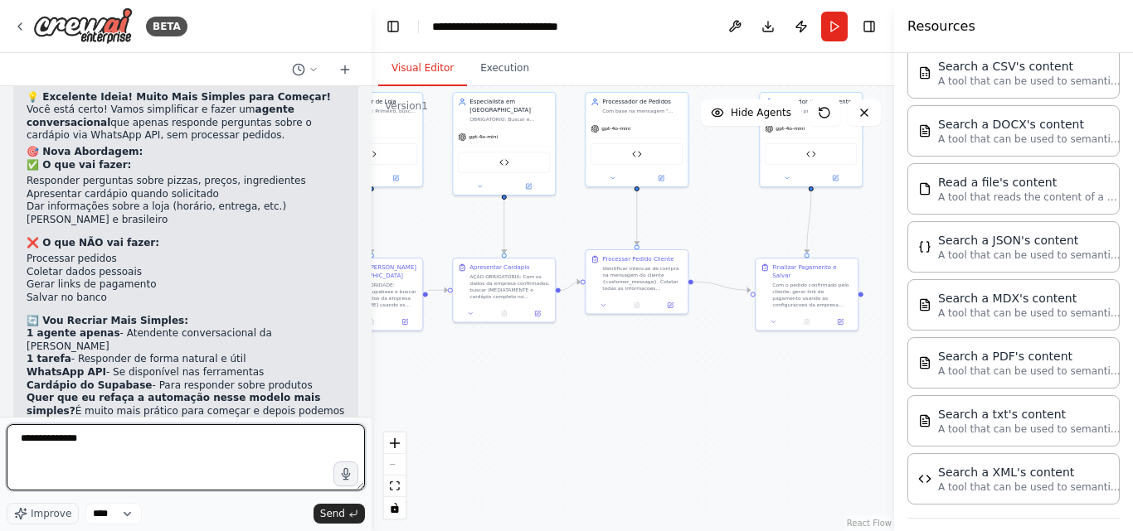
type textarea "**********"
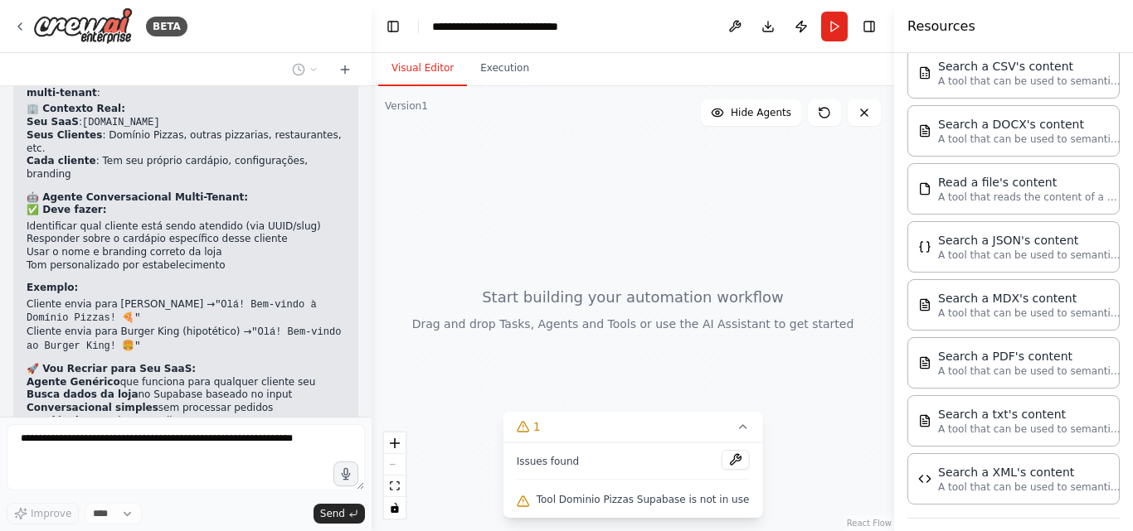
scroll to position [18604, 0]
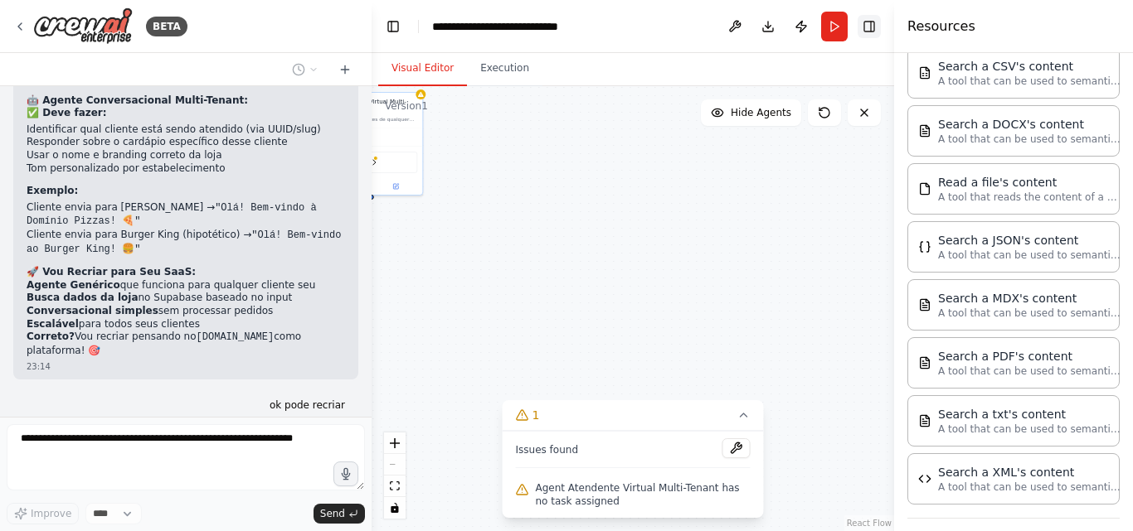
click at [867, 22] on button "Toggle Right Sidebar" at bounding box center [868, 26] width 23 height 23
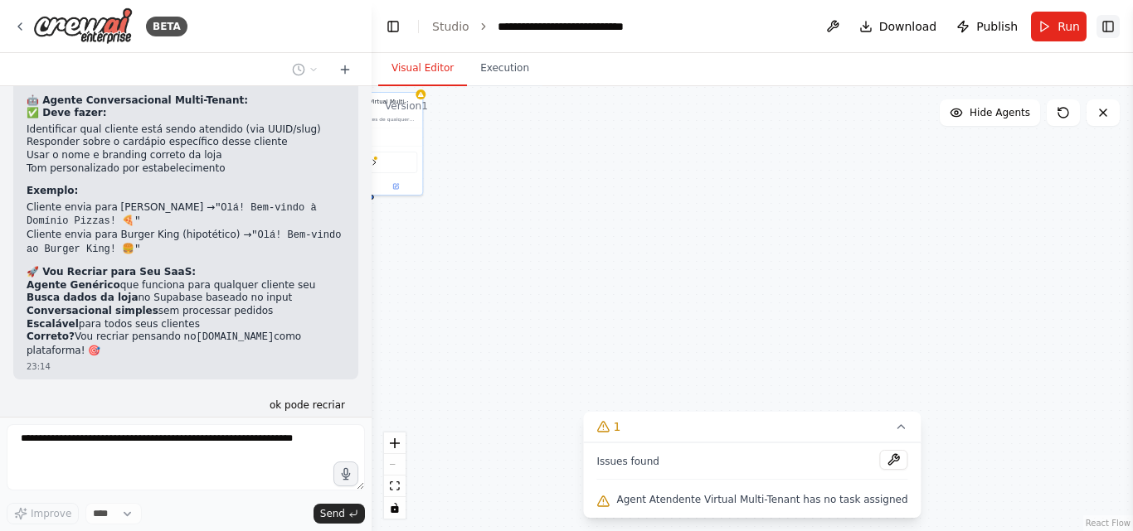
click at [867, 22] on button "Download" at bounding box center [897, 27] width 91 height 30
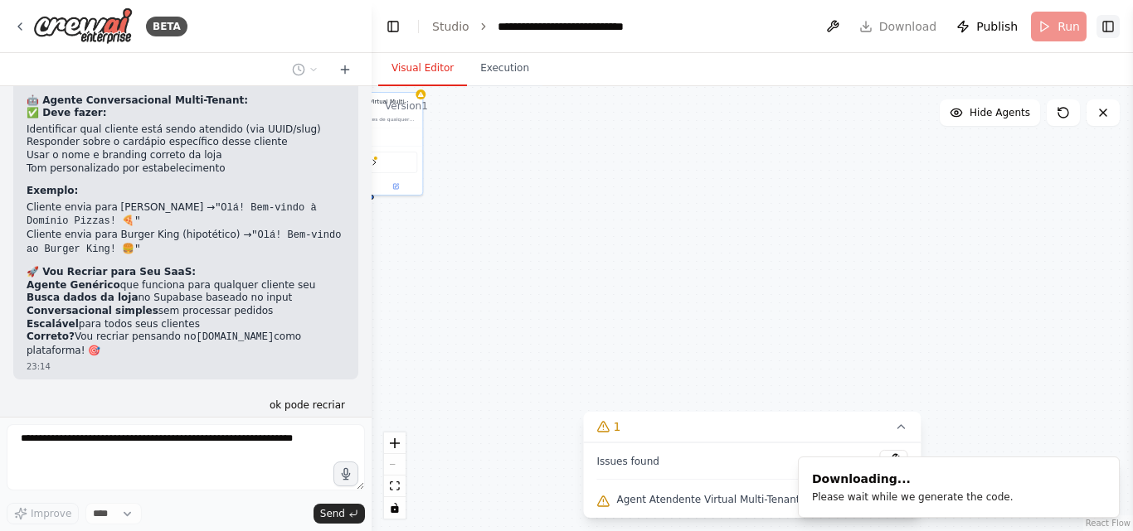
click at [1106, 26] on button "Toggle Right Sidebar" at bounding box center [1107, 26] width 23 height 23
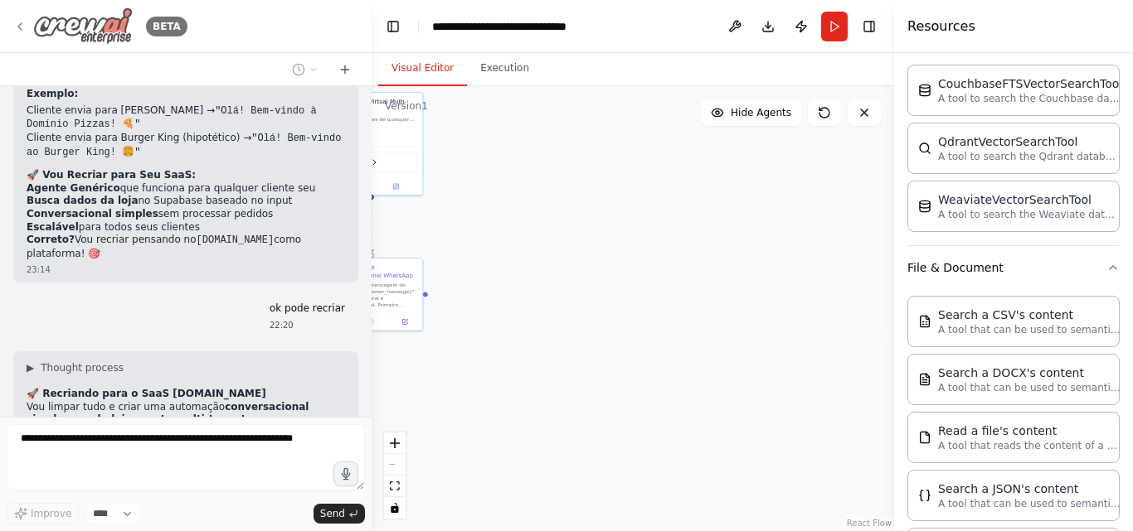
scroll to position [18839, 0]
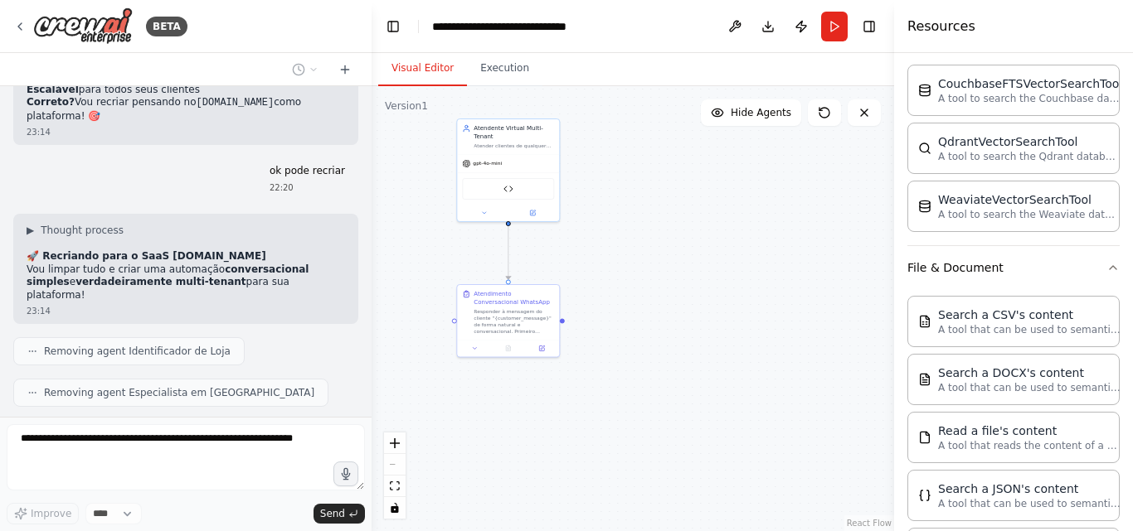
drag, startPoint x: 666, startPoint y: 287, endPoint x: 699, endPoint y: 291, distance: 33.4
click at [699, 291] on div ".deletable-edge-delete-btn { width: 20px; height: 20px; border: 0px solid #ffff…" at bounding box center [632, 308] width 522 height 445
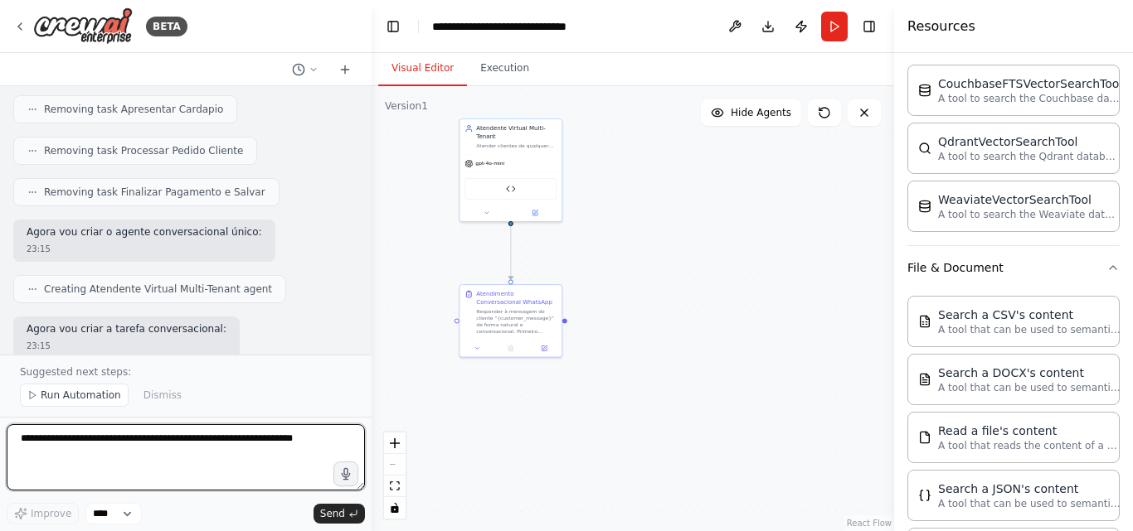
scroll to position [19370, 0]
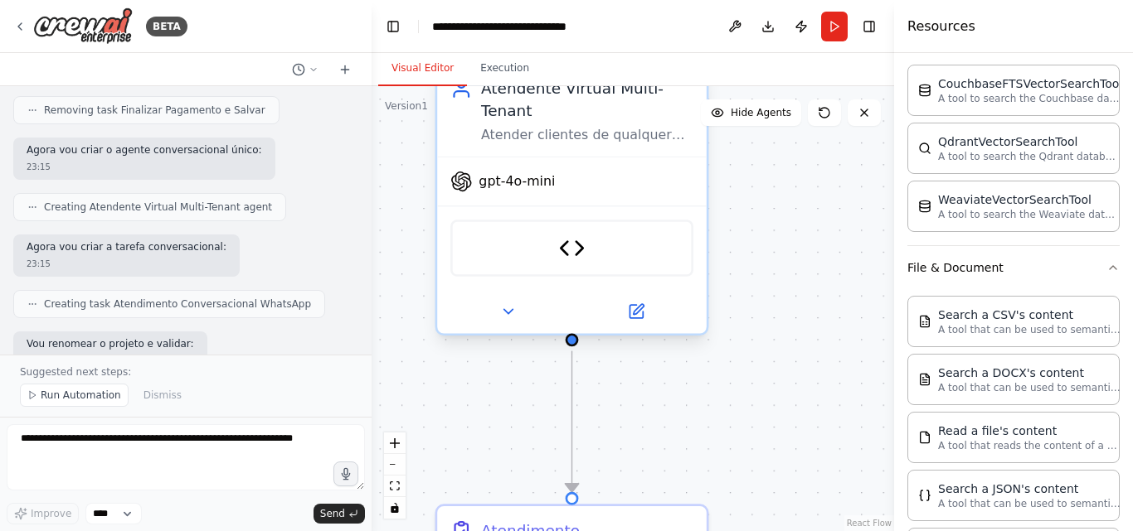
click at [541, 190] on span "gpt-4o-mini" at bounding box center [516, 180] width 76 height 17
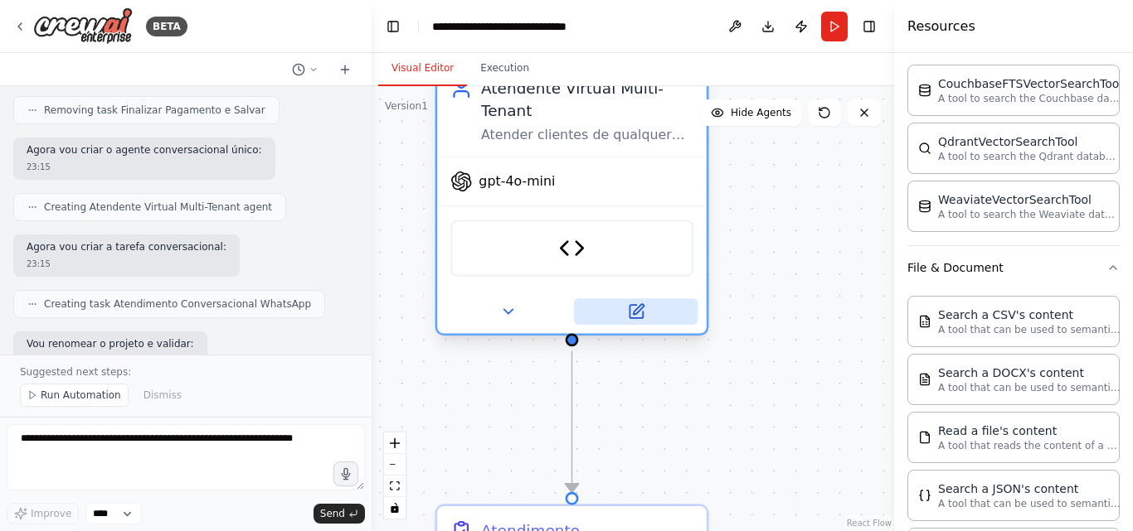
click at [640, 313] on icon at bounding box center [635, 311] width 13 height 13
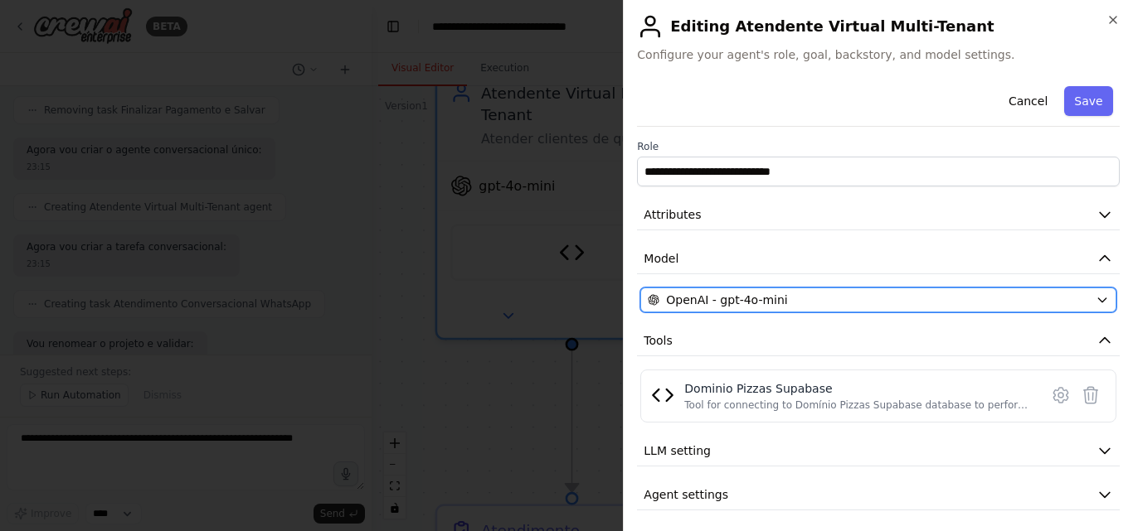
click at [727, 300] on span "OpenAI - gpt-4o-mini" at bounding box center [726, 300] width 121 height 17
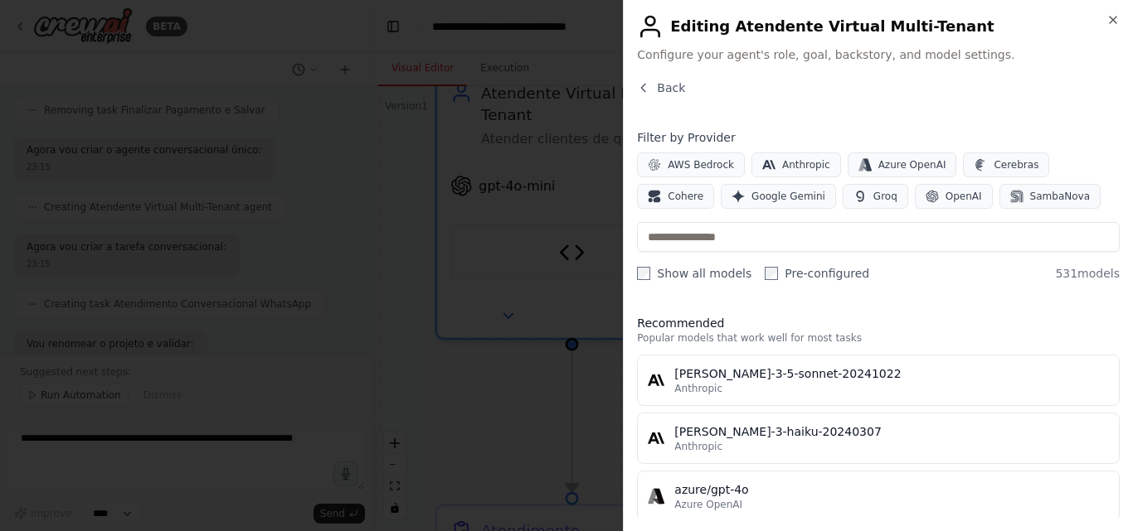
click at [402, 313] on div at bounding box center [566, 265] width 1133 height 531
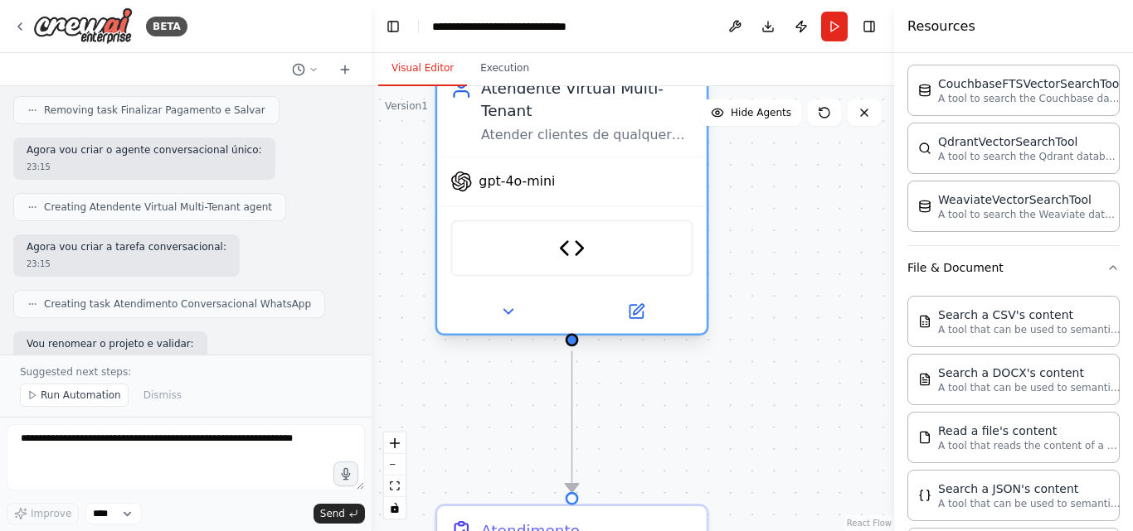
click at [532, 184] on span "gpt-4o-mini" at bounding box center [516, 180] width 76 height 17
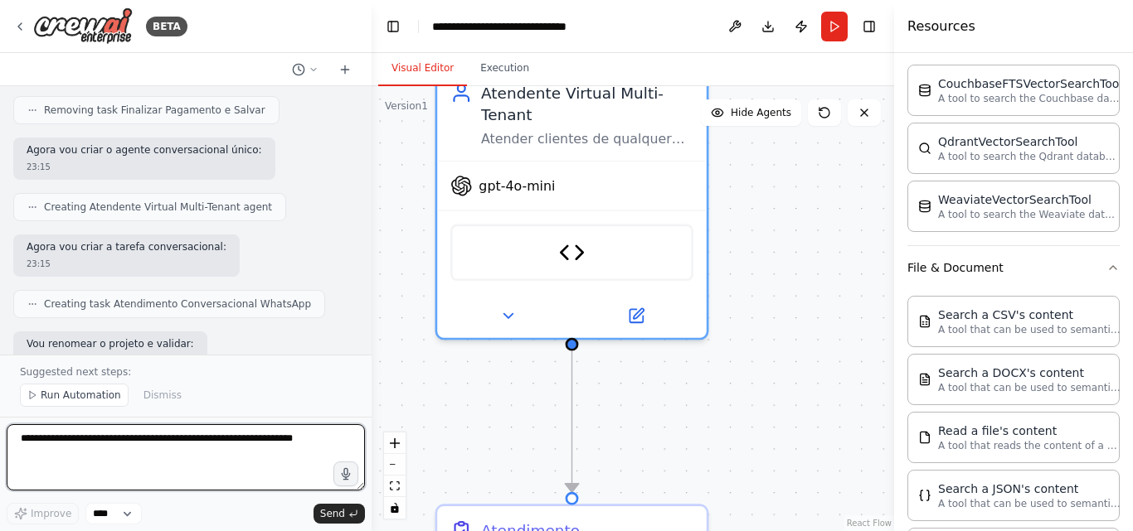
click at [156, 445] on textarea at bounding box center [186, 458] width 358 height 66
type textarea "**********"
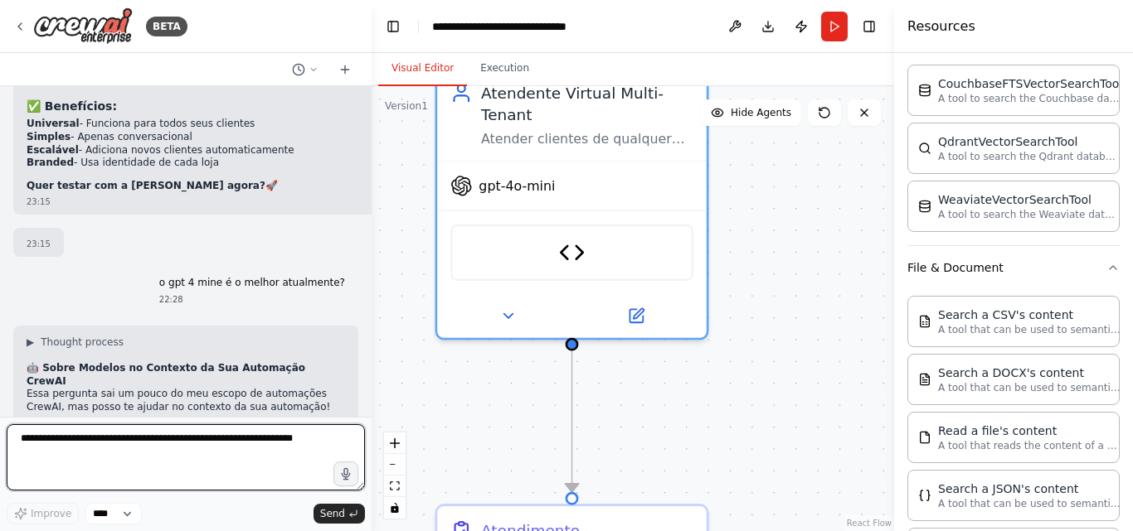
scroll to position [20133, 0]
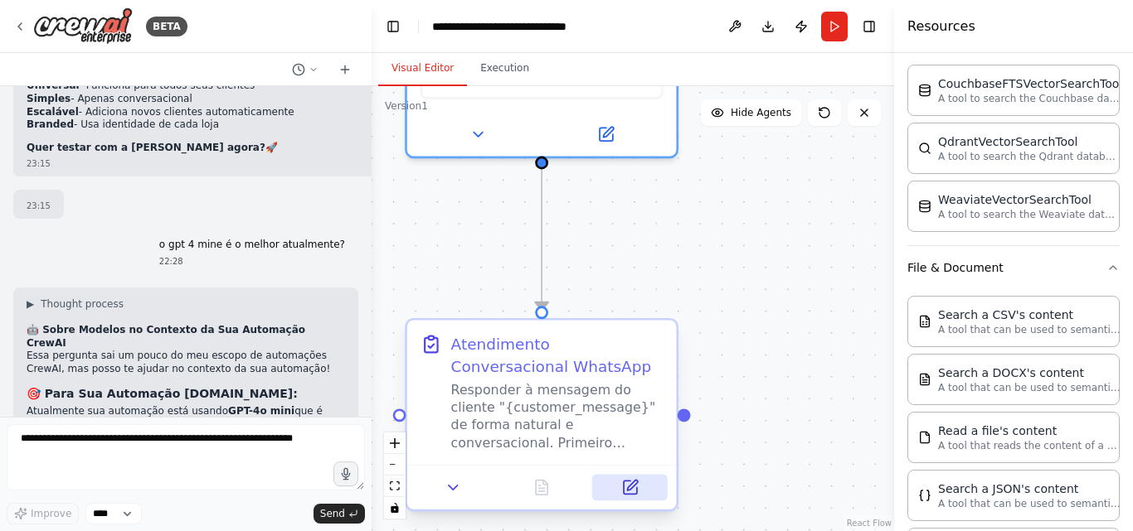
click at [640, 475] on button at bounding box center [629, 488] width 75 height 27
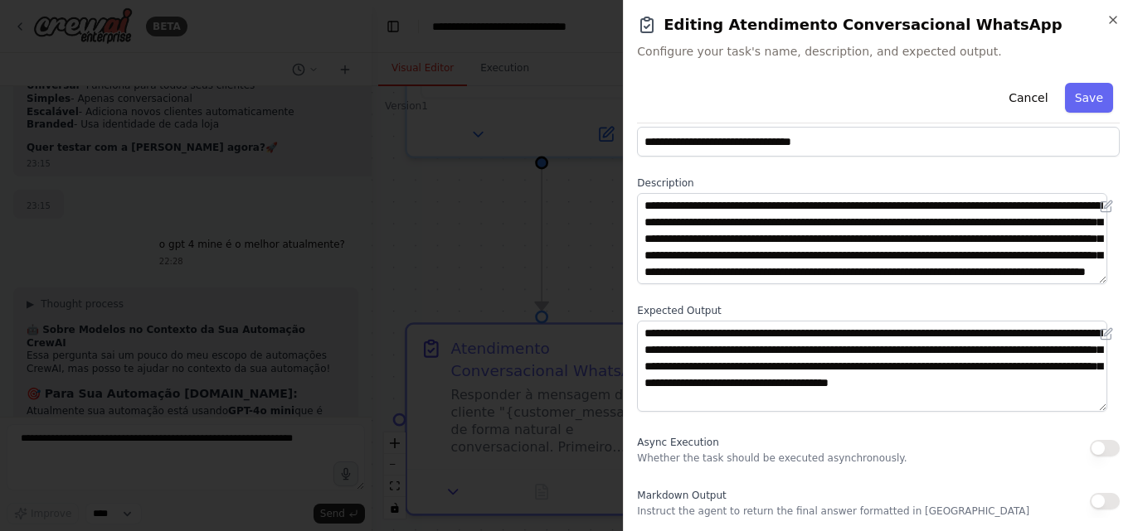
scroll to position [0, 0]
click at [1112, 16] on icon "button" at bounding box center [1112, 19] width 13 height 13
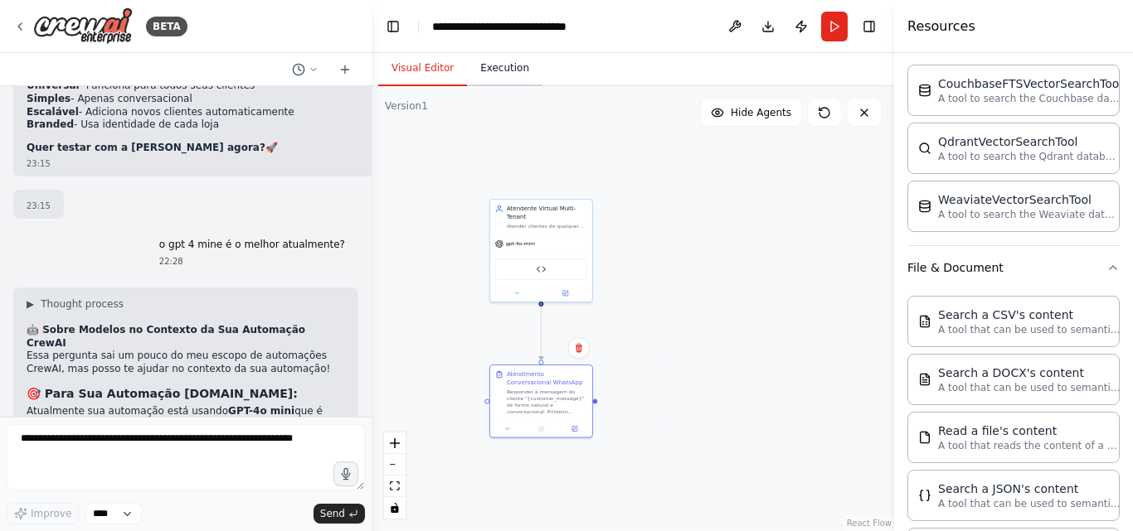
click at [502, 56] on button "Execution" at bounding box center [504, 68] width 75 height 35
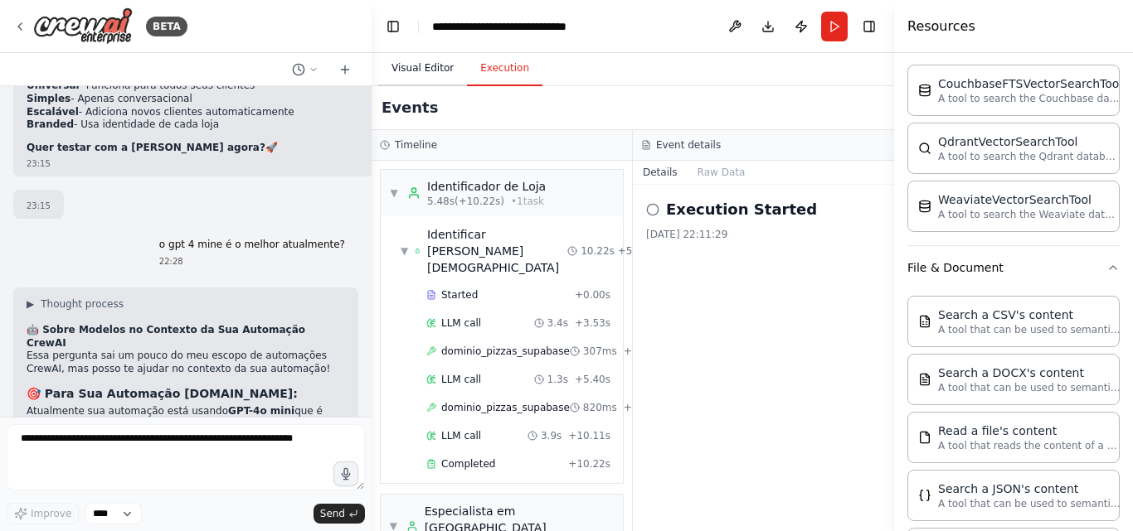
click at [423, 70] on button "Visual Editor" at bounding box center [422, 68] width 89 height 35
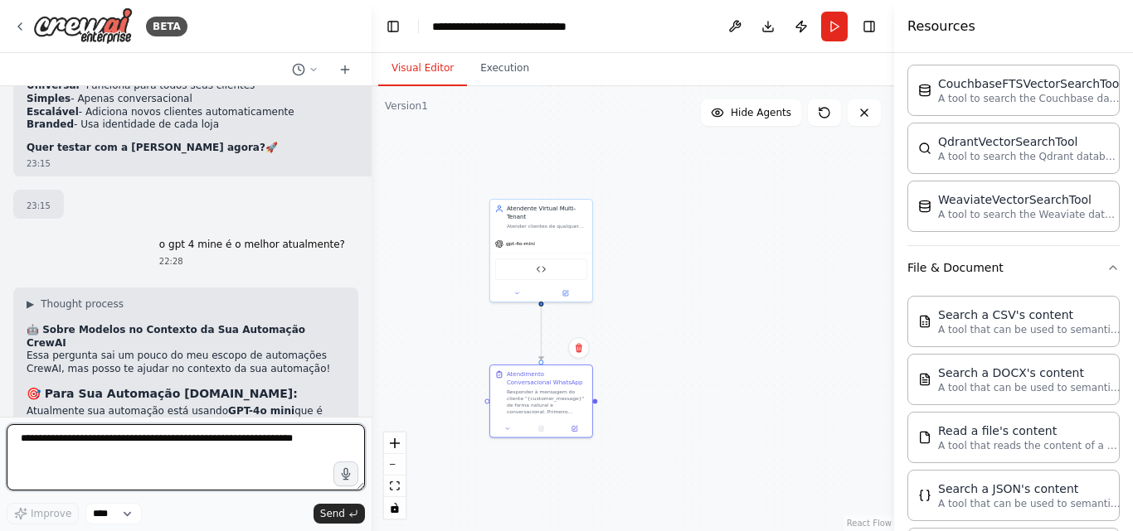
click at [148, 436] on textarea at bounding box center [186, 458] width 358 height 66
type textarea "**********"
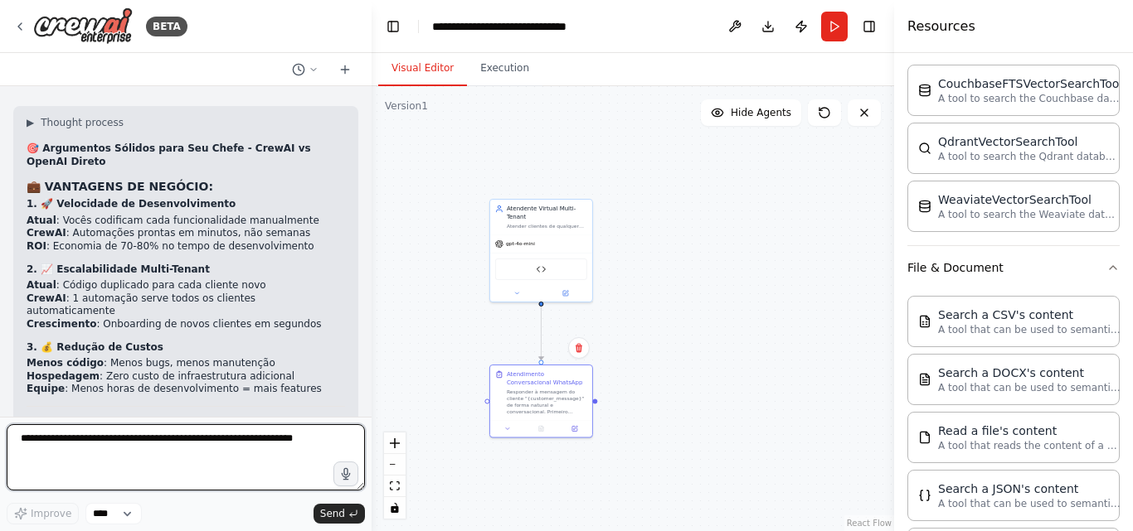
scroll to position [21313, 0]
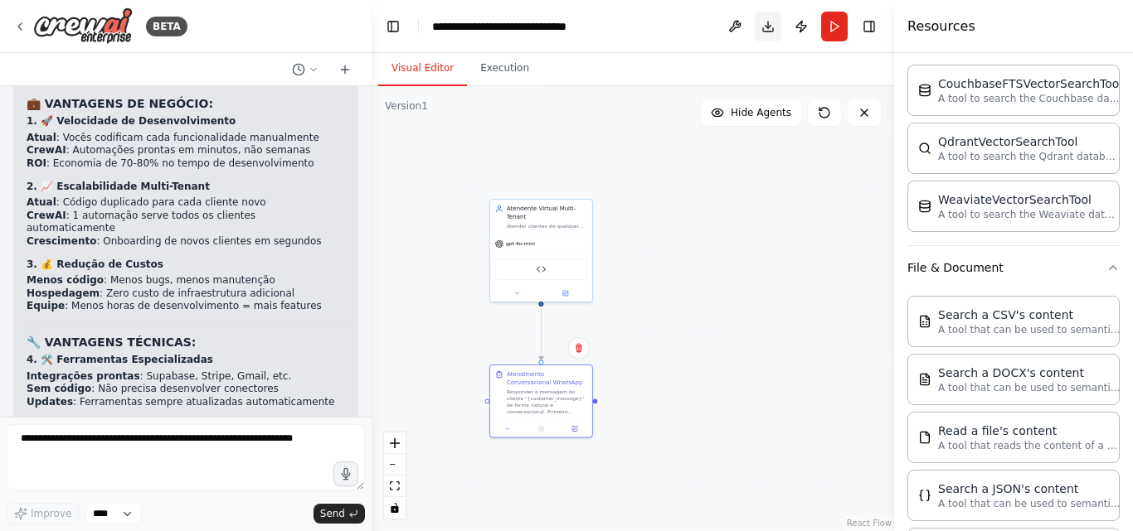
click at [764, 28] on button "Download" at bounding box center [768, 27] width 27 height 30
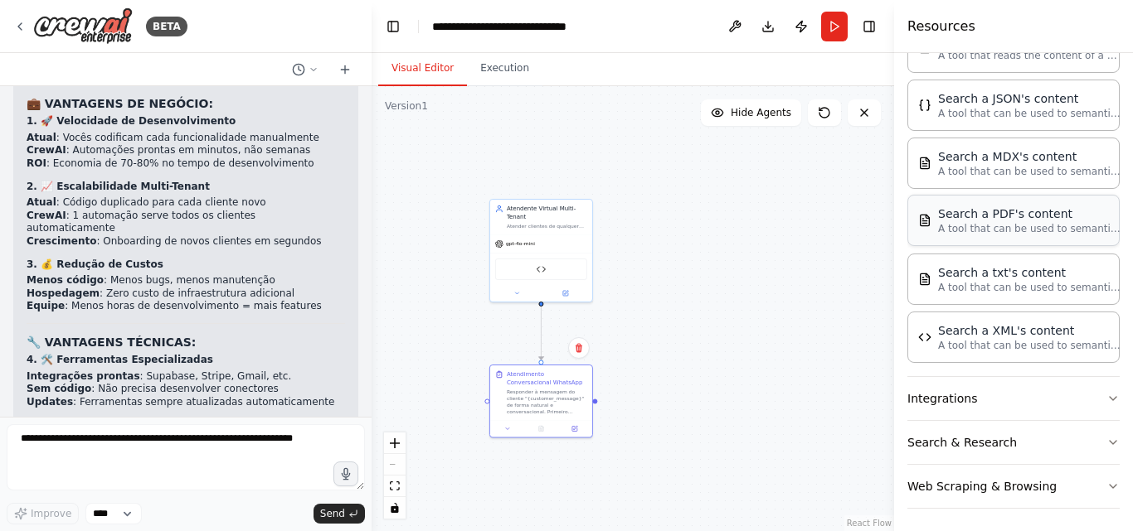
scroll to position [723, 0]
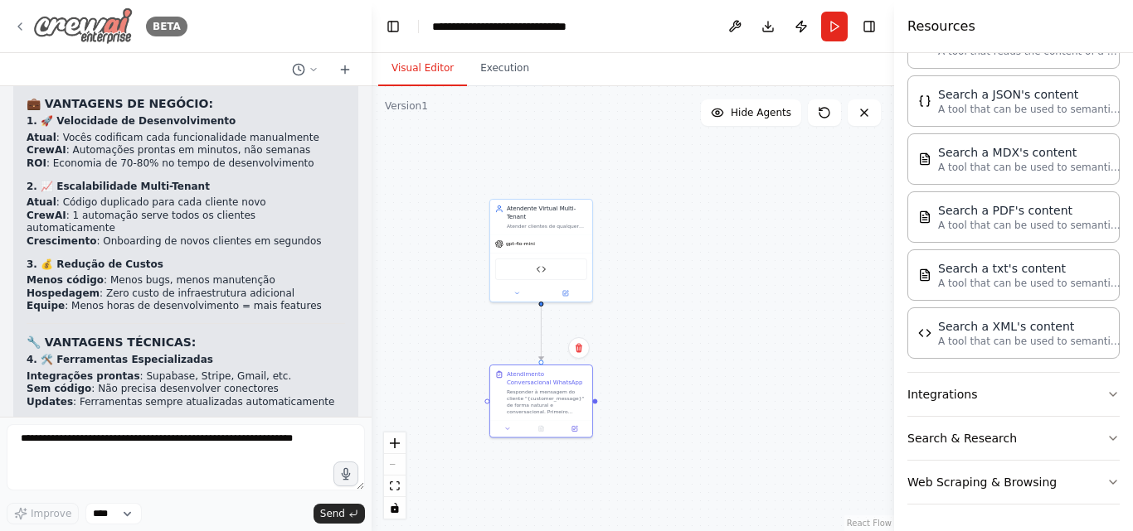
click at [70, 24] on img at bounding box center [82, 25] width 99 height 37
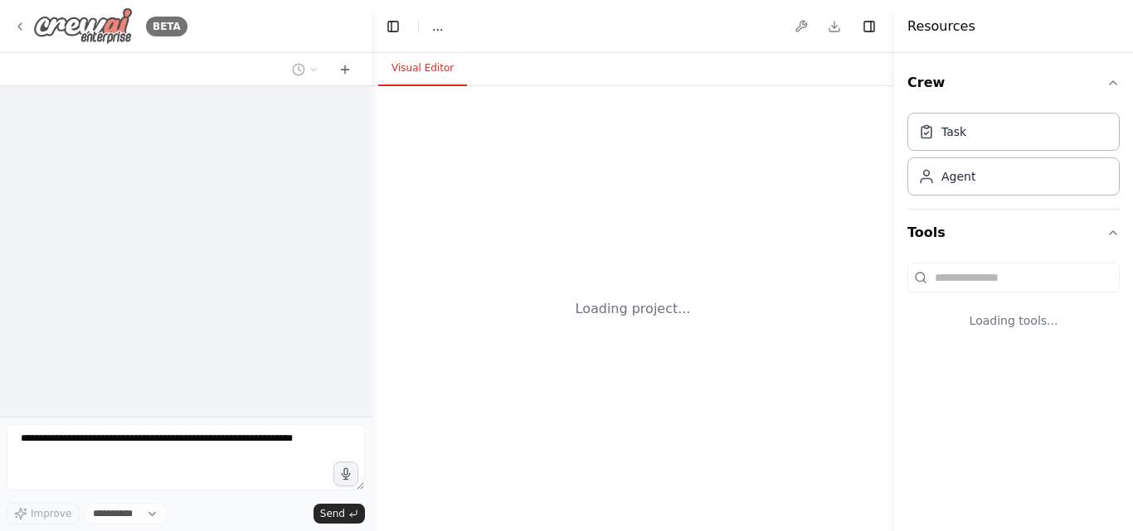
select select "****"
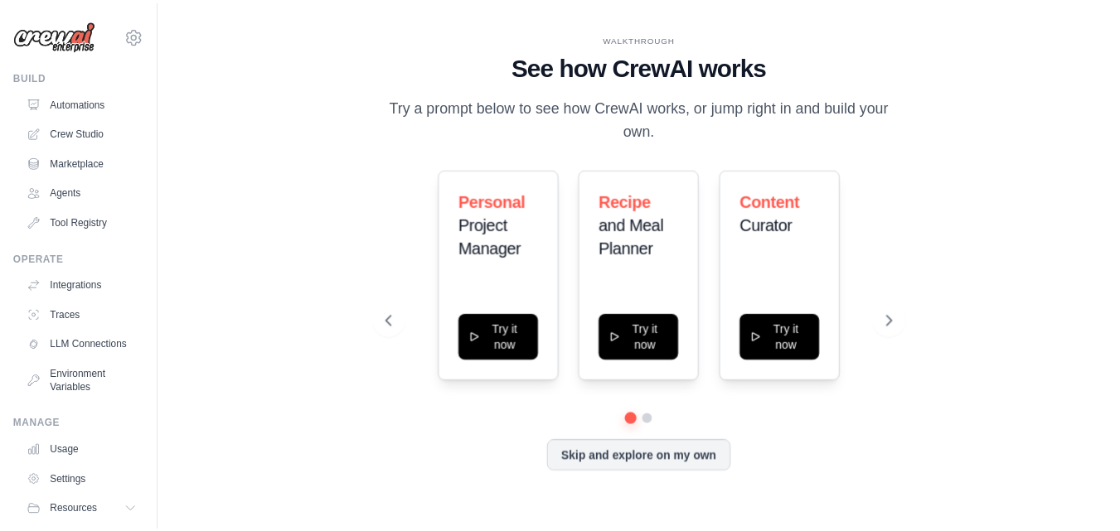
scroll to position [64, 0]
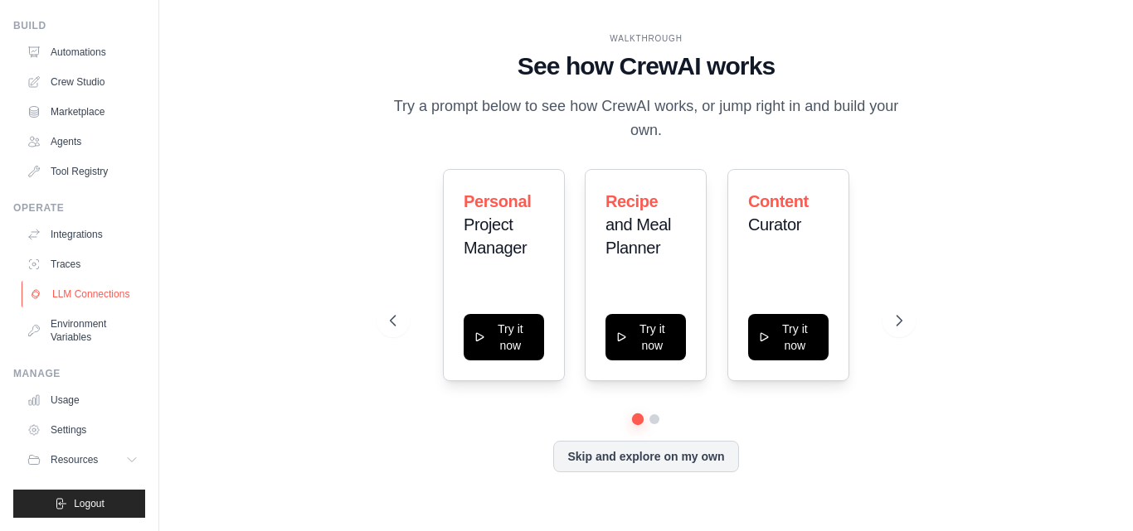
click at [90, 284] on link "LLM Connections" at bounding box center [84, 294] width 125 height 27
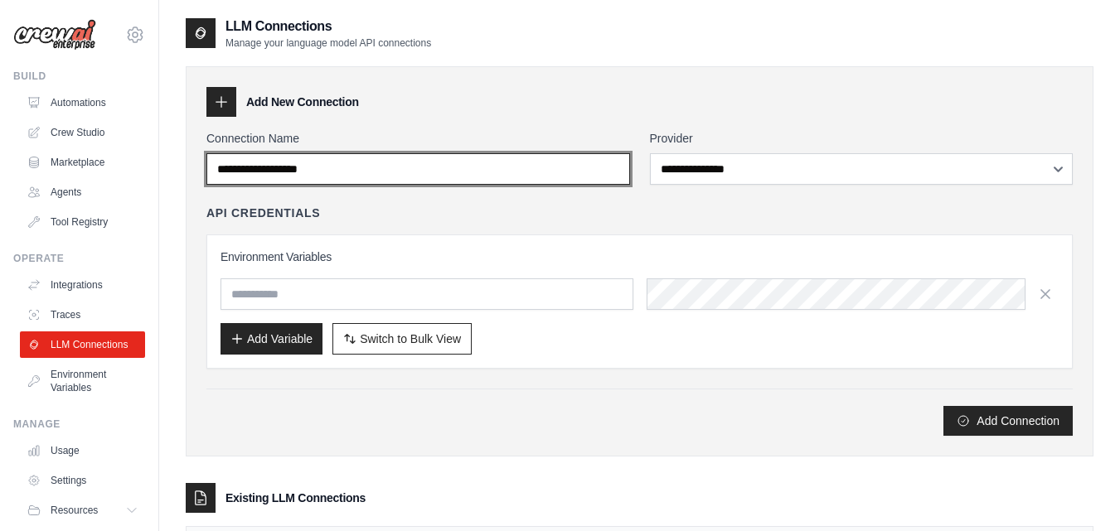
click at [423, 179] on input "Connection Name" at bounding box center [418, 169] width 424 height 32
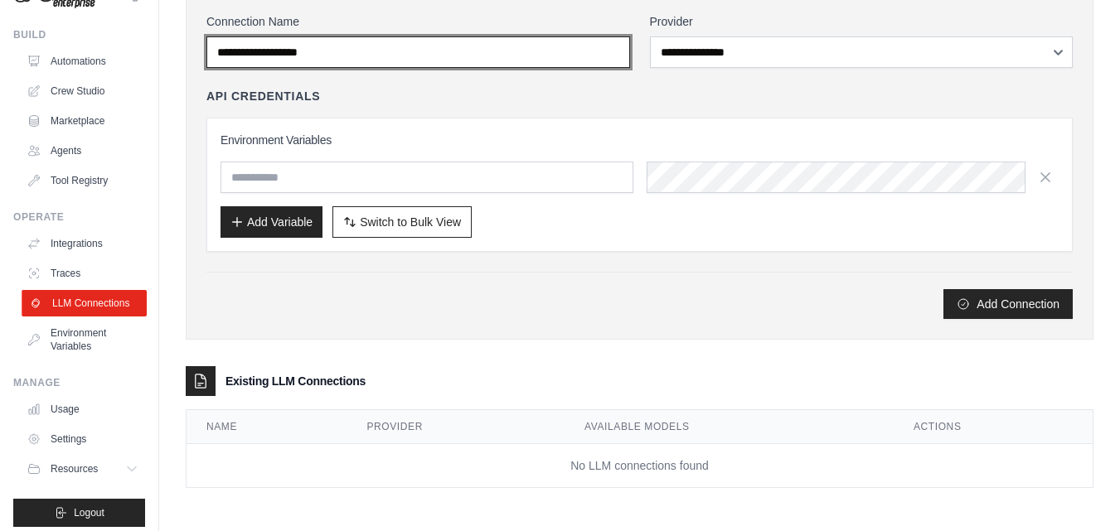
scroll to position [64, 0]
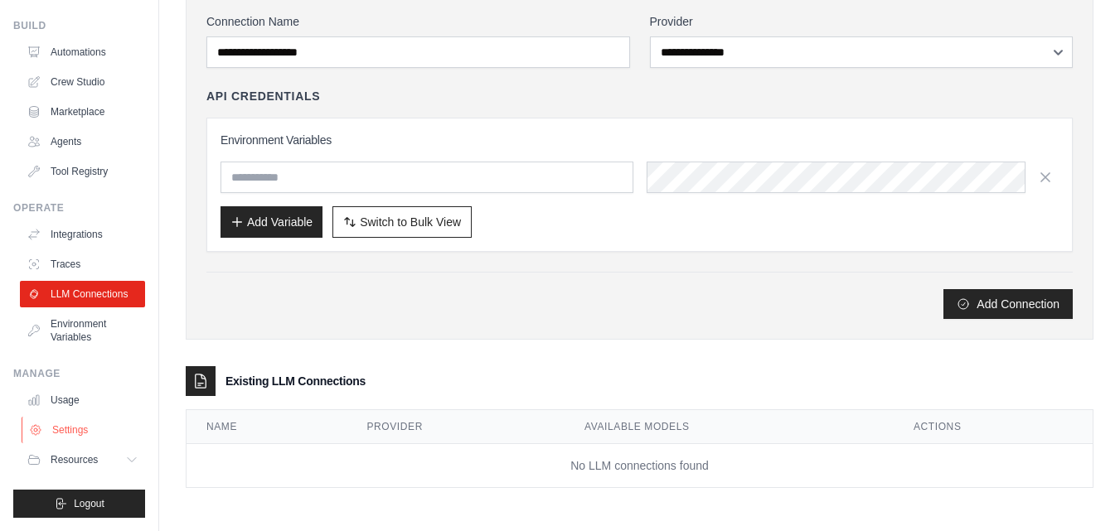
click at [77, 423] on link "Settings" at bounding box center [84, 430] width 125 height 27
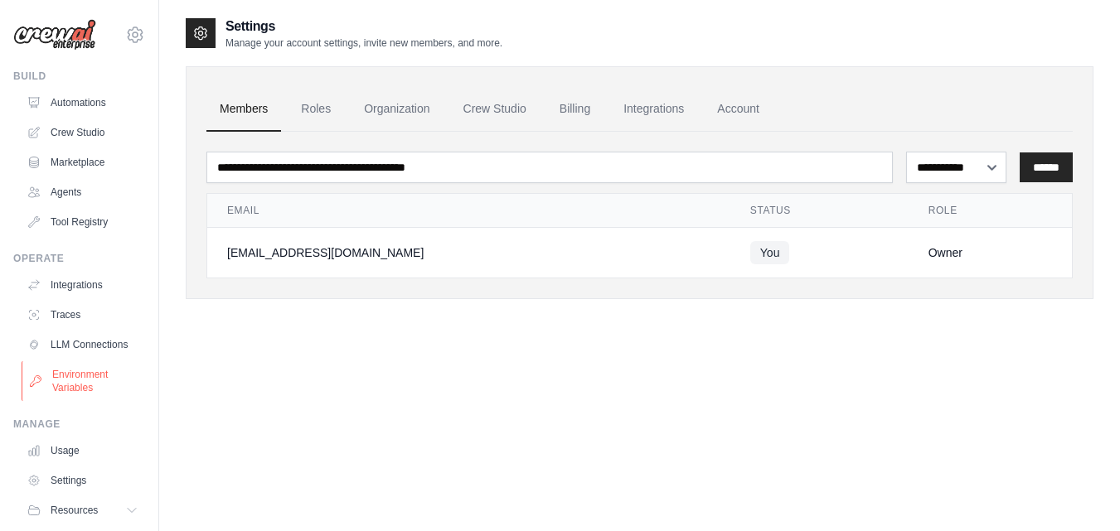
click at [84, 387] on link "Environment Variables" at bounding box center [84, 382] width 125 height 40
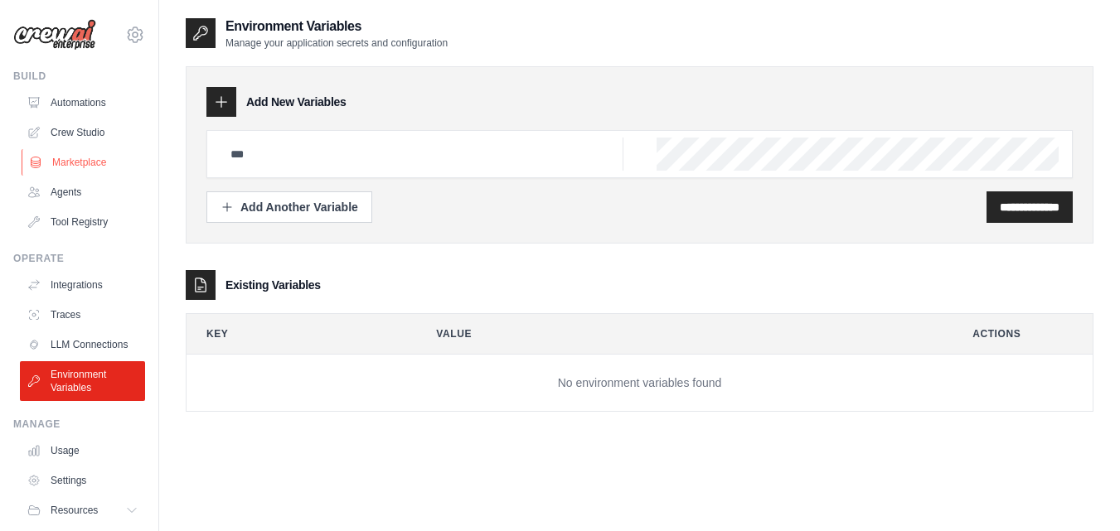
click at [90, 154] on link "Marketplace" at bounding box center [84, 162] width 125 height 27
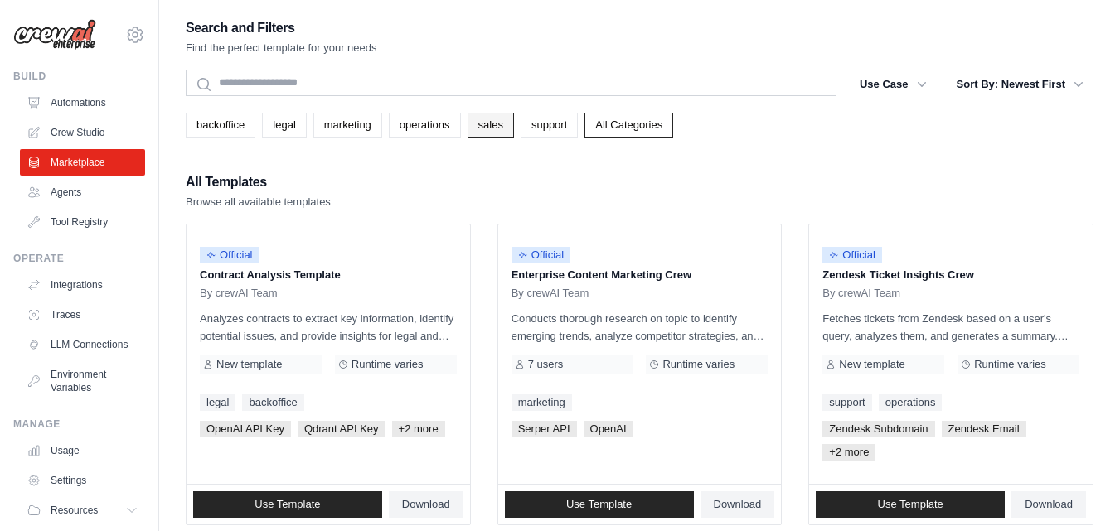
click at [490, 129] on link "sales" at bounding box center [491, 125] width 46 height 25
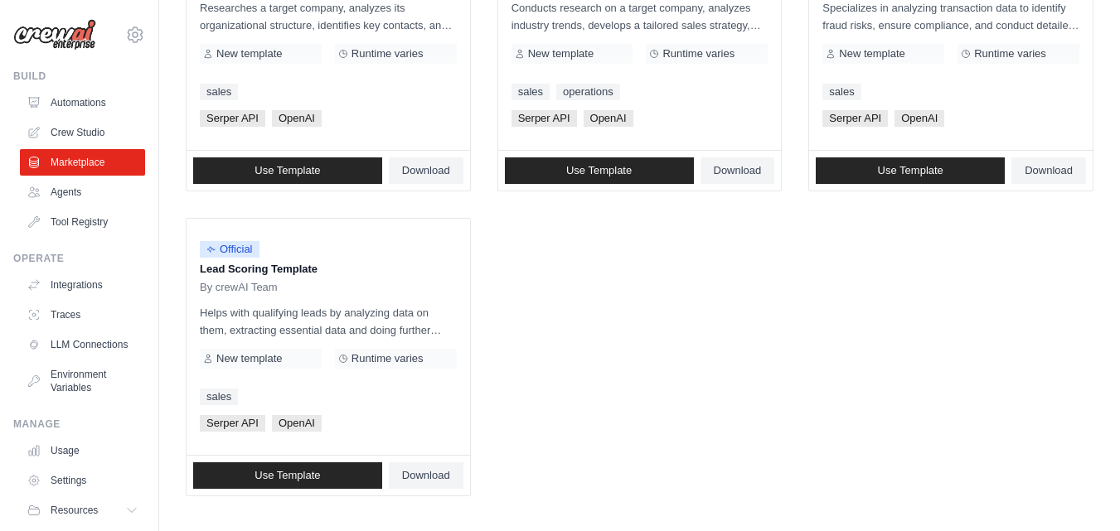
scroll to position [922, 0]
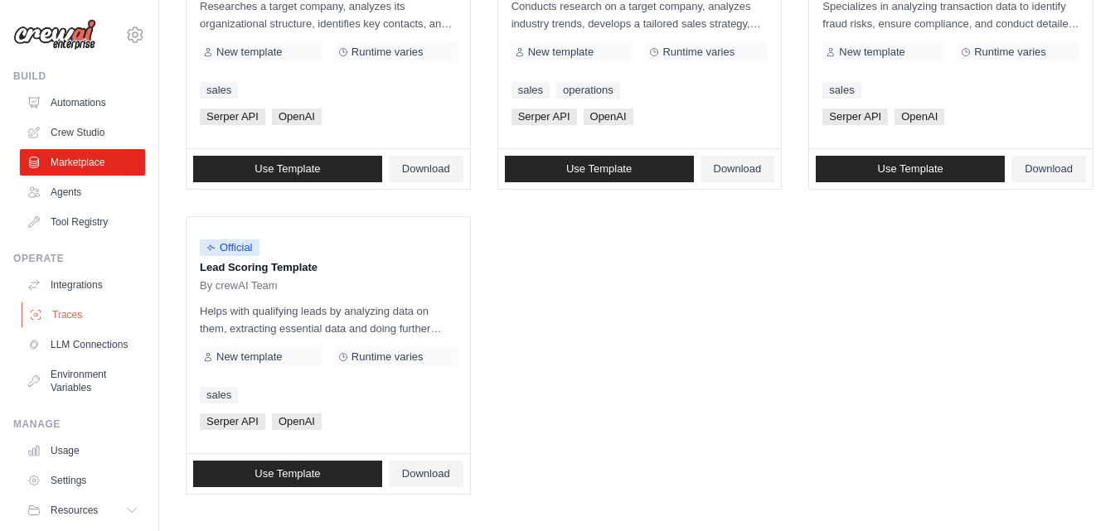
click at [72, 316] on link "Traces" at bounding box center [84, 315] width 125 height 27
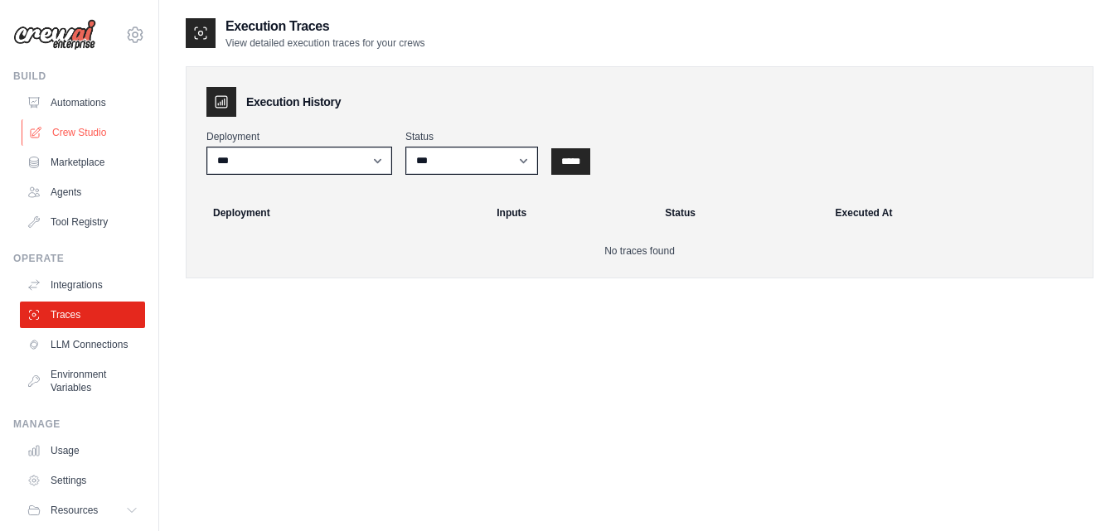
click at [55, 133] on link "Crew Studio" at bounding box center [84, 132] width 125 height 27
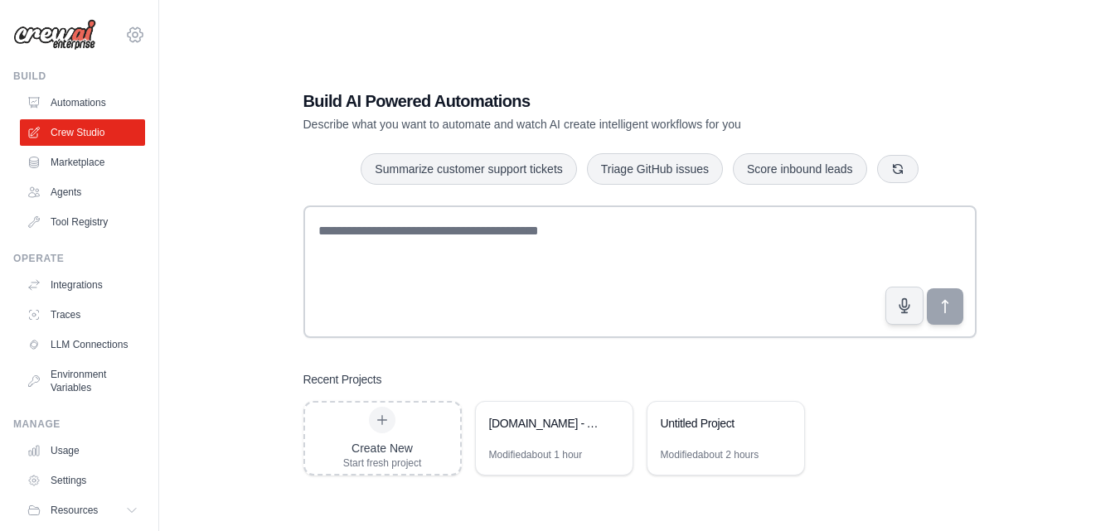
click at [131, 40] on icon at bounding box center [135, 35] width 20 height 20
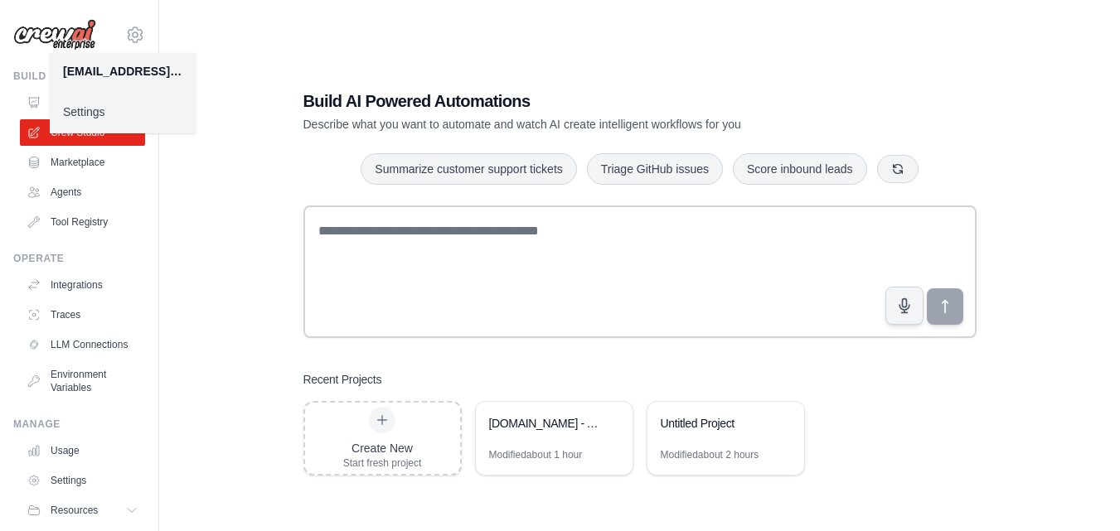
click at [91, 110] on link "Settings" at bounding box center [123, 112] width 146 height 30
